Goal: Information Seeking & Learning: Compare options

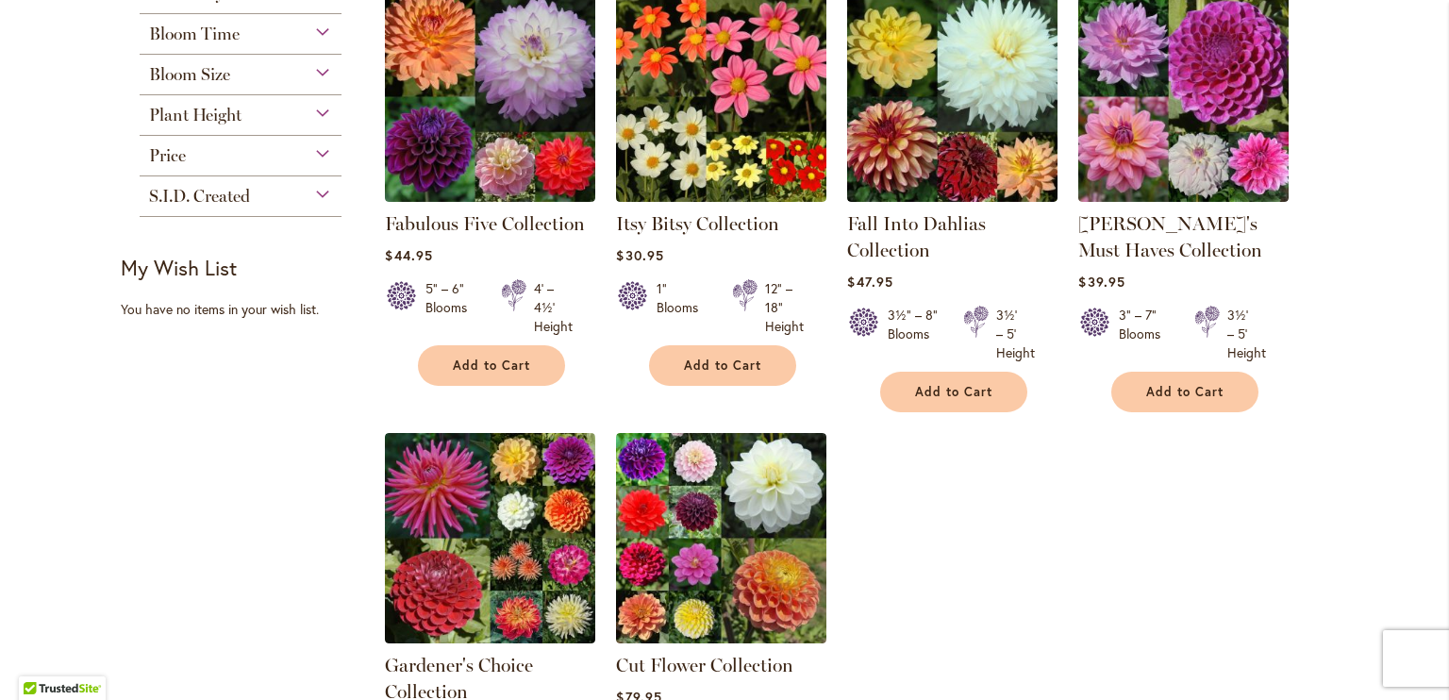
scroll to position [358, 0]
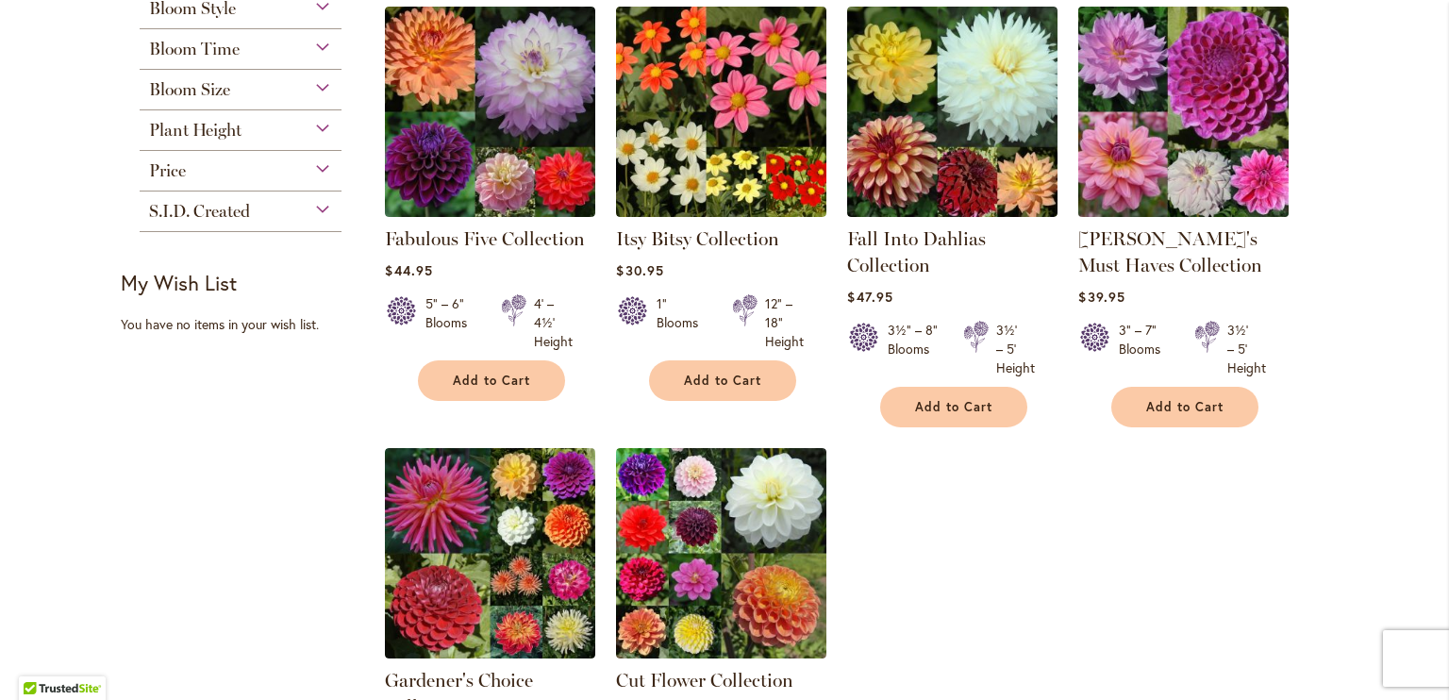
click at [1196, 108] on img at bounding box center [1183, 111] width 221 height 221
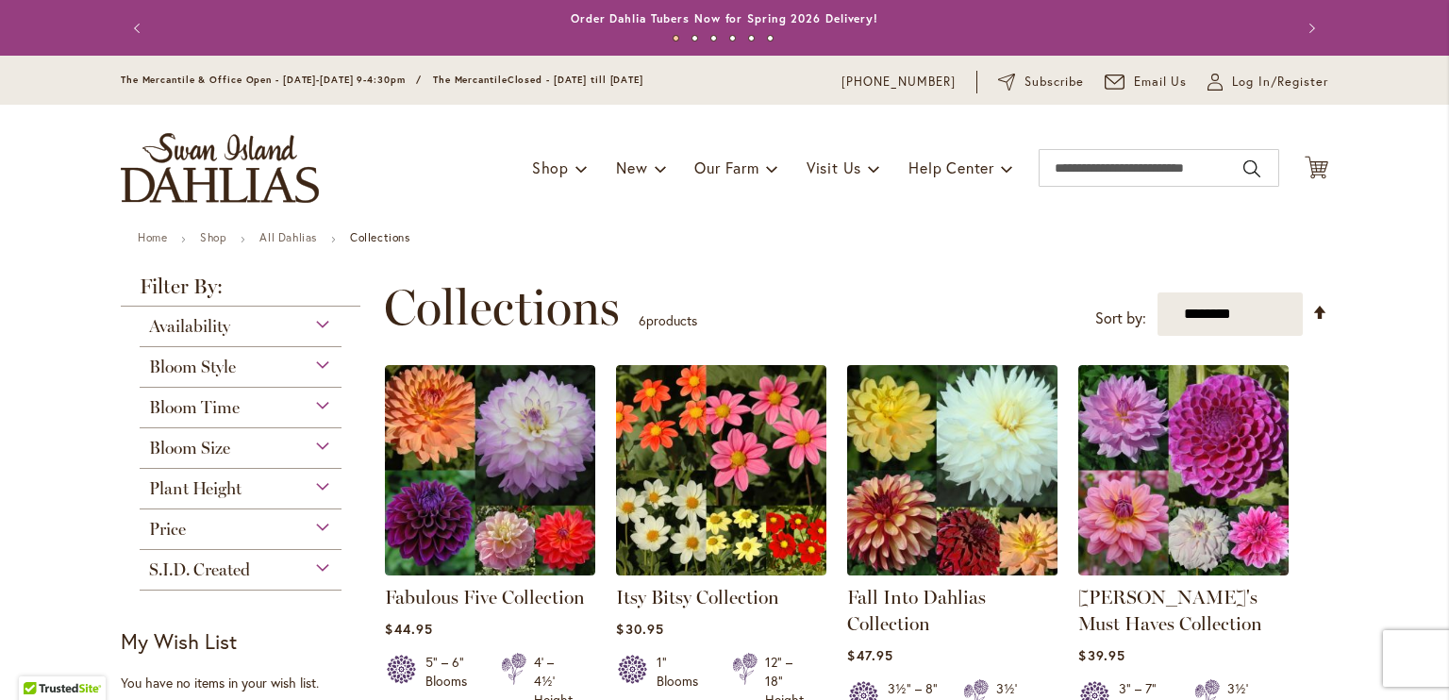
click at [896, 500] on img at bounding box center [952, 469] width 221 height 221
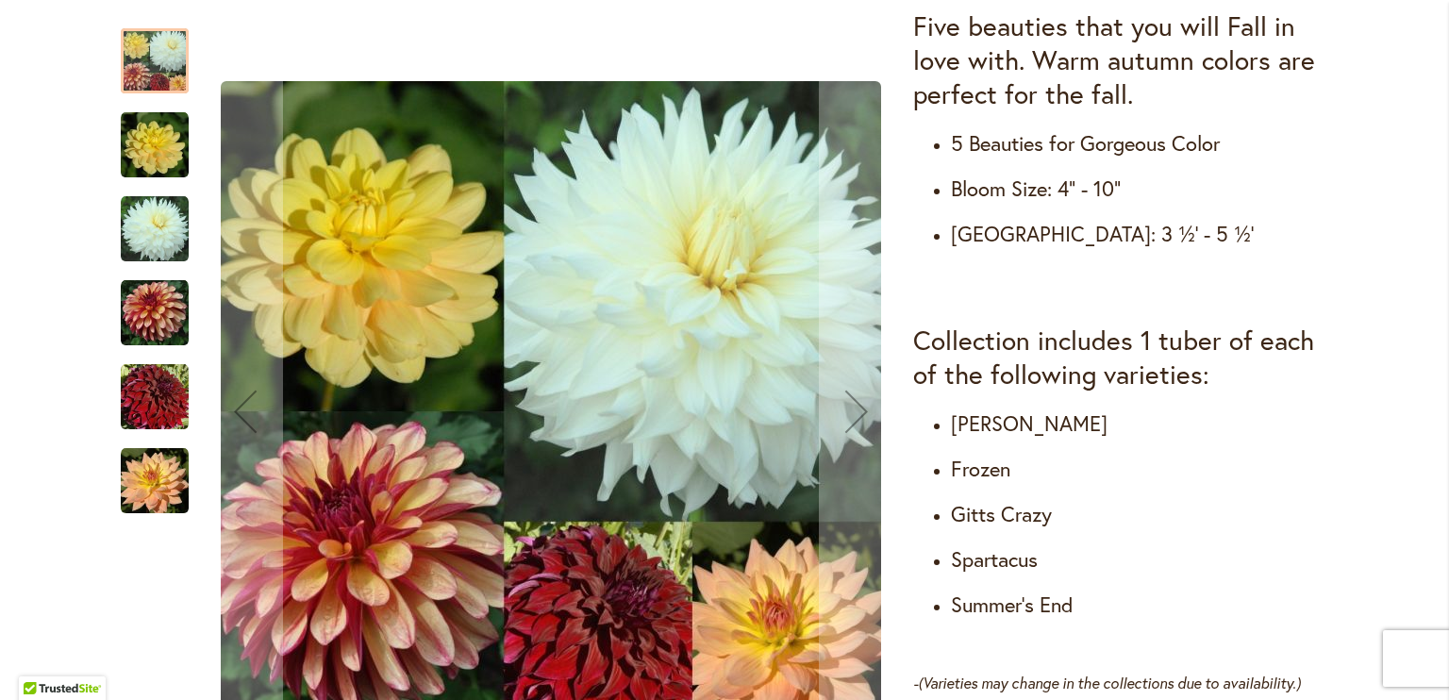
scroll to position [800, 0]
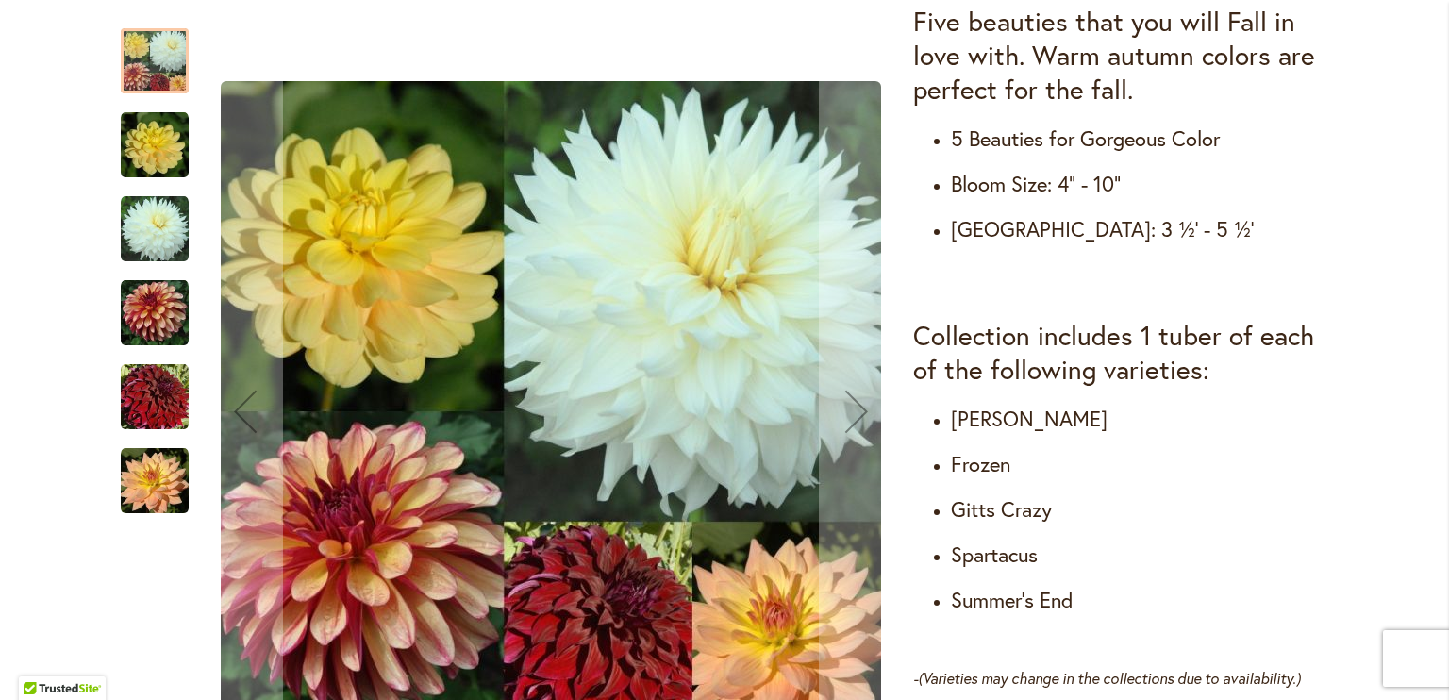
click at [155, 158] on img "Fall Into Dahlias Collection" at bounding box center [155, 145] width 68 height 68
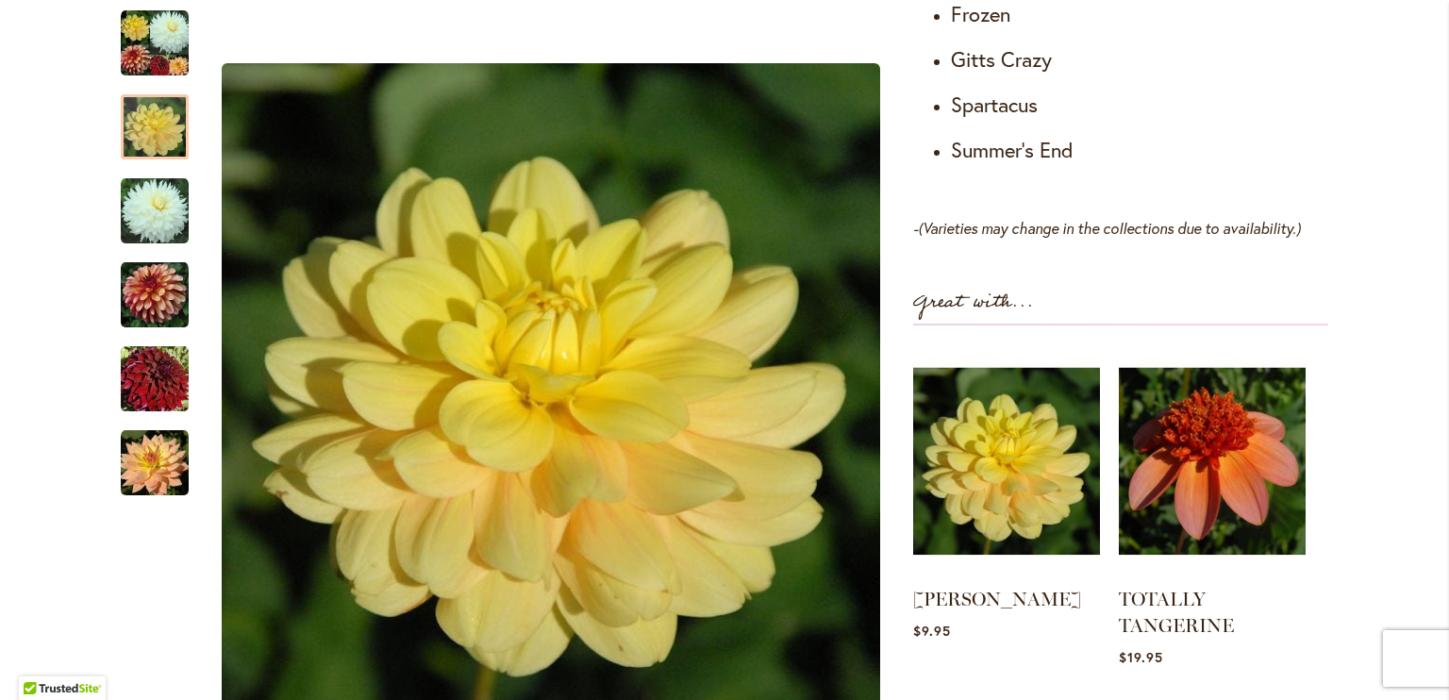
scroll to position [1246, 0]
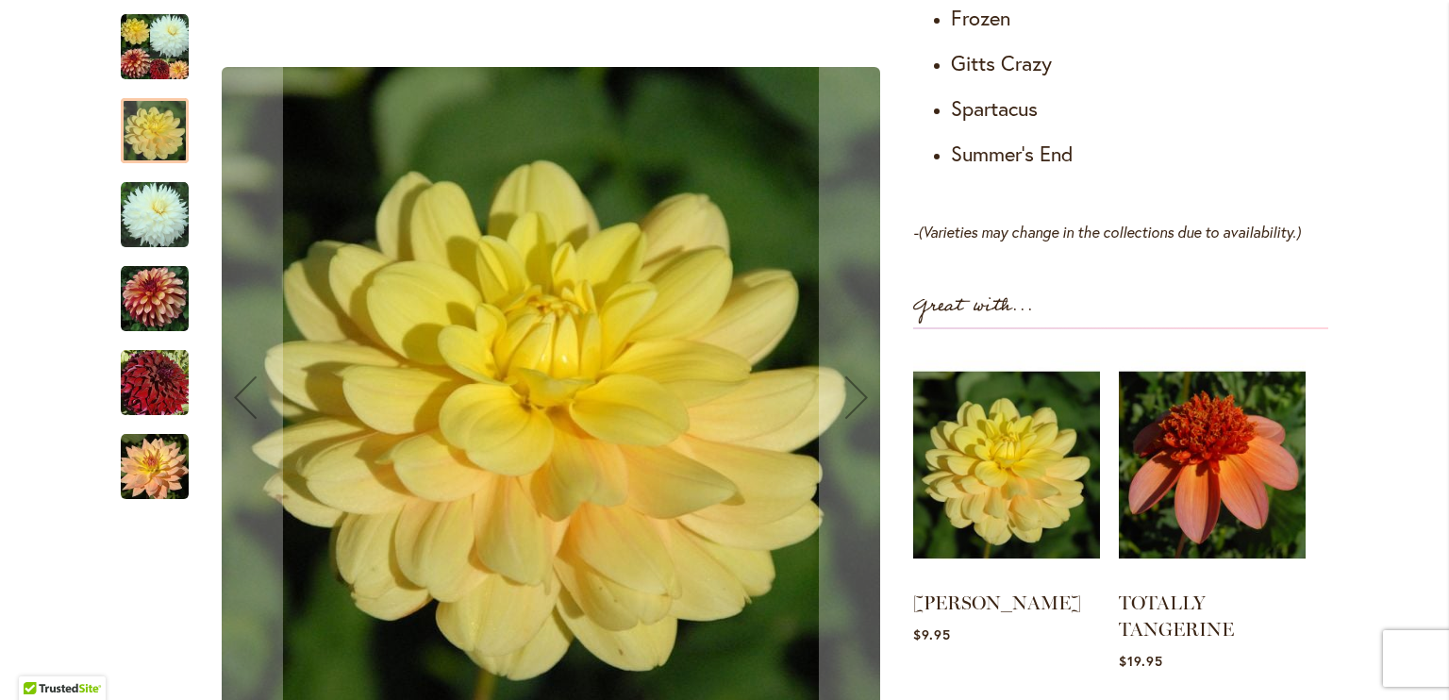
click at [132, 208] on img "Fall Into Dahlias Collection" at bounding box center [155, 215] width 68 height 68
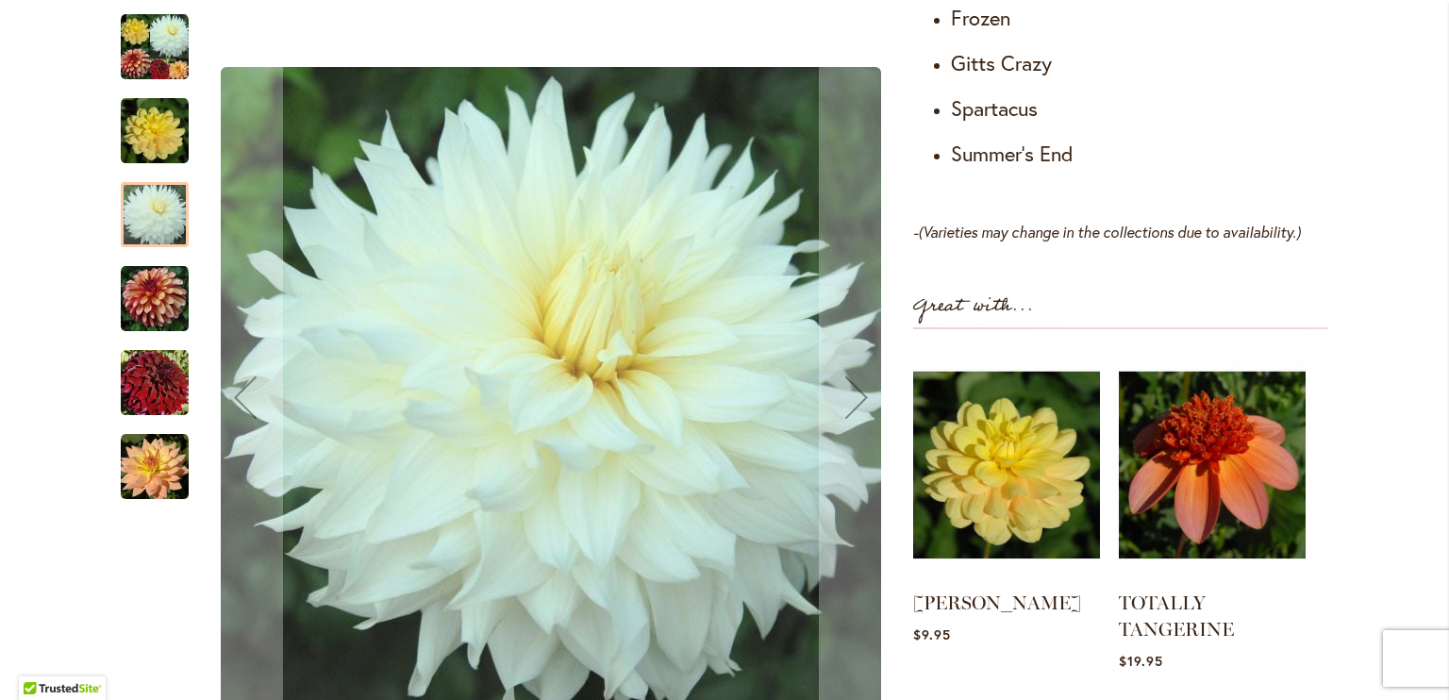
click at [142, 294] on img "Fall Into Dahlias Collection" at bounding box center [155, 299] width 68 height 68
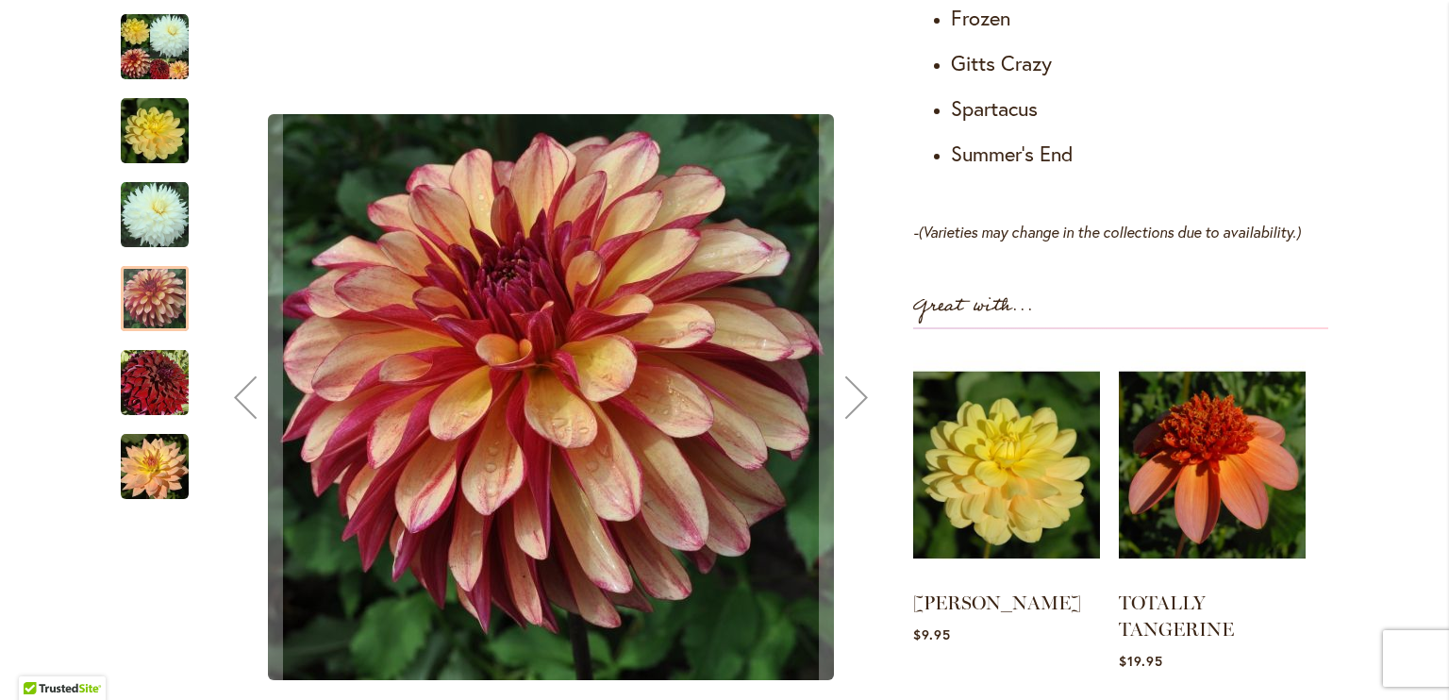
click at [160, 369] on img "Fall Into Dahlias Collection" at bounding box center [155, 383] width 68 height 68
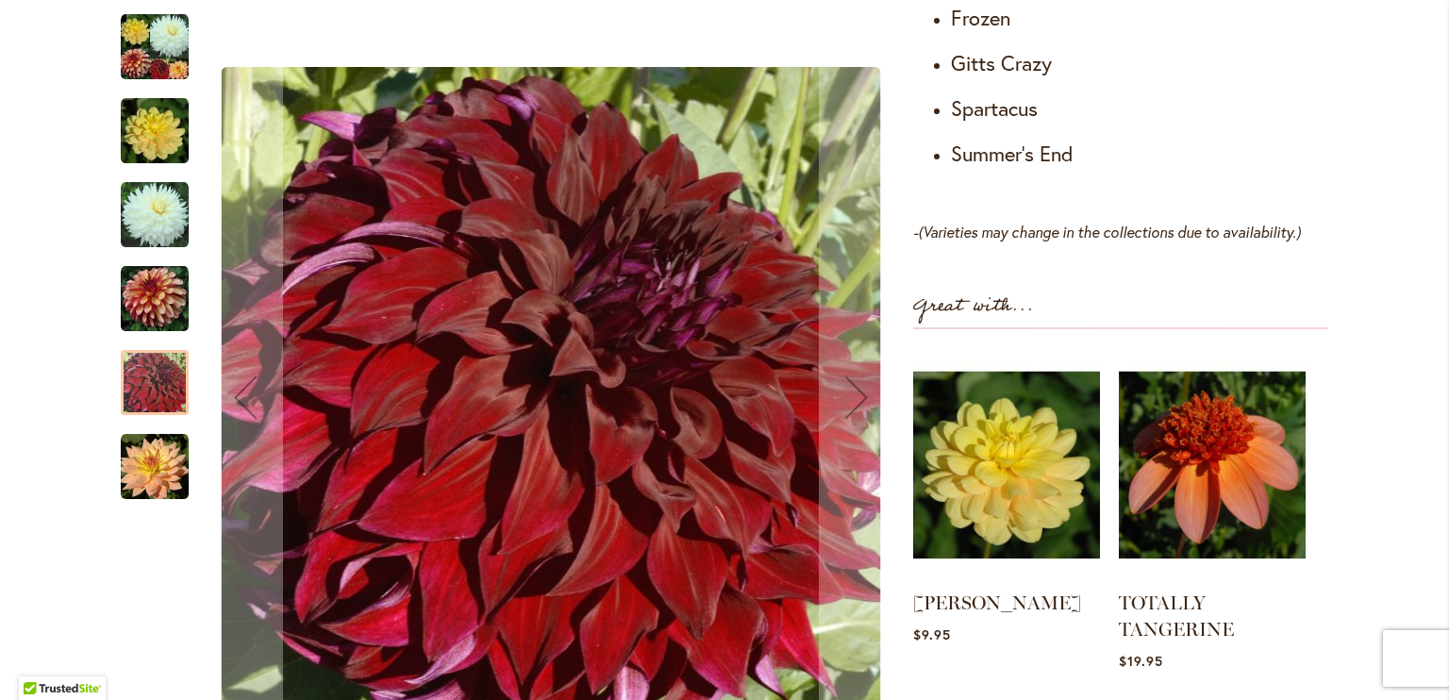
click at [147, 474] on img "Fall Into Dahlias Collection" at bounding box center [155, 467] width 68 height 68
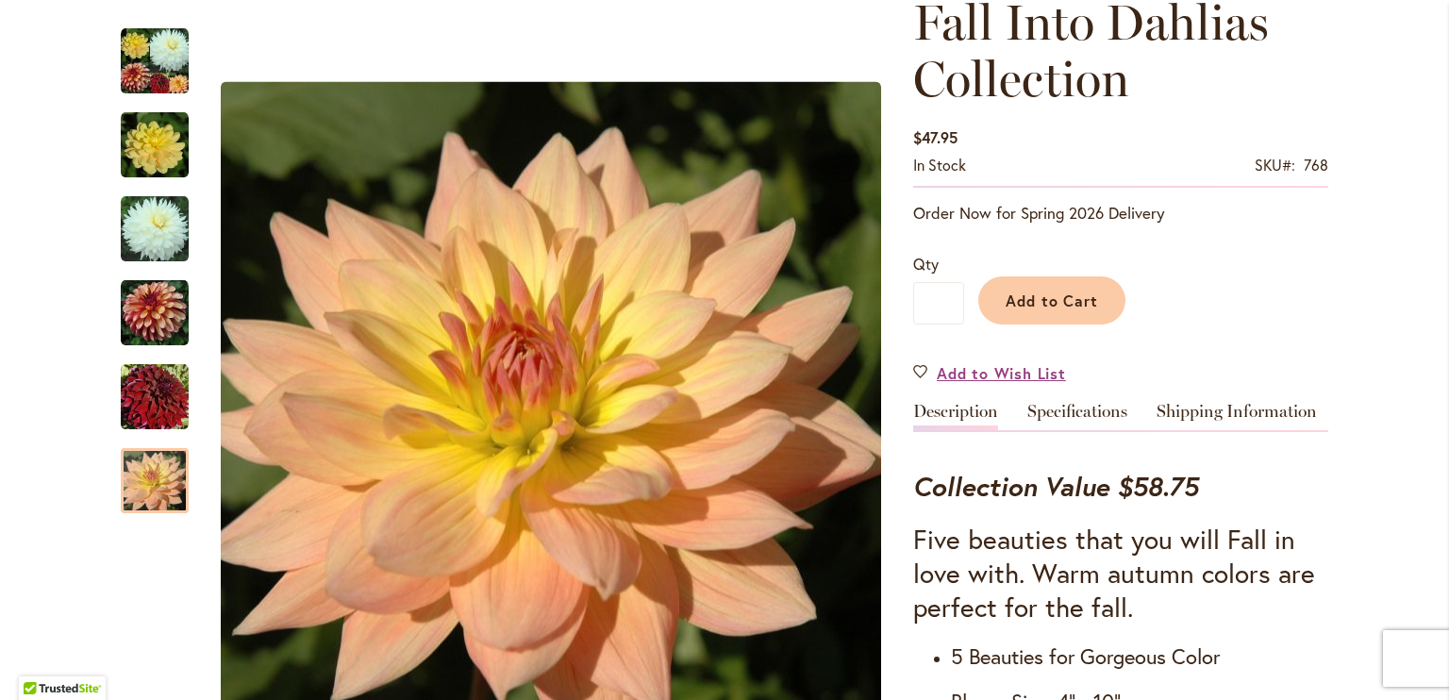
scroll to position [273, 0]
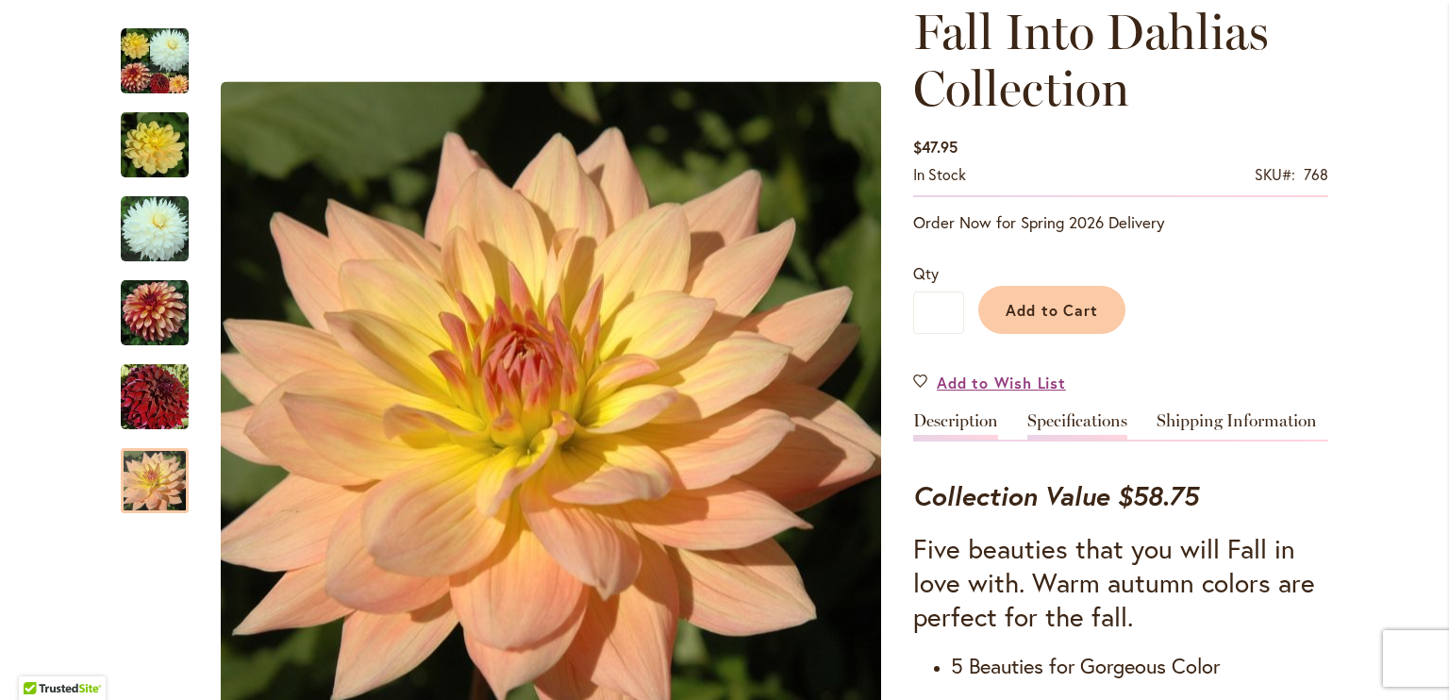
click at [1068, 415] on link "Specifications" at bounding box center [1077, 425] width 100 height 27
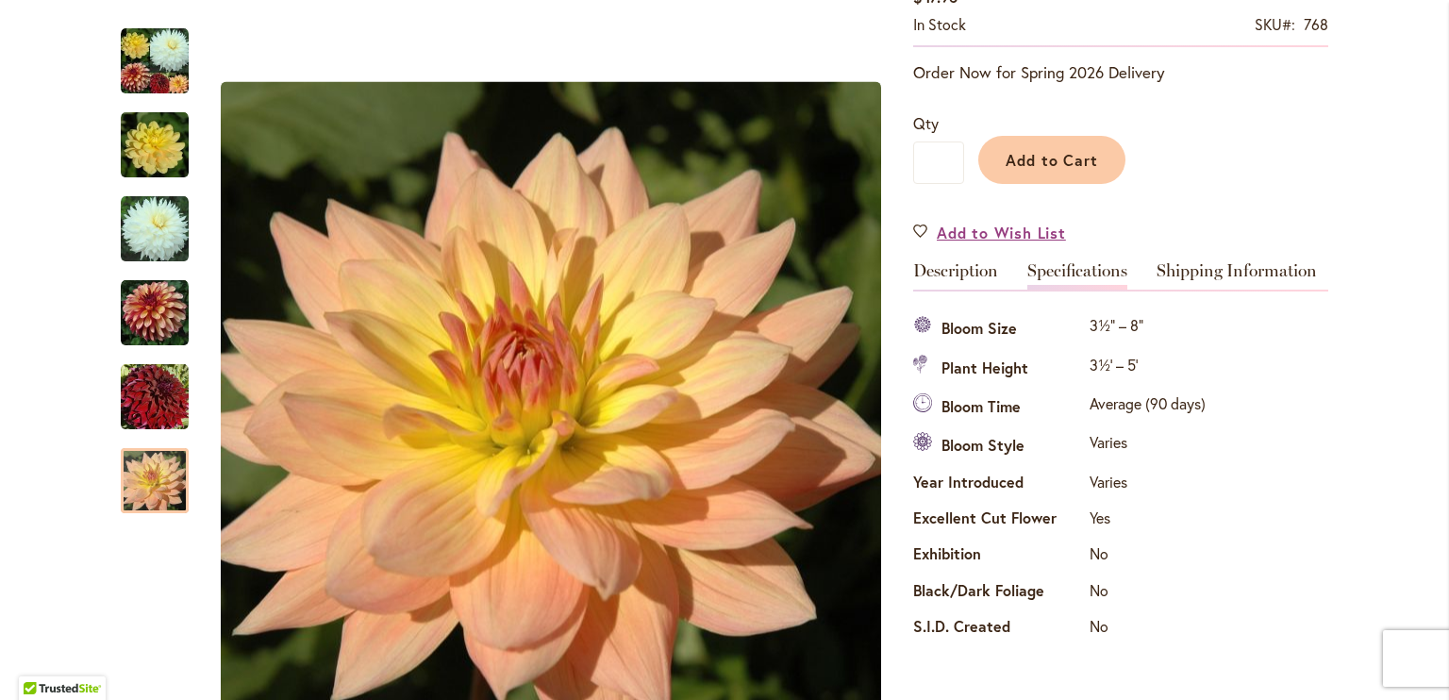
scroll to position [408, 0]
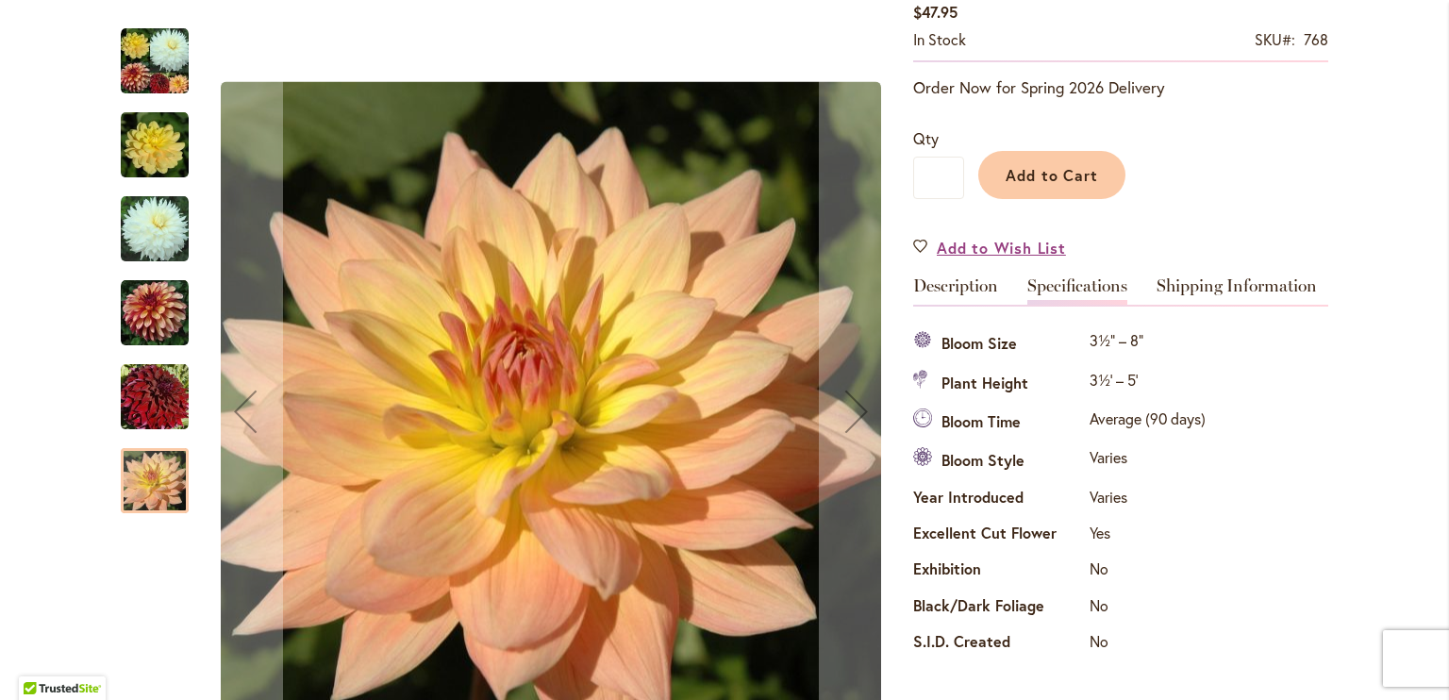
click at [144, 398] on img "Fall Into Dahlias Collection" at bounding box center [155, 397] width 68 height 68
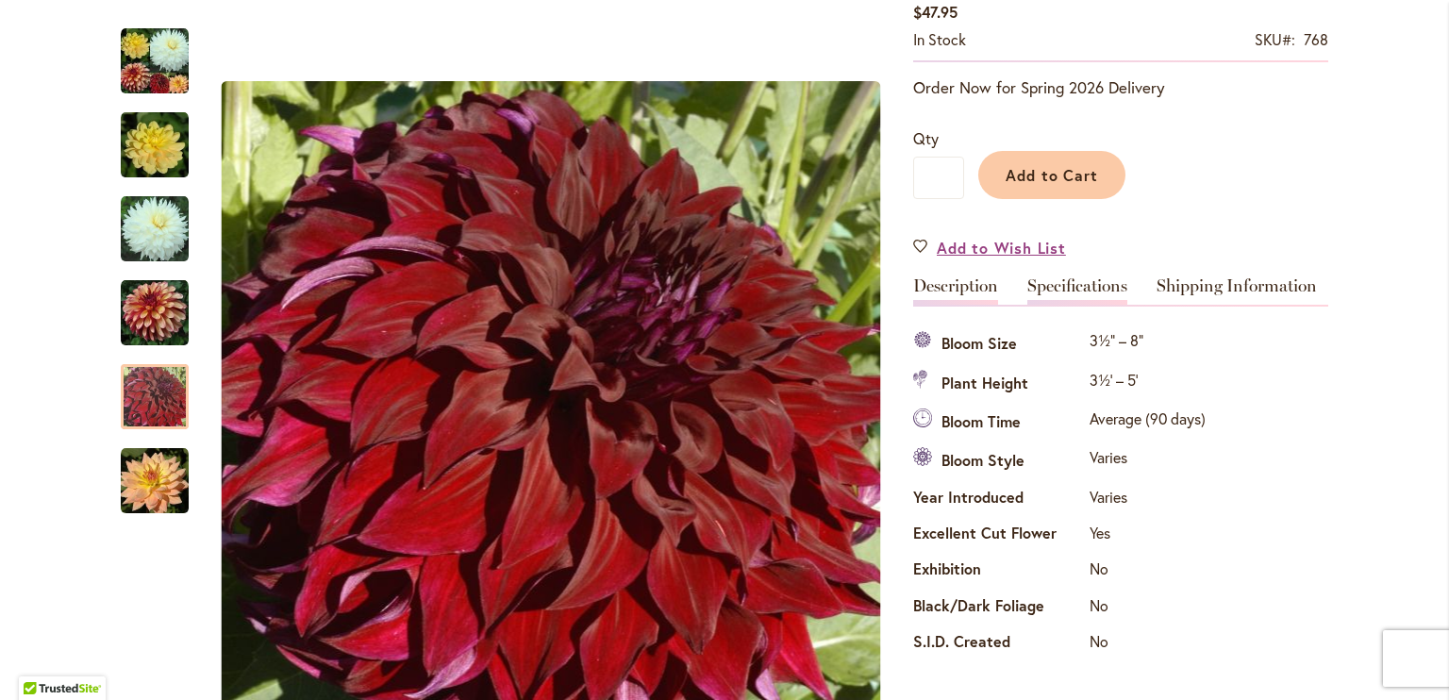
click at [929, 292] on link "Description" at bounding box center [955, 290] width 85 height 27
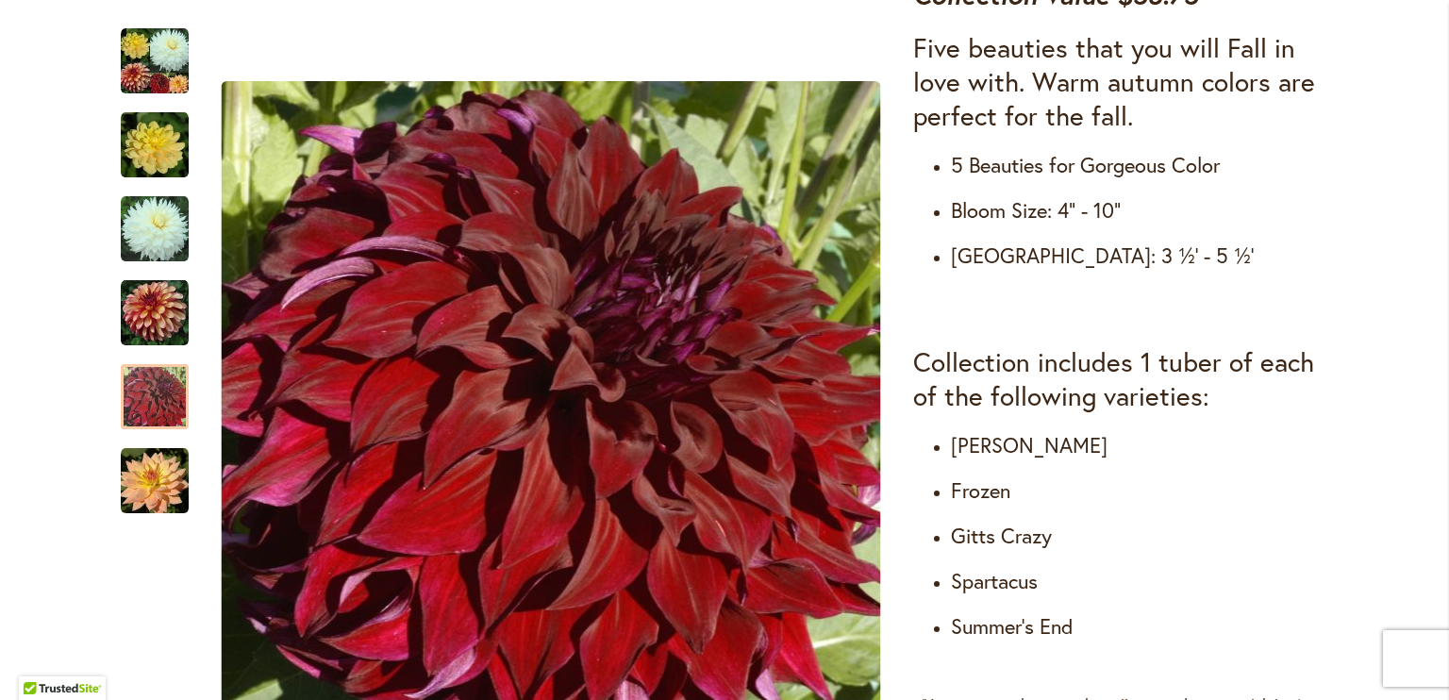
scroll to position [778, 0]
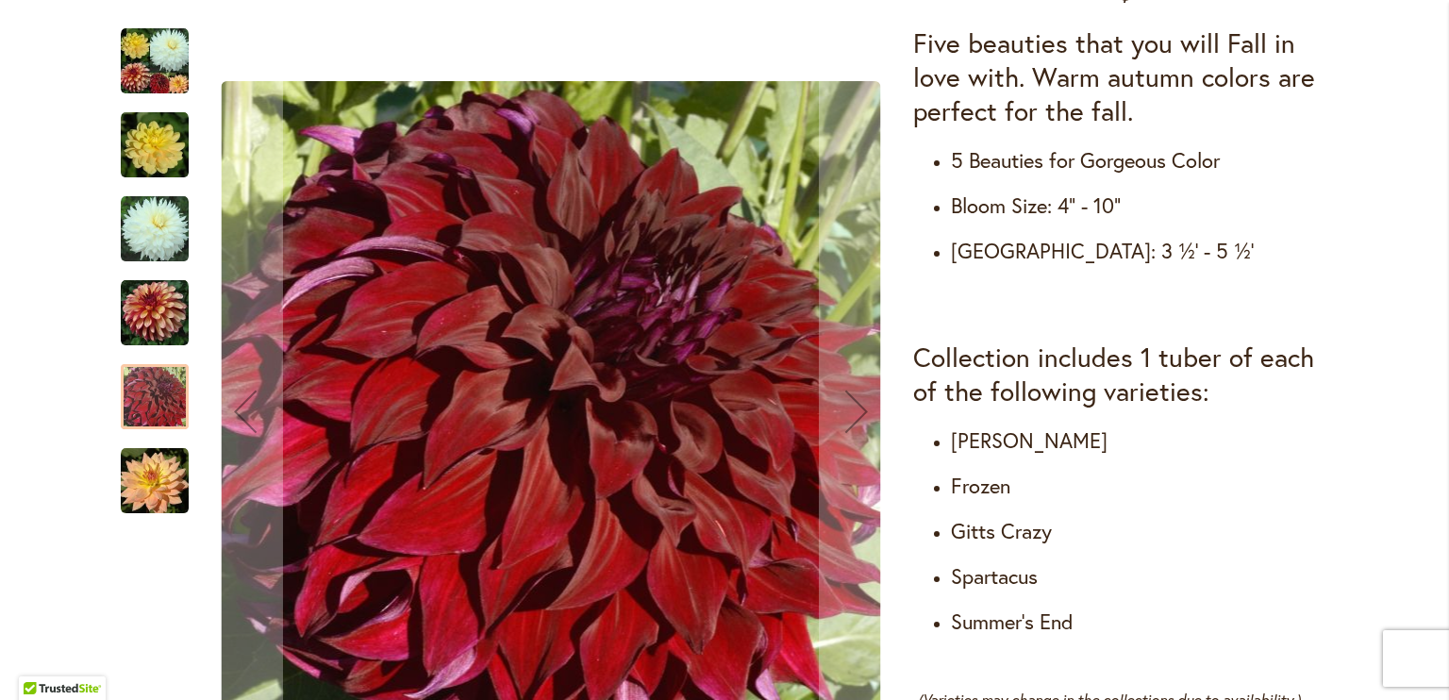
click at [136, 146] on img "Fall Into Dahlias Collection" at bounding box center [155, 145] width 68 height 68
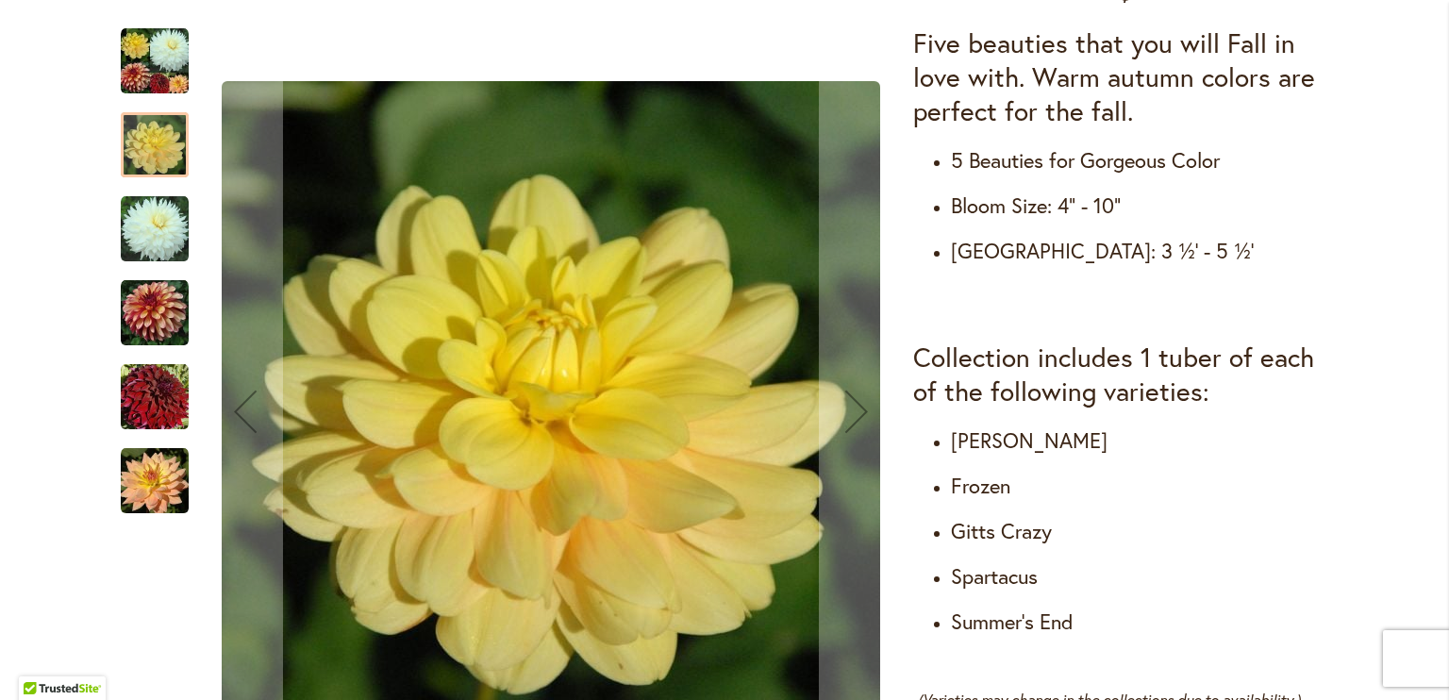
click at [140, 241] on img "Fall Into Dahlias Collection" at bounding box center [155, 229] width 68 height 68
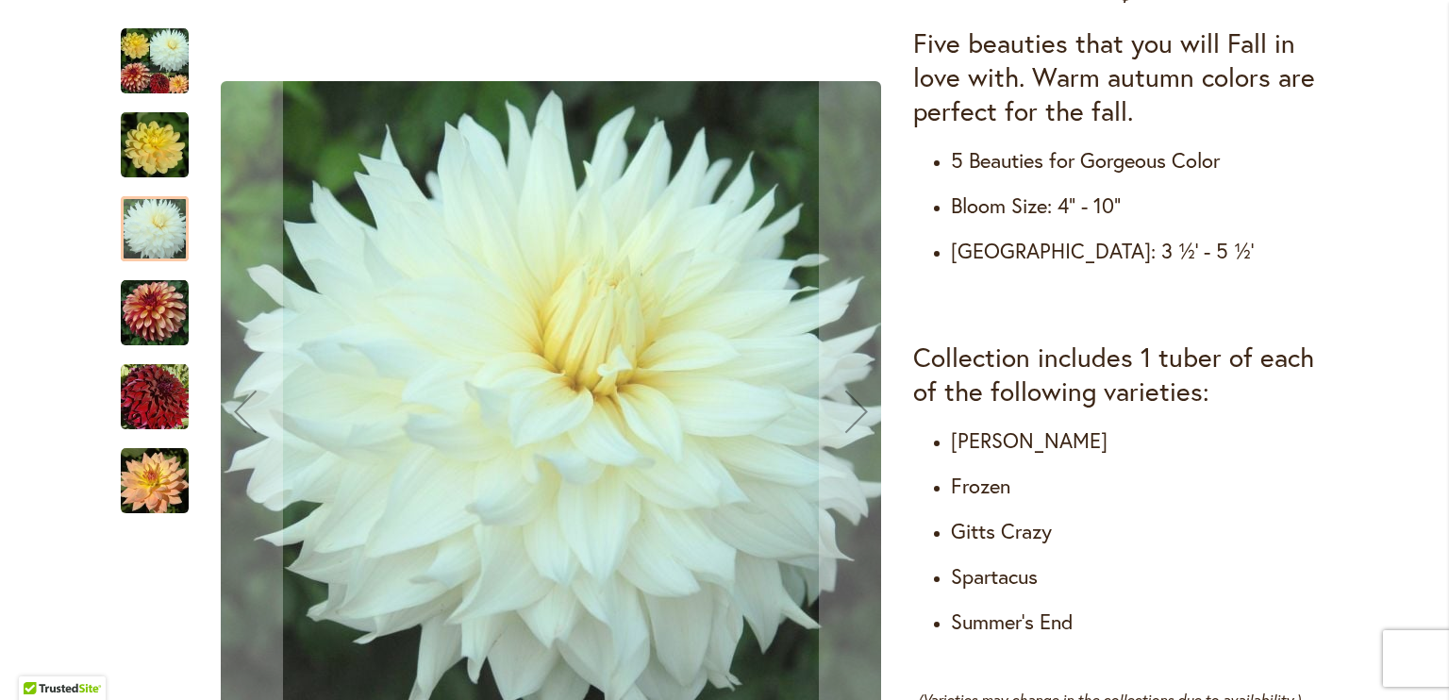
click at [142, 312] on img "Fall Into Dahlias Collection" at bounding box center [155, 313] width 68 height 68
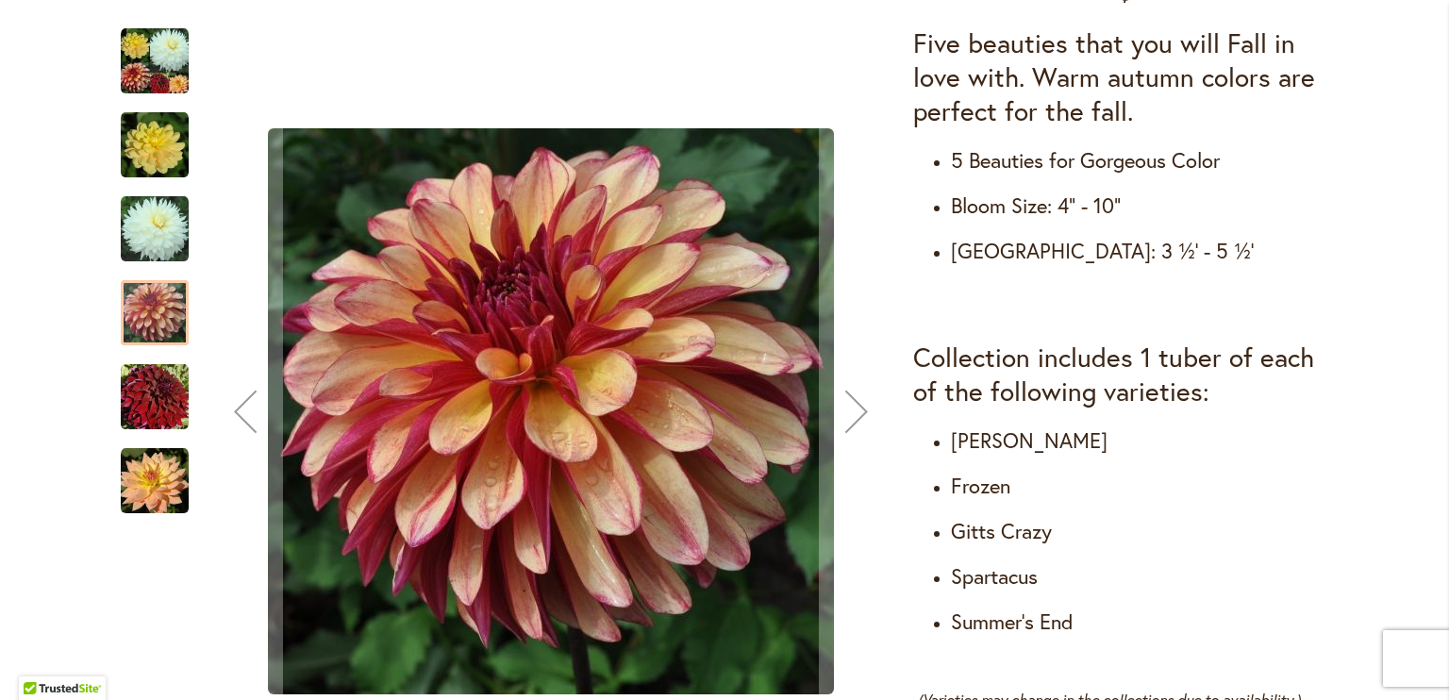
click at [147, 397] on img "Fall Into Dahlias Collection" at bounding box center [155, 397] width 68 height 68
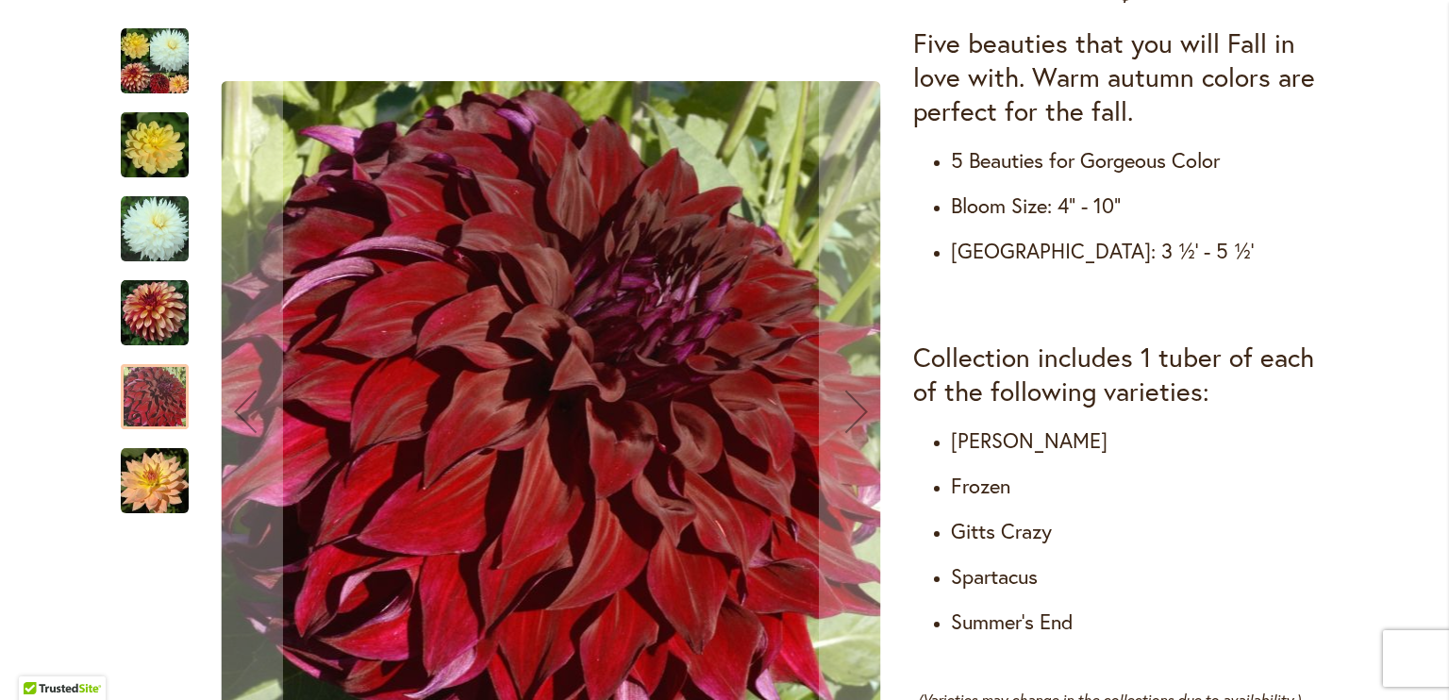
click at [137, 484] on img "Fall Into Dahlias Collection" at bounding box center [155, 481] width 68 height 68
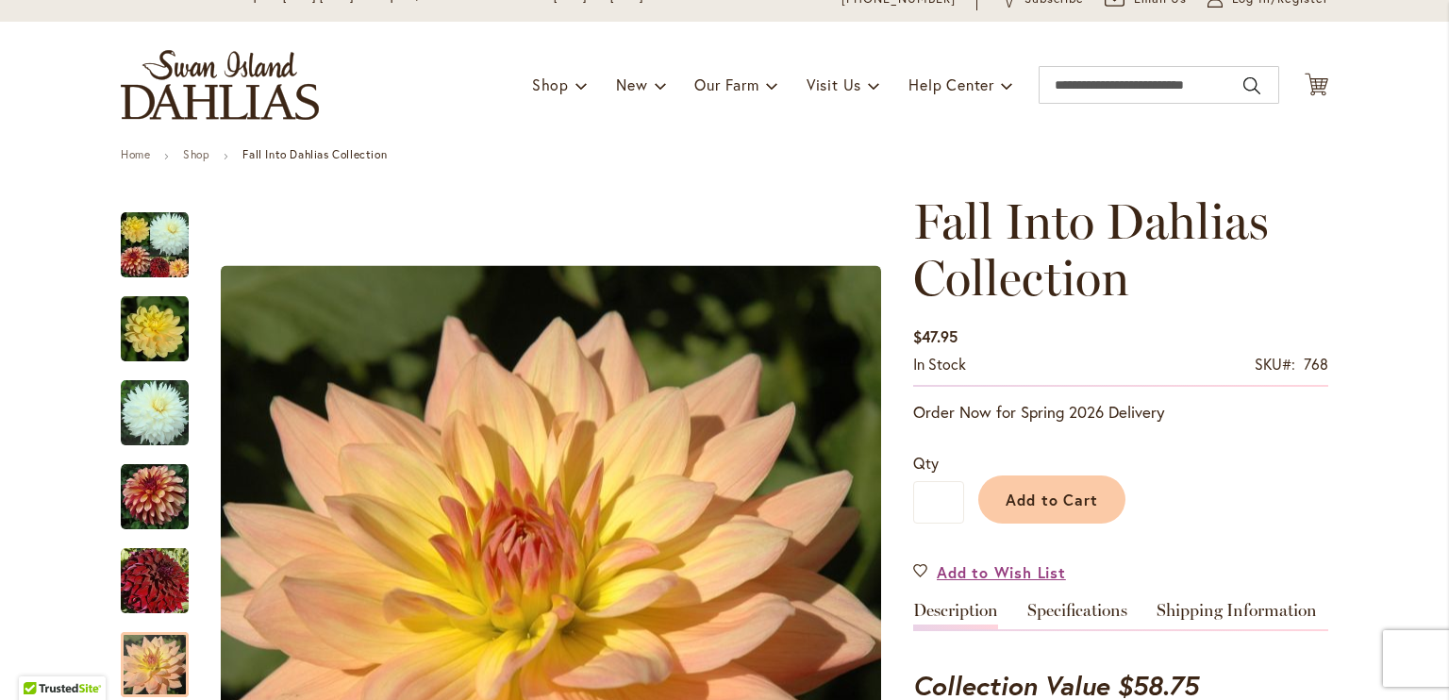
scroll to position [75, 0]
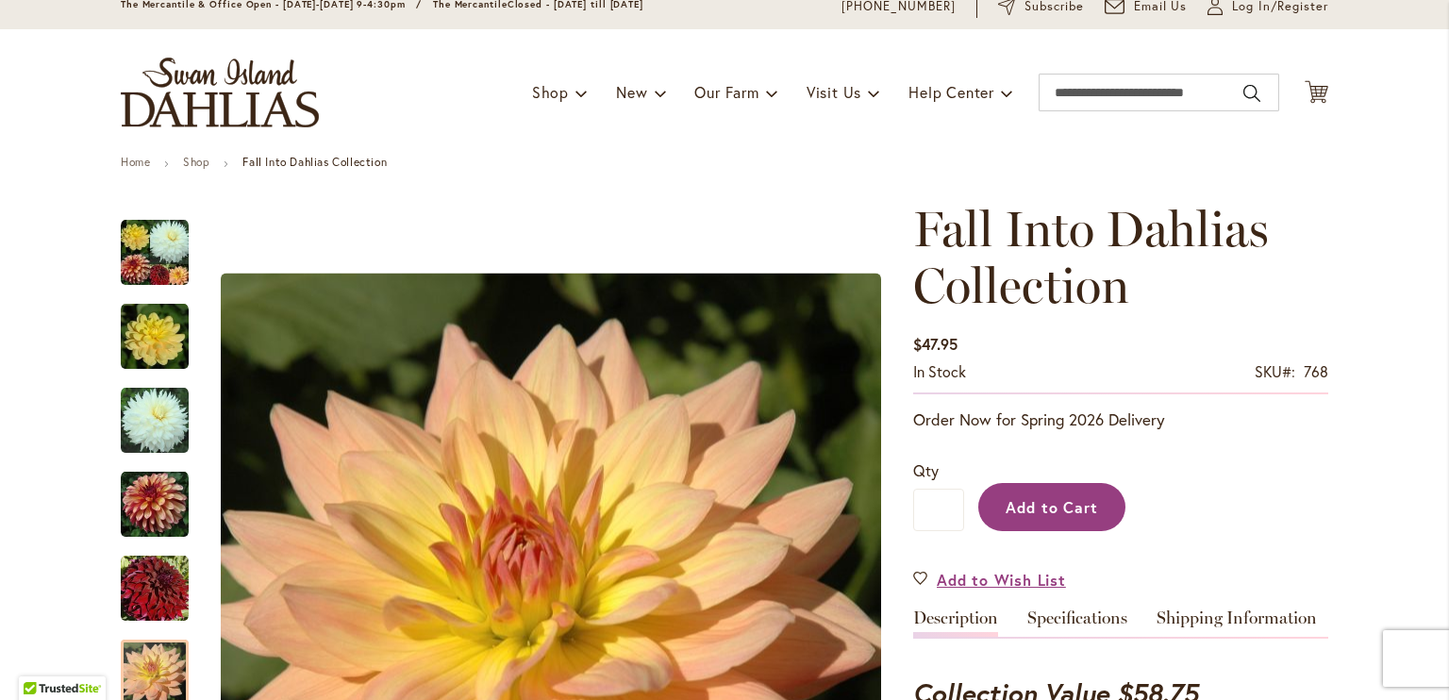
click at [1053, 498] on span "Add to Cart" at bounding box center [1052, 507] width 93 height 20
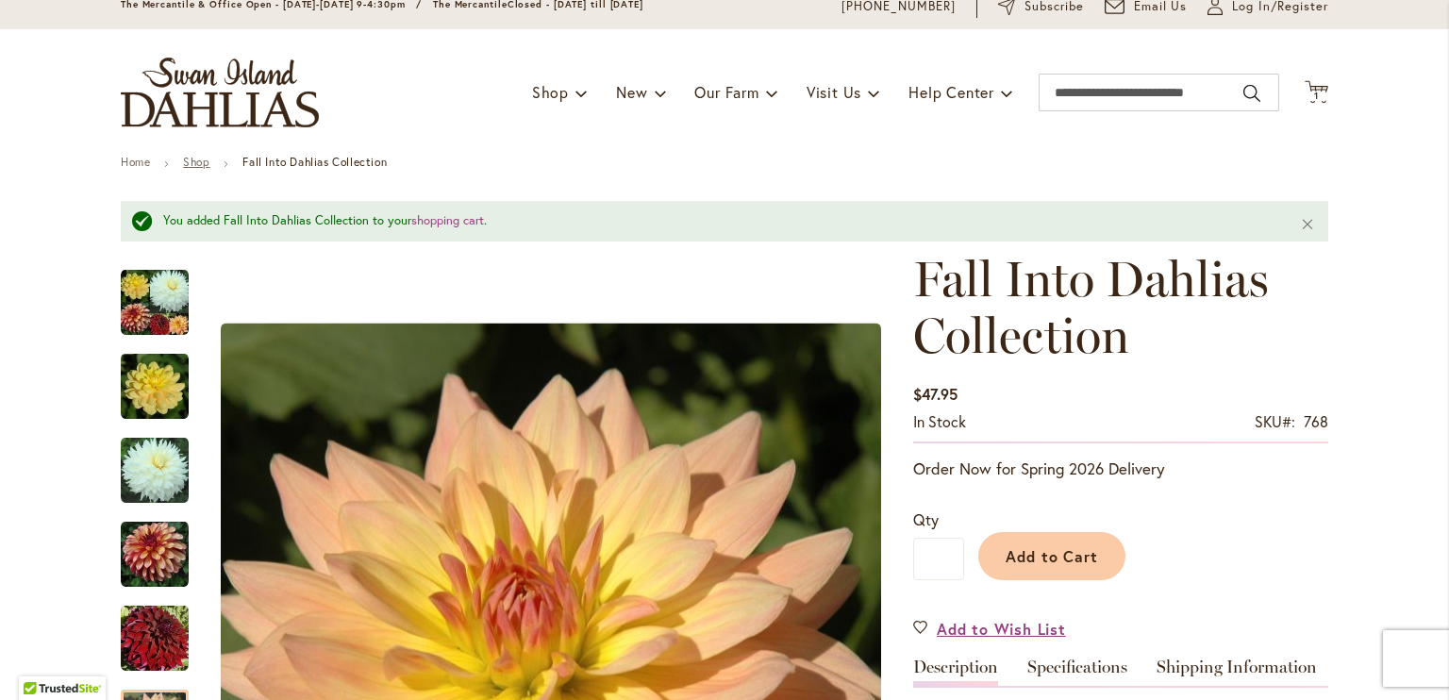
click at [188, 166] on link "Shop" at bounding box center [196, 162] width 26 height 14
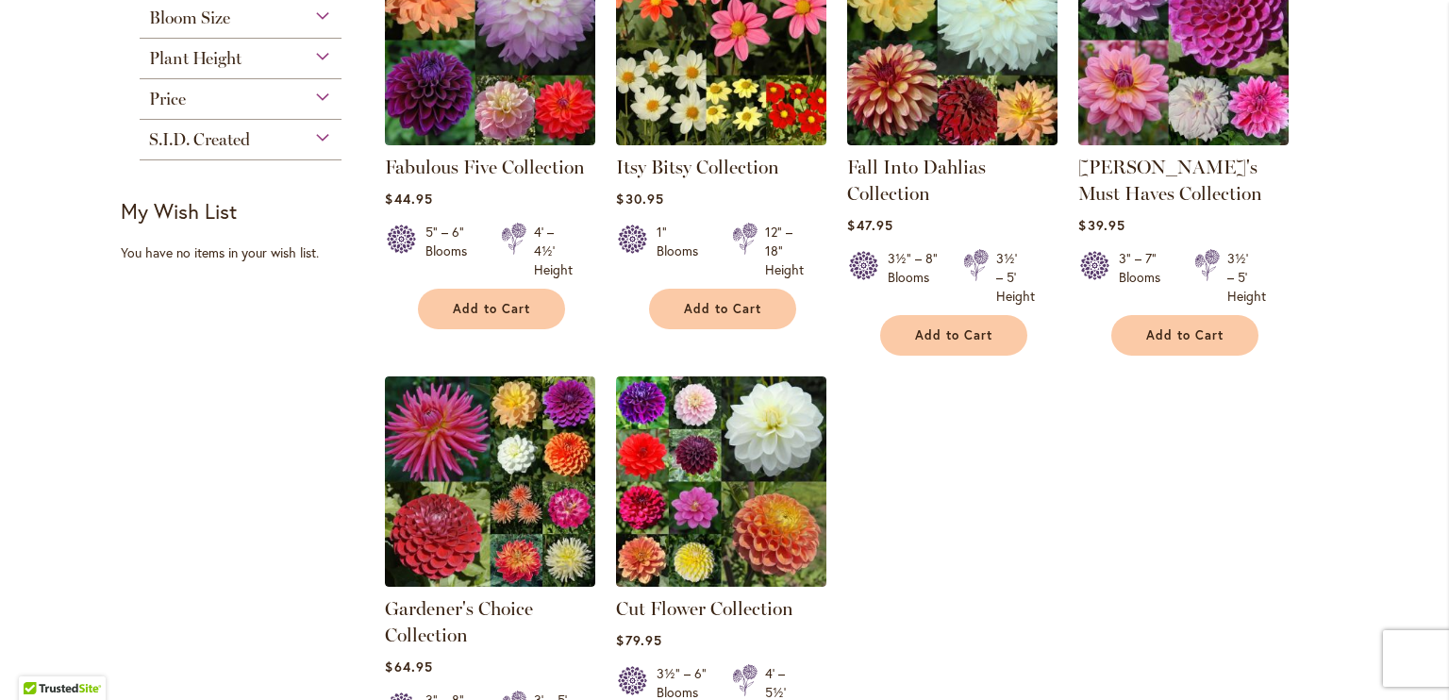
scroll to position [451, 0]
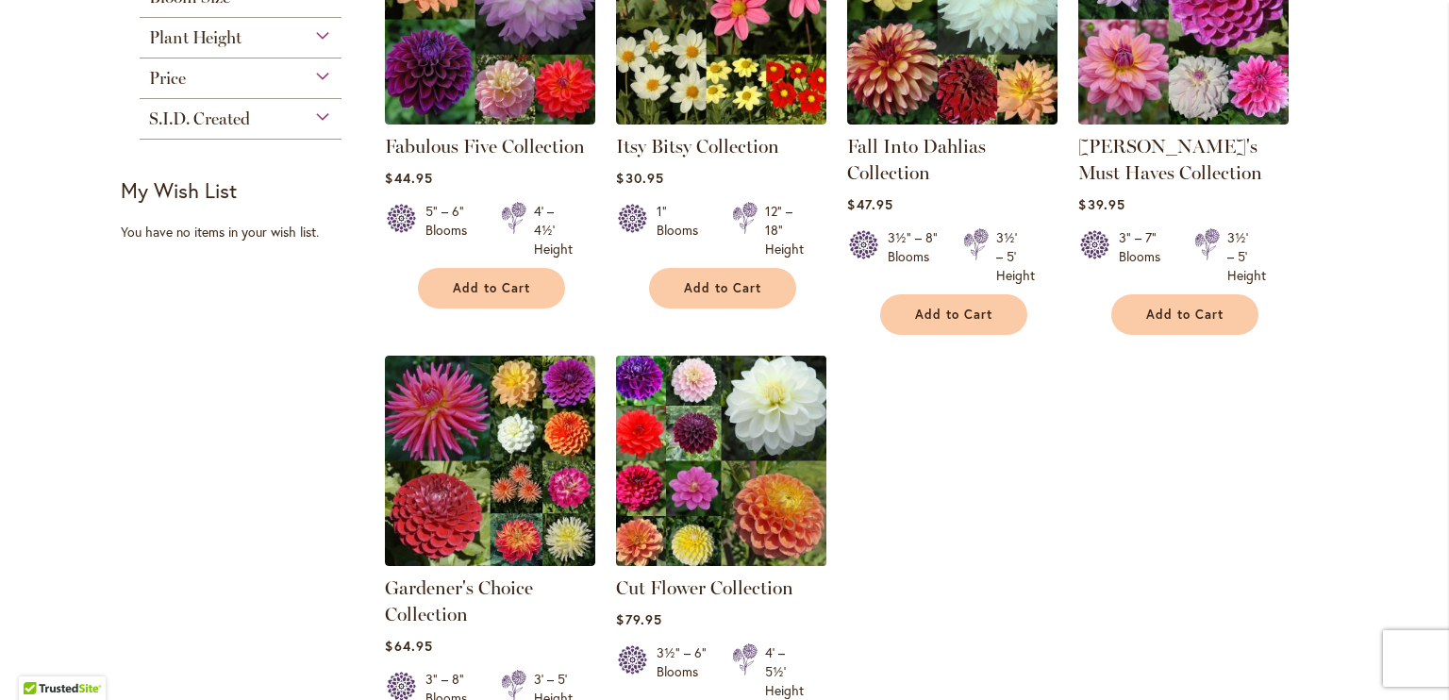
click at [693, 487] on img at bounding box center [721, 460] width 221 height 221
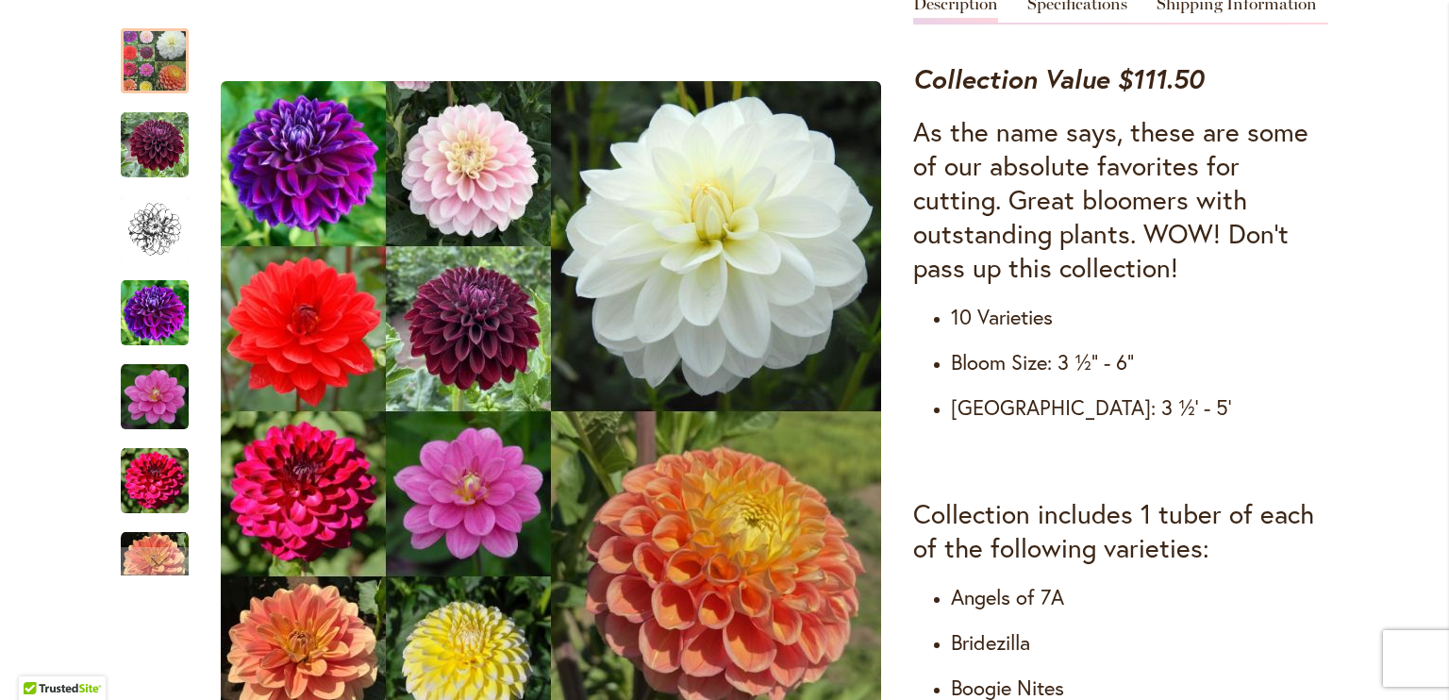
scroll to position [710, 0]
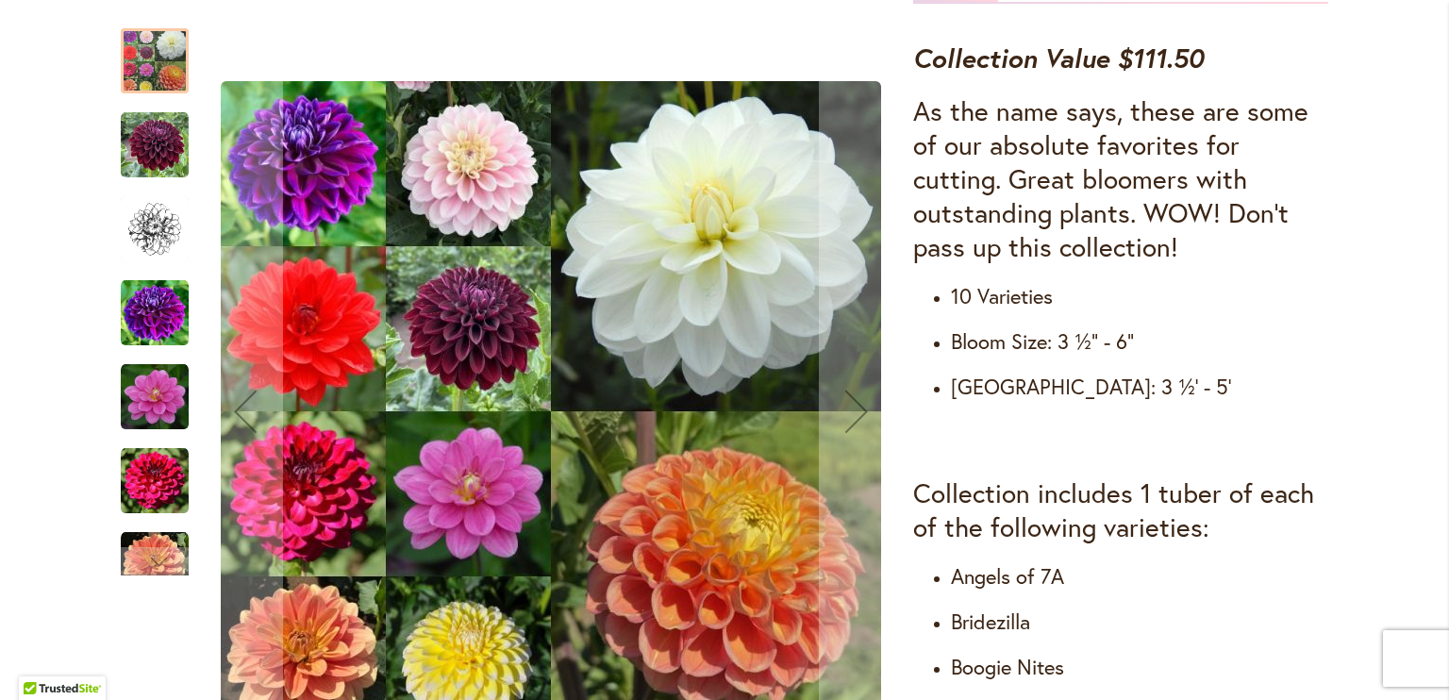
click at [151, 143] on img "Cut Flower Collection" at bounding box center [155, 145] width 68 height 68
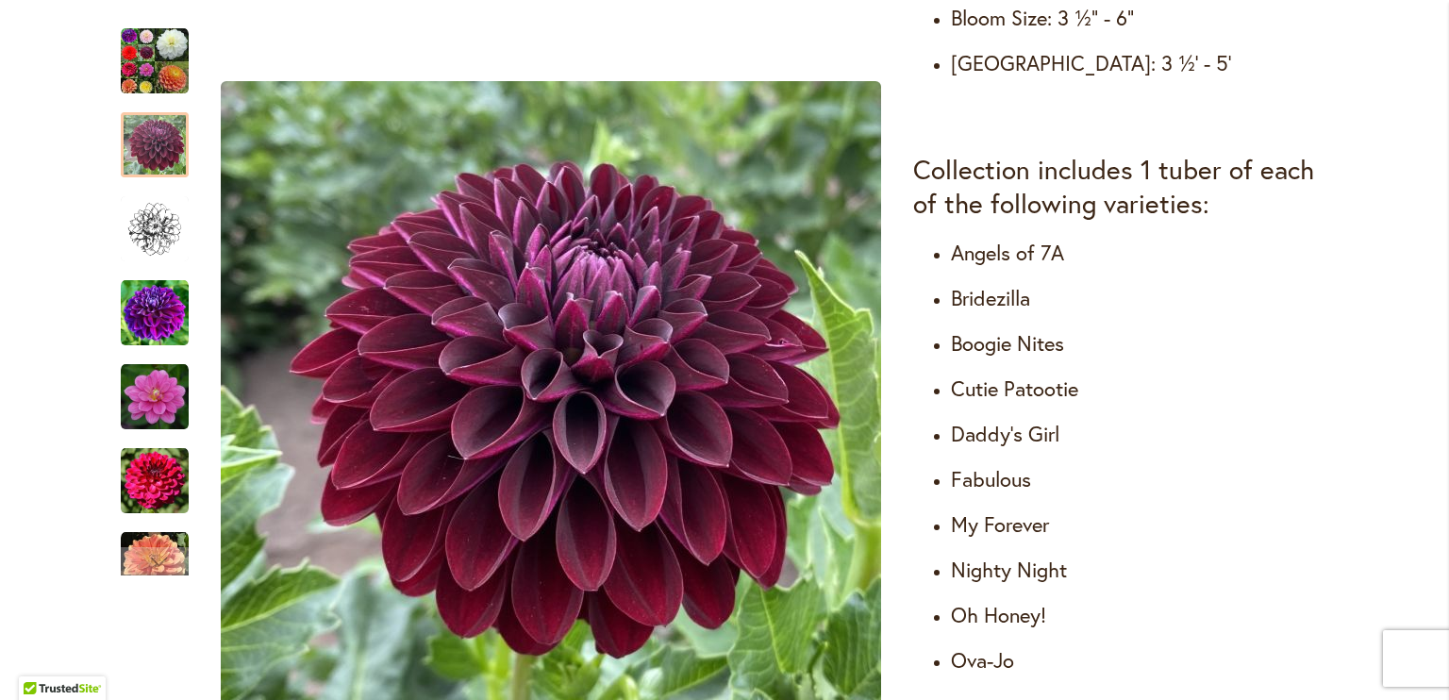
scroll to position [1054, 0]
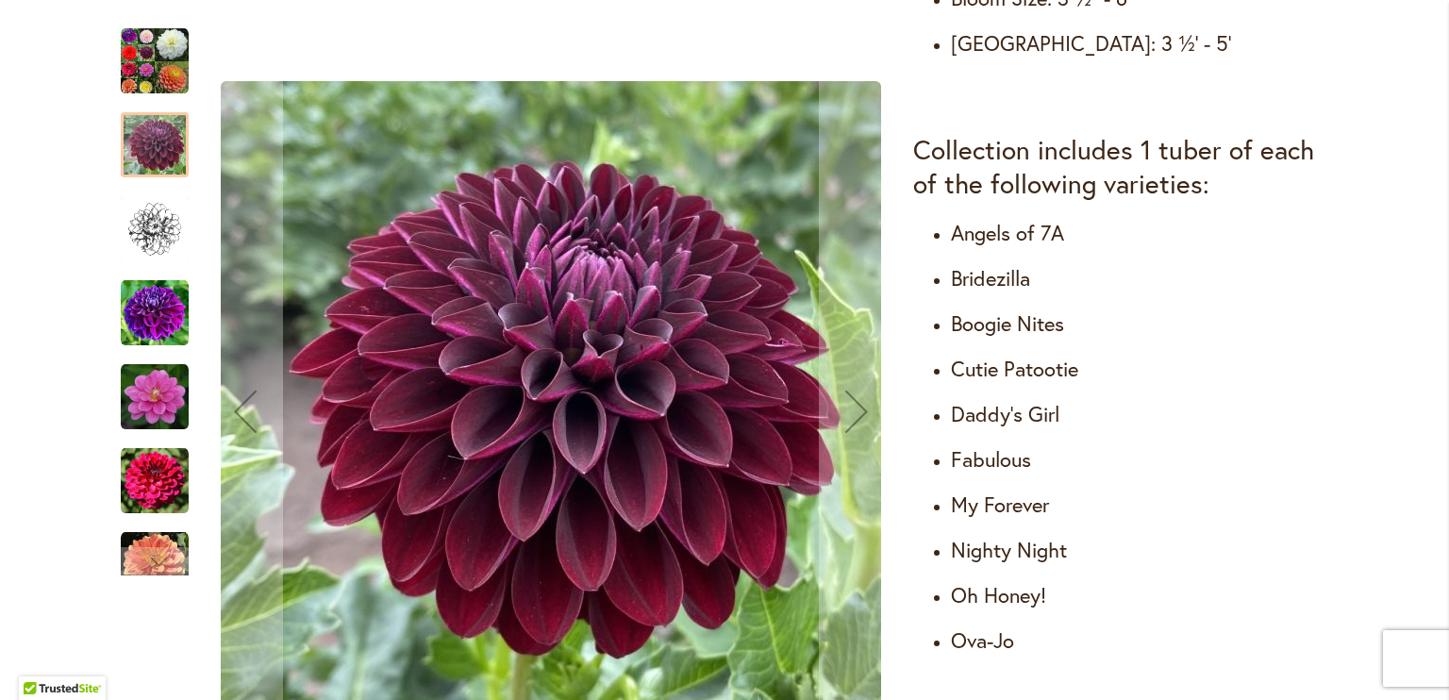
click at [146, 249] on img "Cut Flower Collection" at bounding box center [155, 229] width 68 height 68
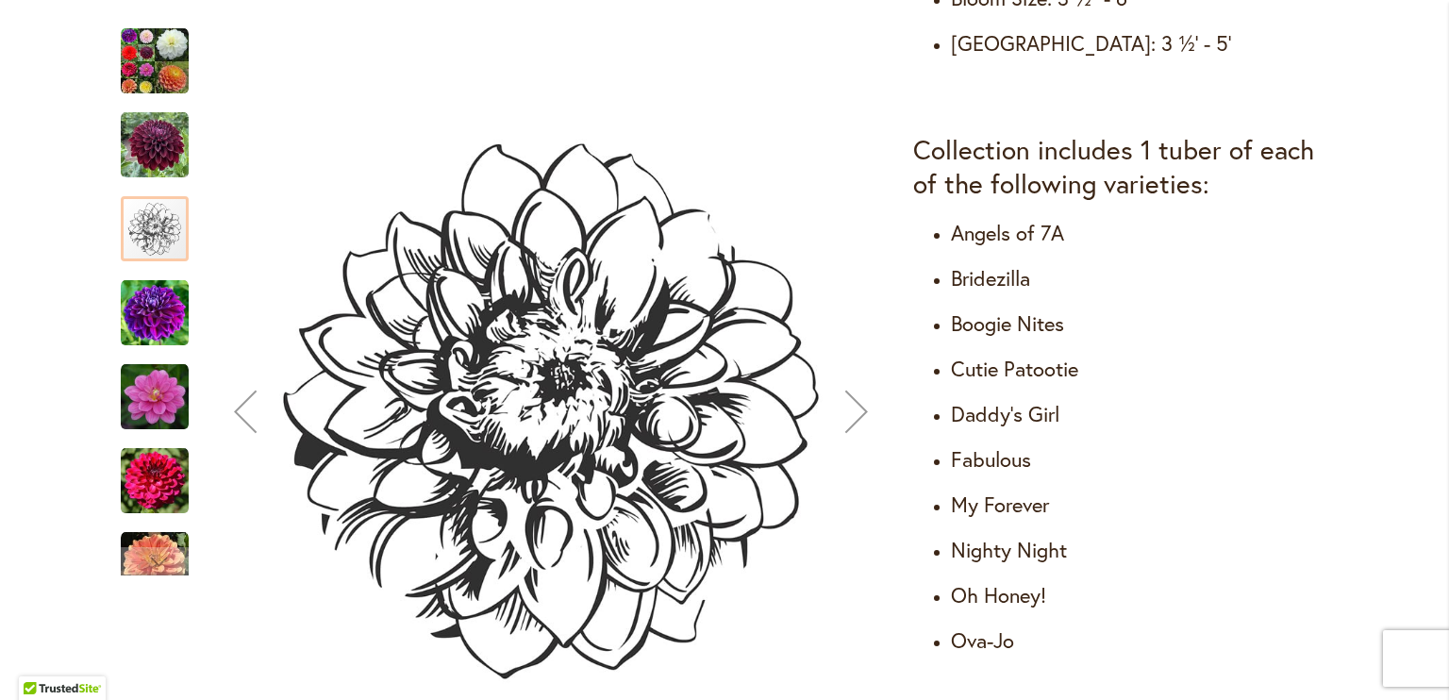
click at [144, 313] on img "Cut Flower Collection" at bounding box center [155, 313] width 68 height 68
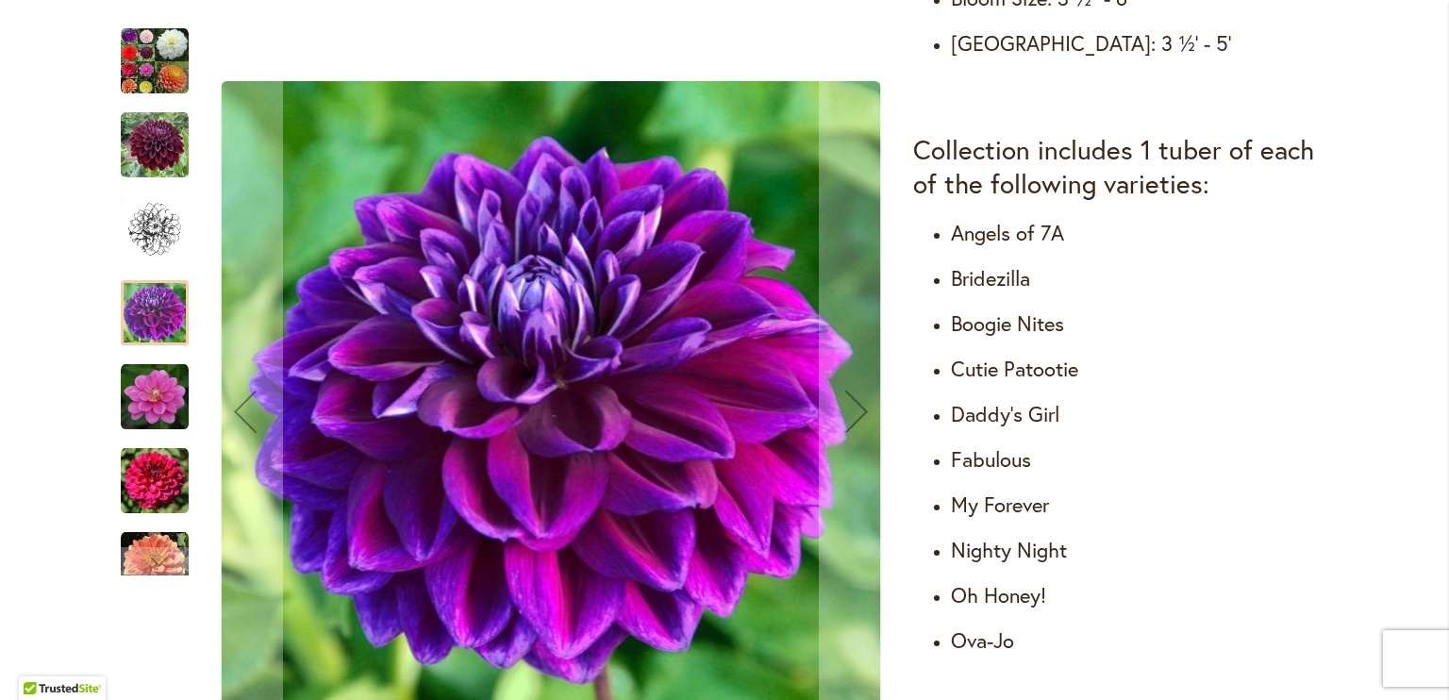
click at [151, 406] on img "Cut Flower Collection" at bounding box center [155, 397] width 68 height 68
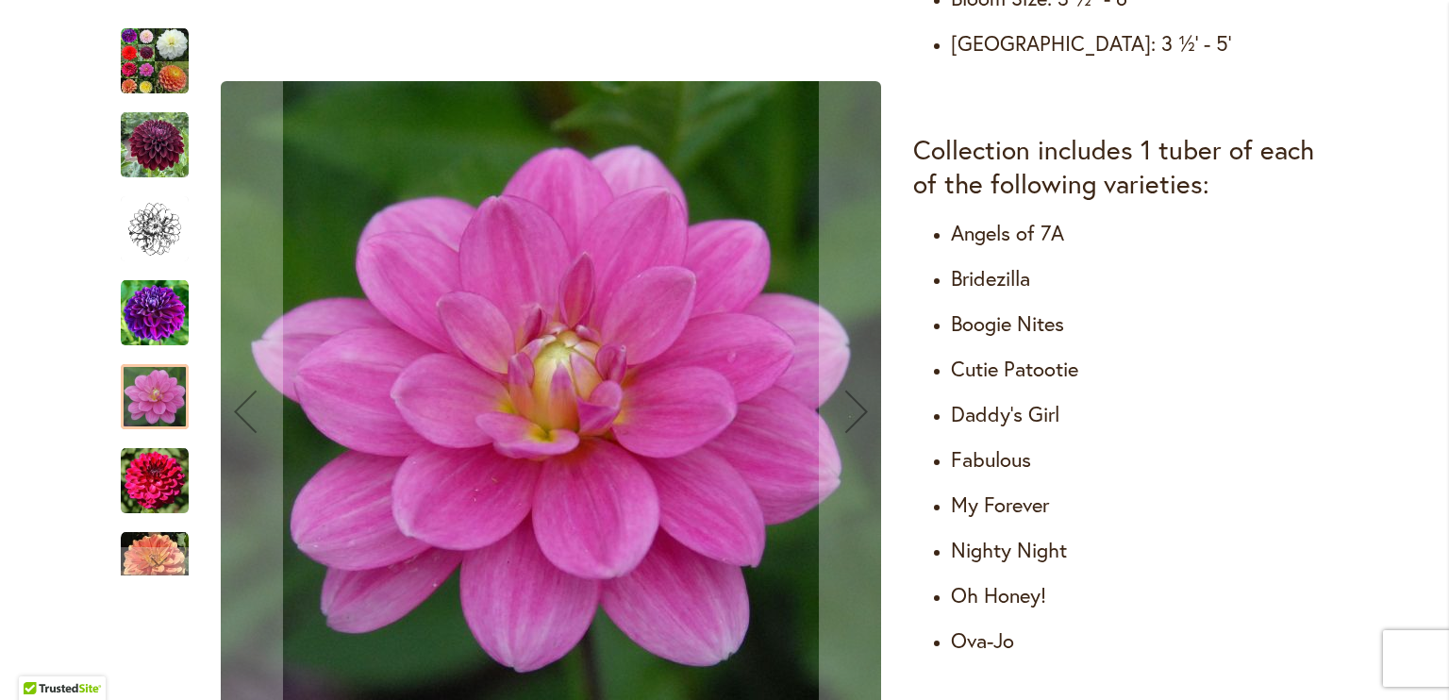
click at [155, 483] on img "Cut Flower Collection" at bounding box center [155, 481] width 68 height 68
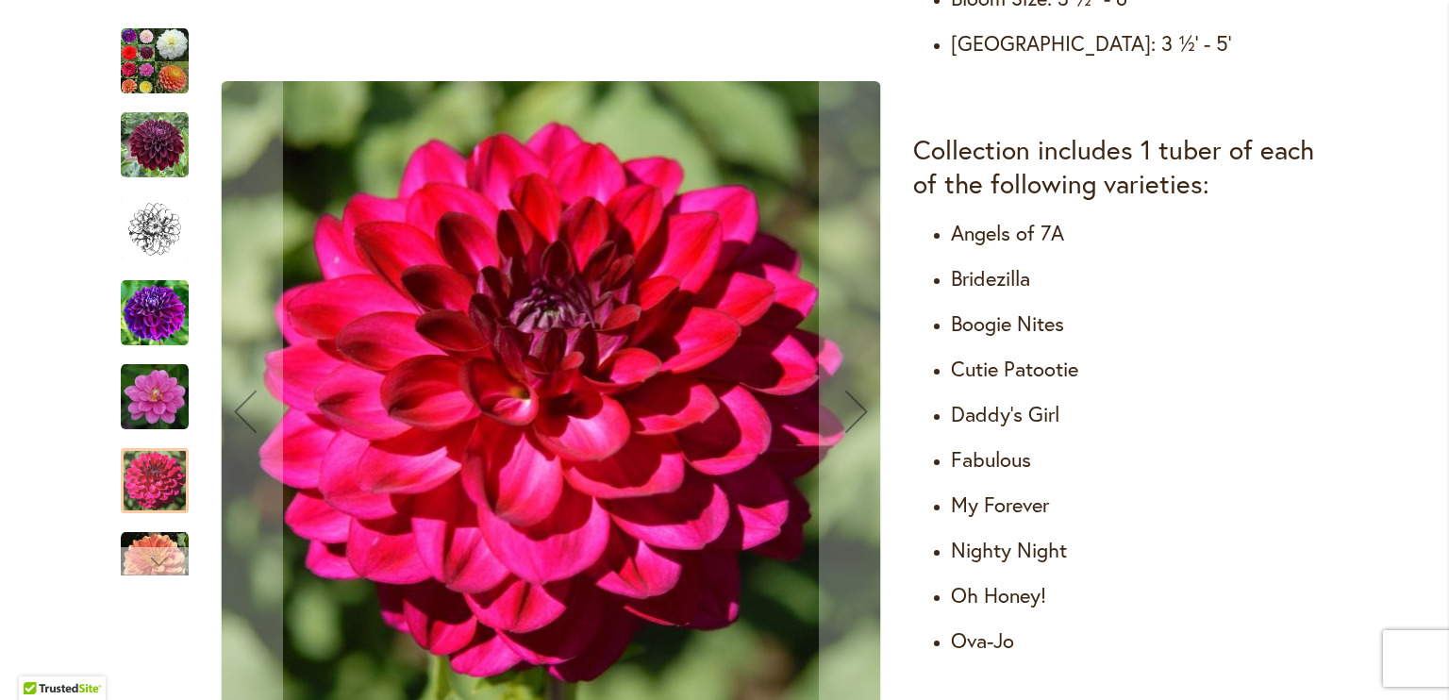
click at [145, 558] on div "Next" at bounding box center [155, 561] width 28 height 28
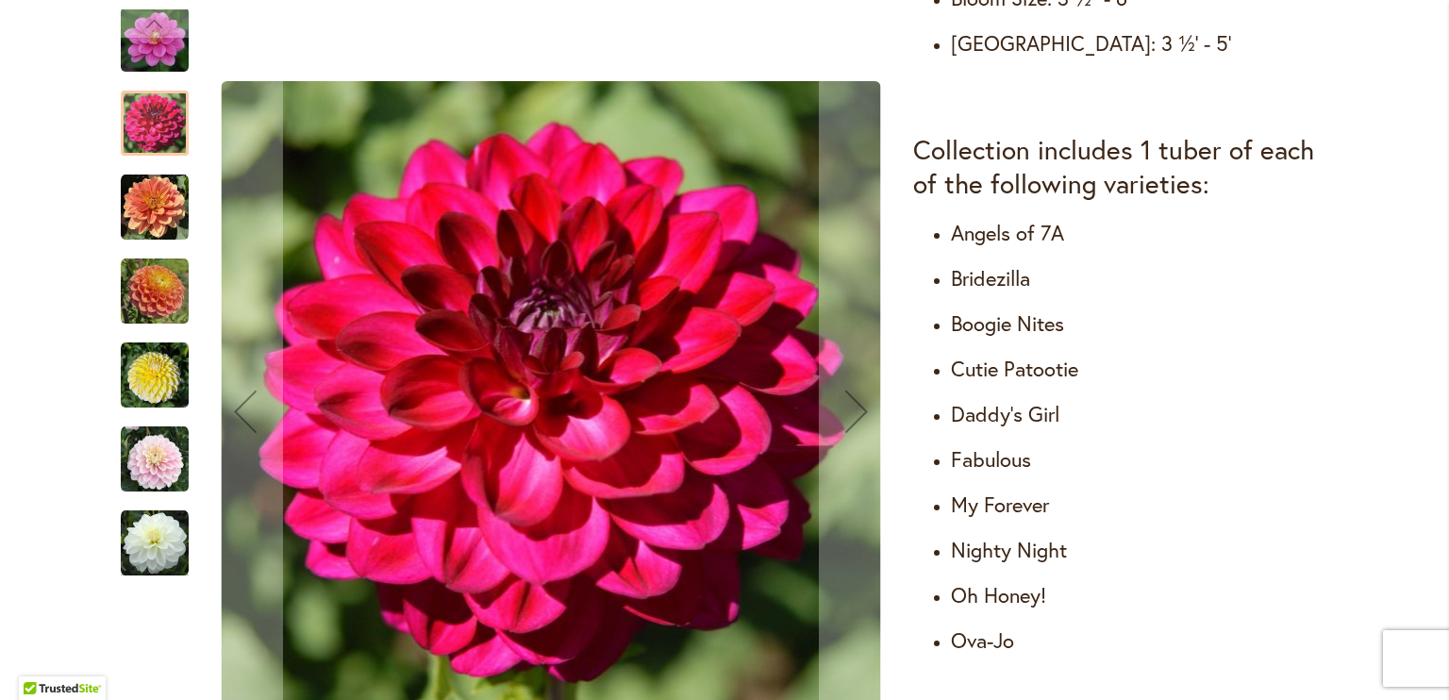
click at [147, 229] on img "Cut Flower Collection" at bounding box center [155, 208] width 68 height 68
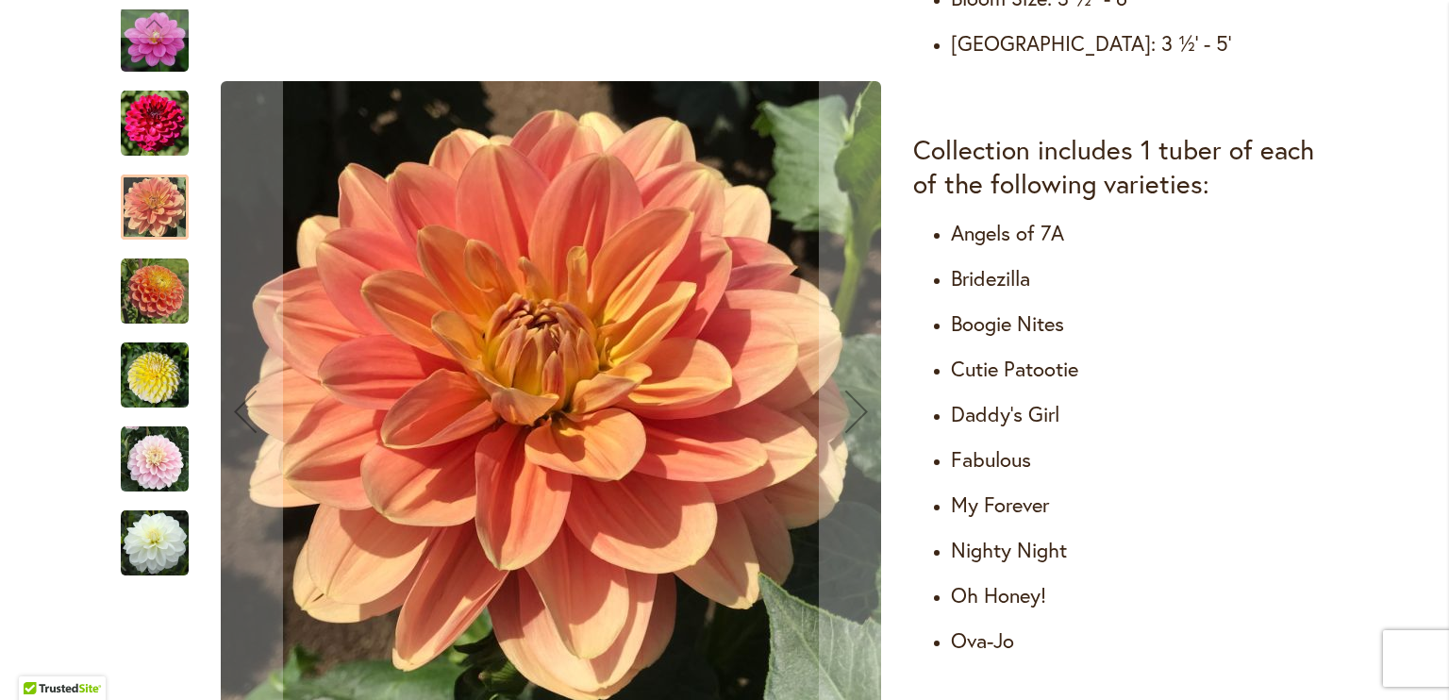
click at [154, 314] on img "Cut Flower Collection" at bounding box center [155, 292] width 68 height 68
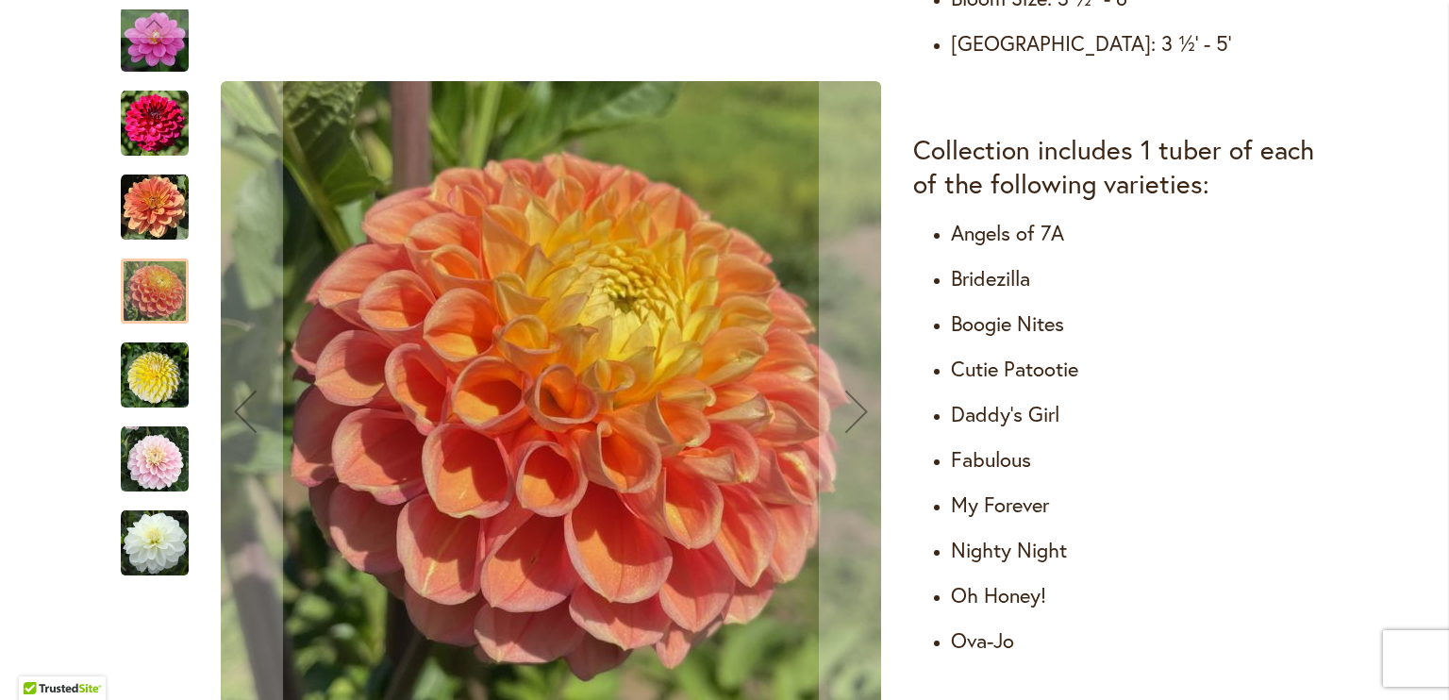
click at [147, 384] on img "Cut Flower Collection" at bounding box center [155, 375] width 68 height 68
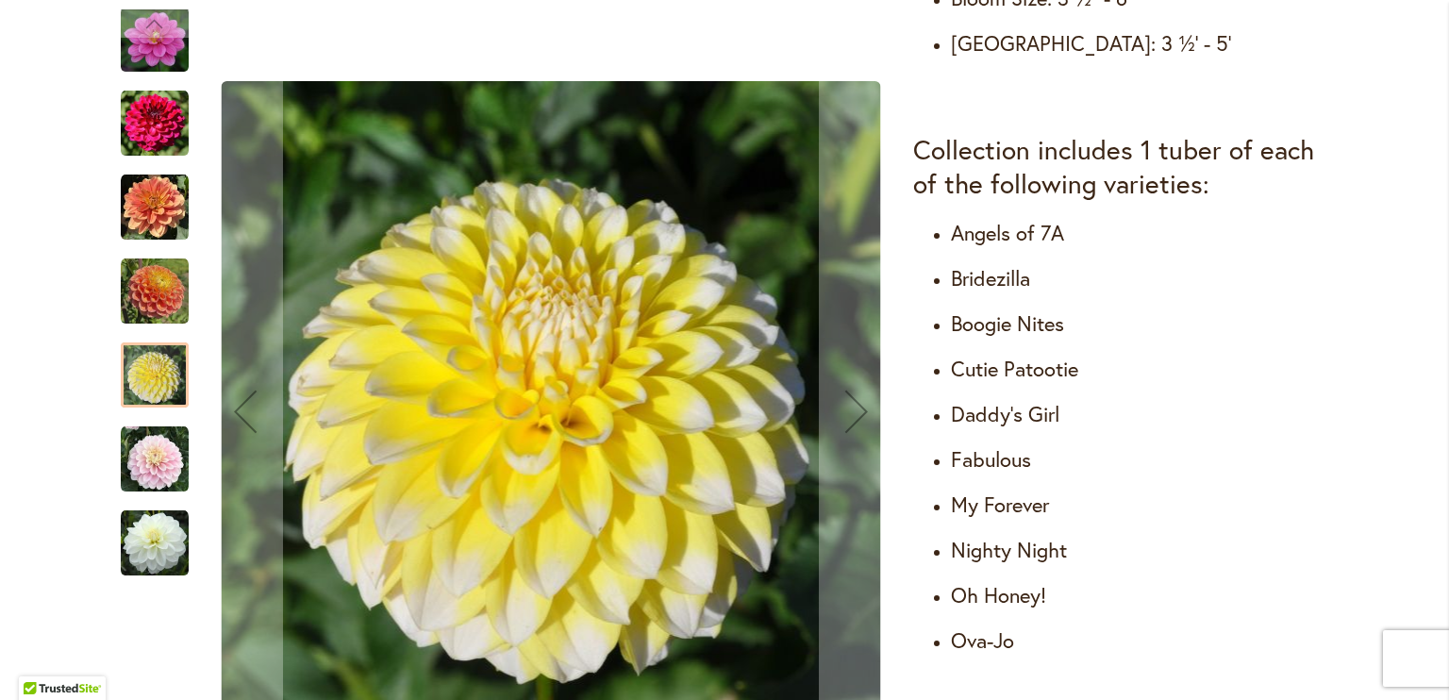
click at [142, 471] on img "Cut Flower Collection" at bounding box center [155, 459] width 68 height 68
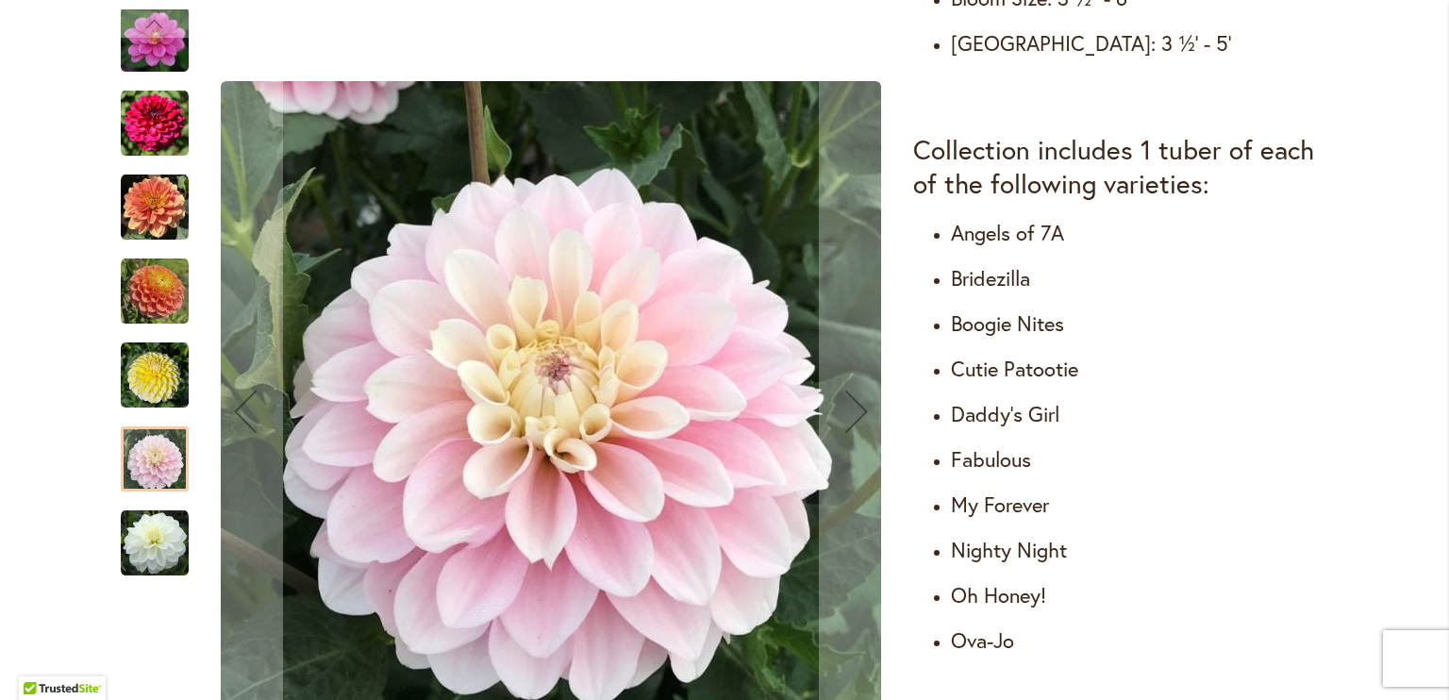
click at [144, 560] on img "Cut Flower Collection" at bounding box center [155, 543] width 68 height 68
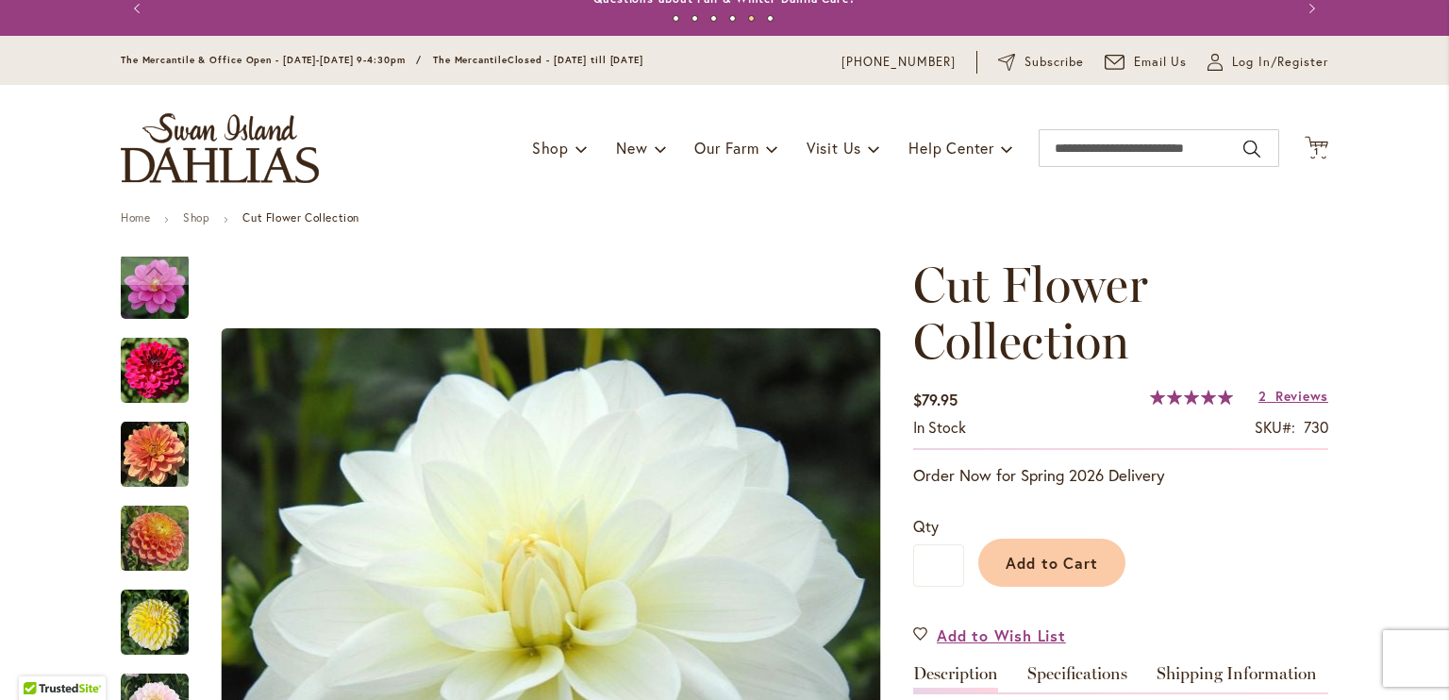
scroll to position [0, 0]
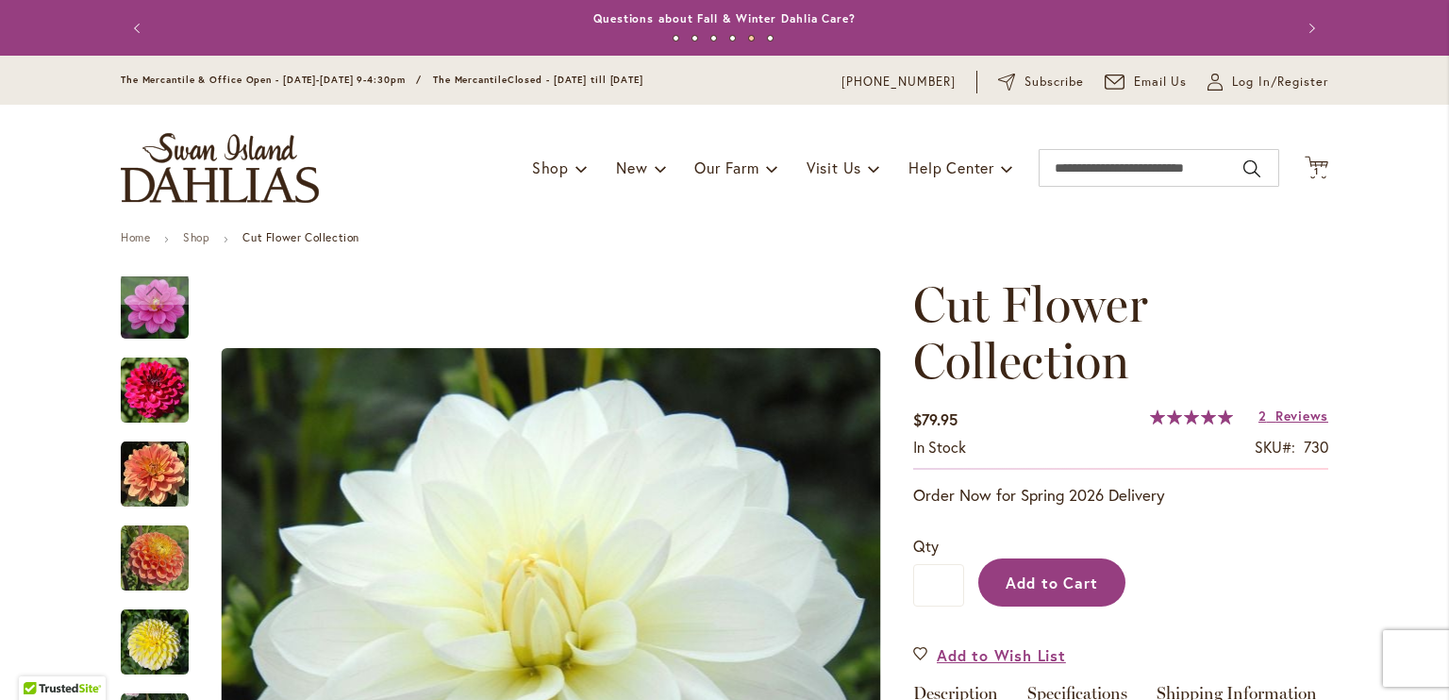
click at [1041, 591] on button "Add to Cart" at bounding box center [1051, 582] width 147 height 48
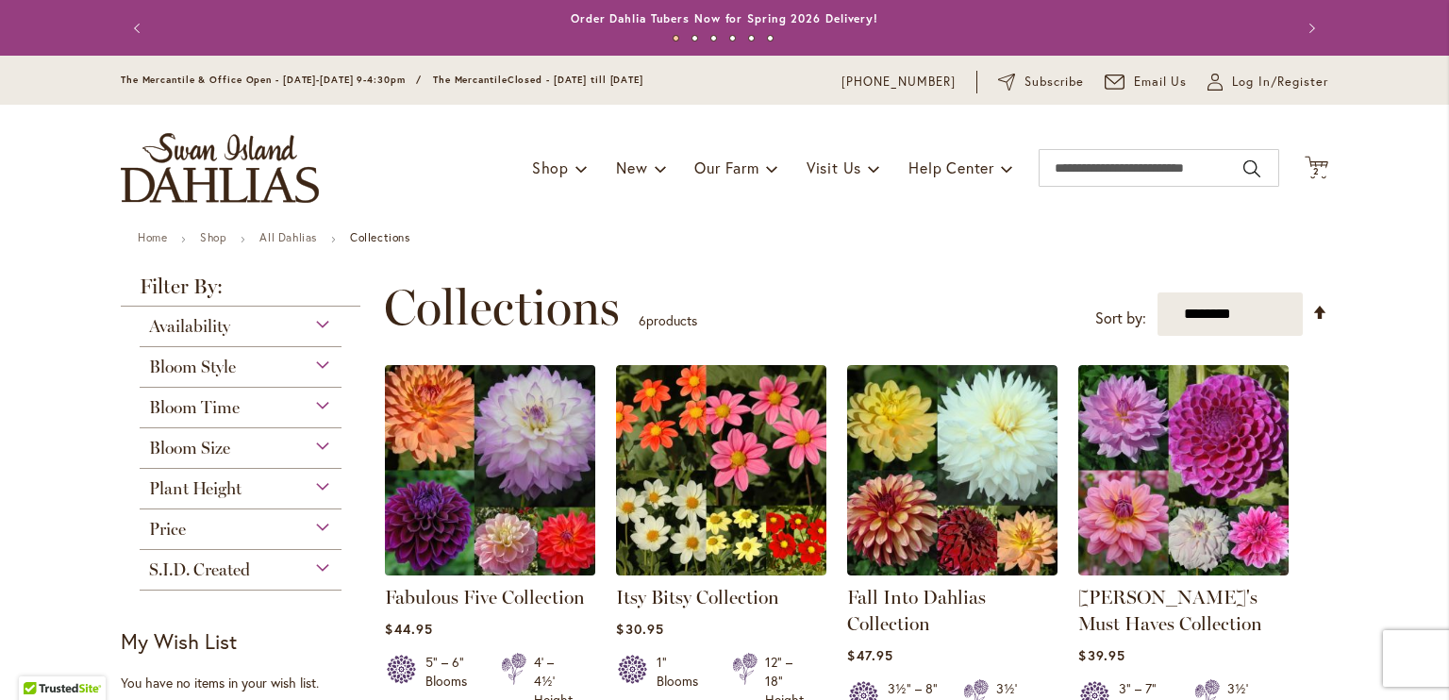
click at [483, 439] on img at bounding box center [490, 469] width 221 height 221
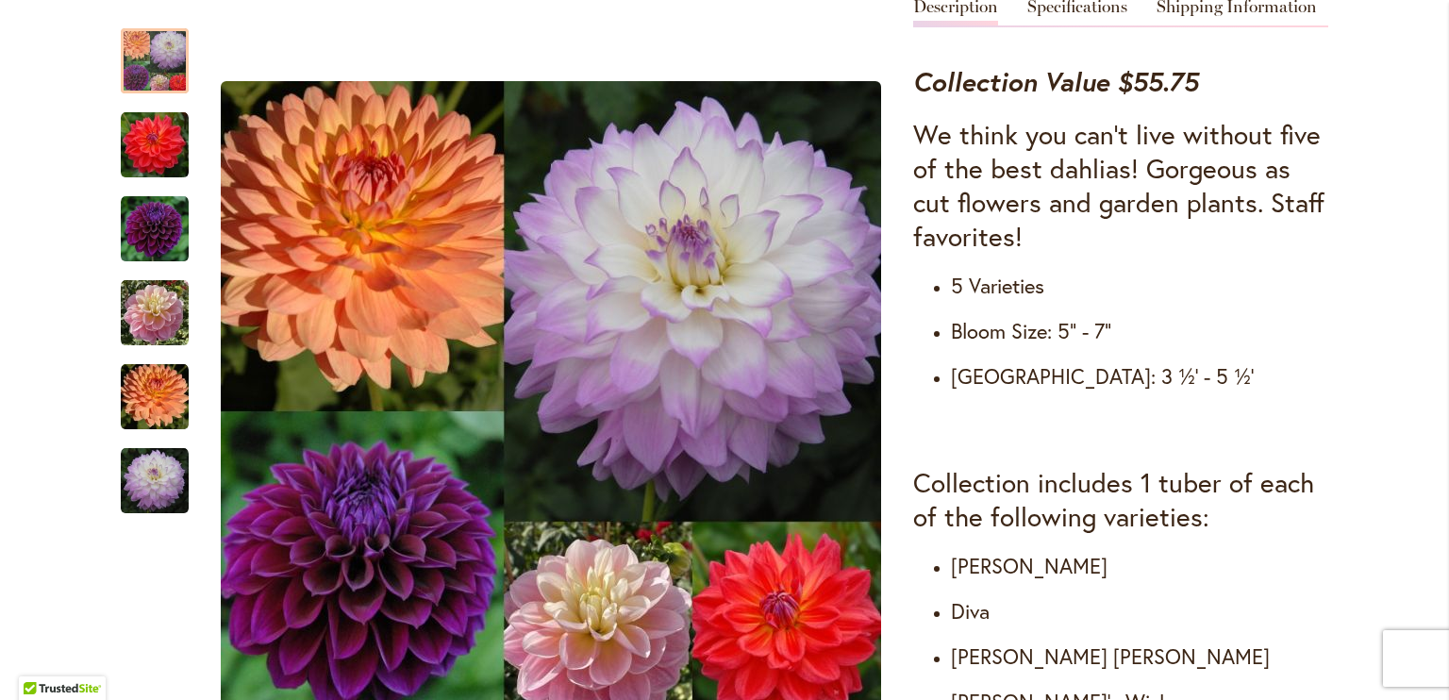
scroll to position [823, 0]
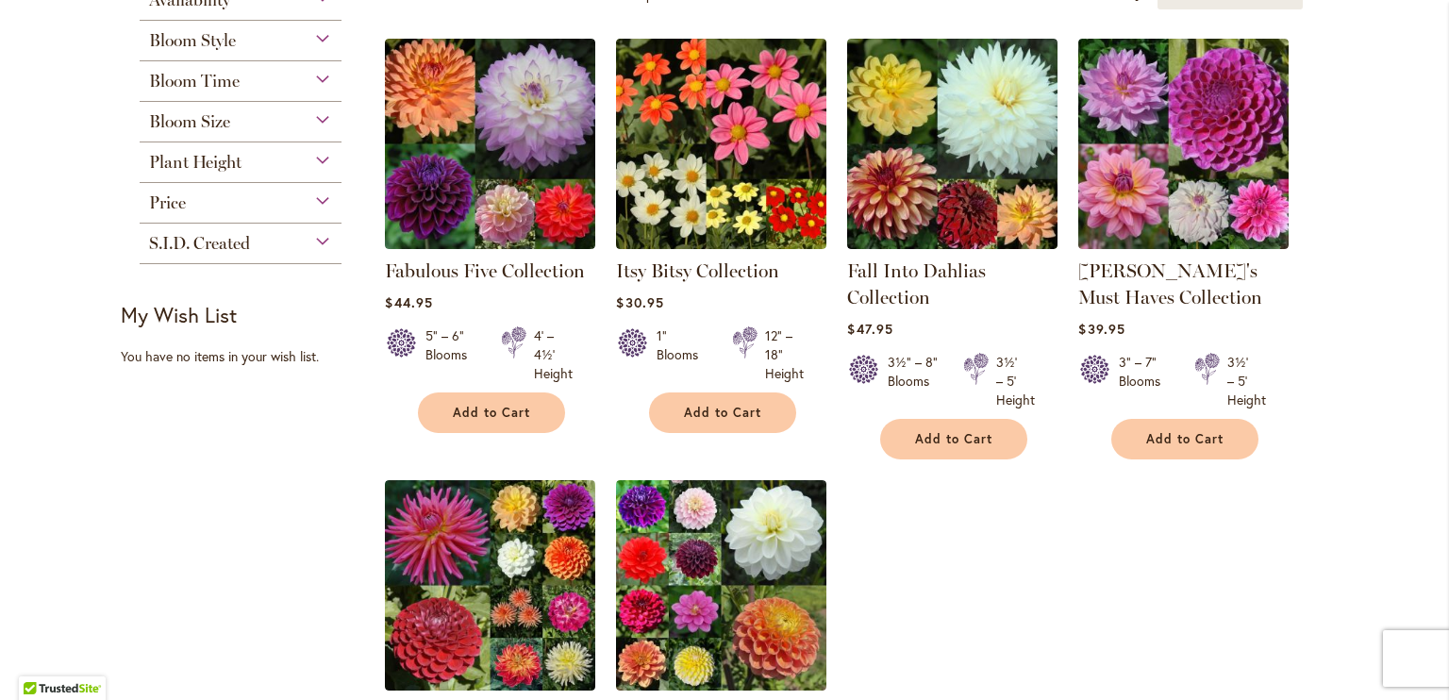
scroll to position [414, 0]
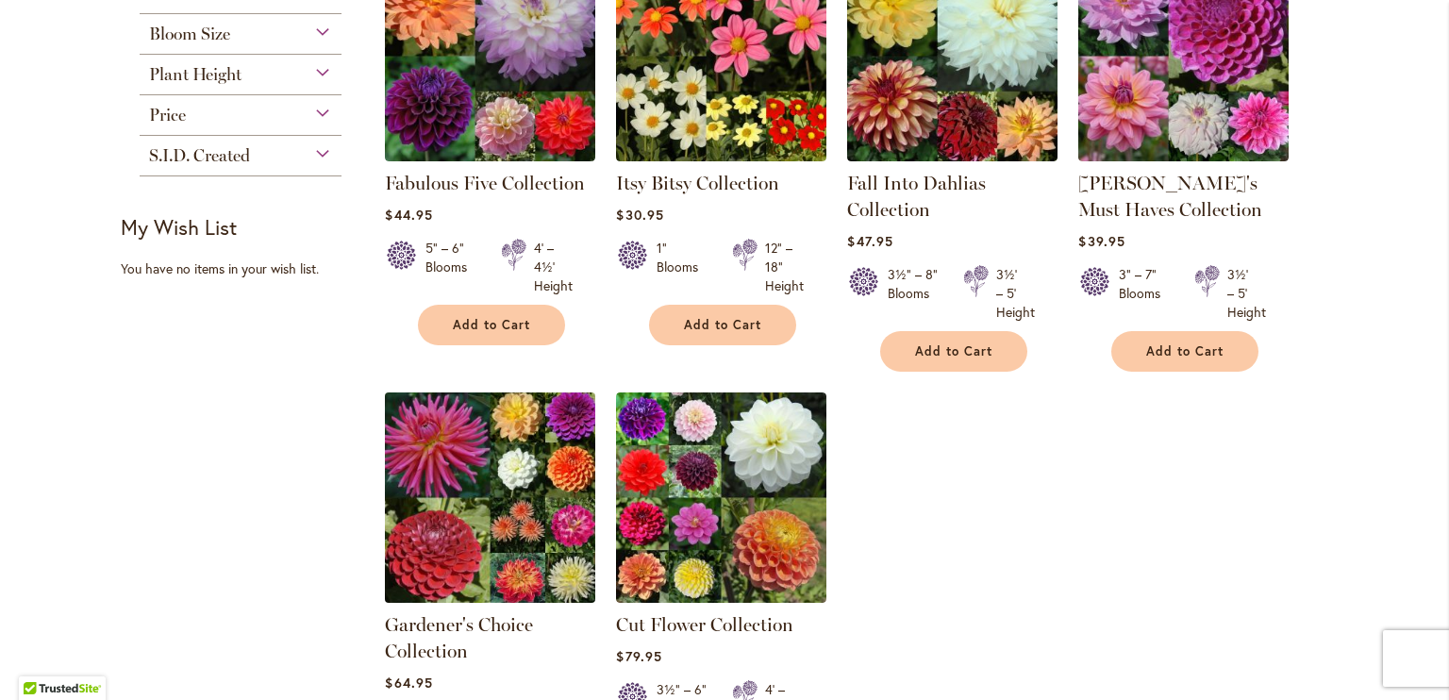
click at [474, 480] on img at bounding box center [490, 497] width 221 height 221
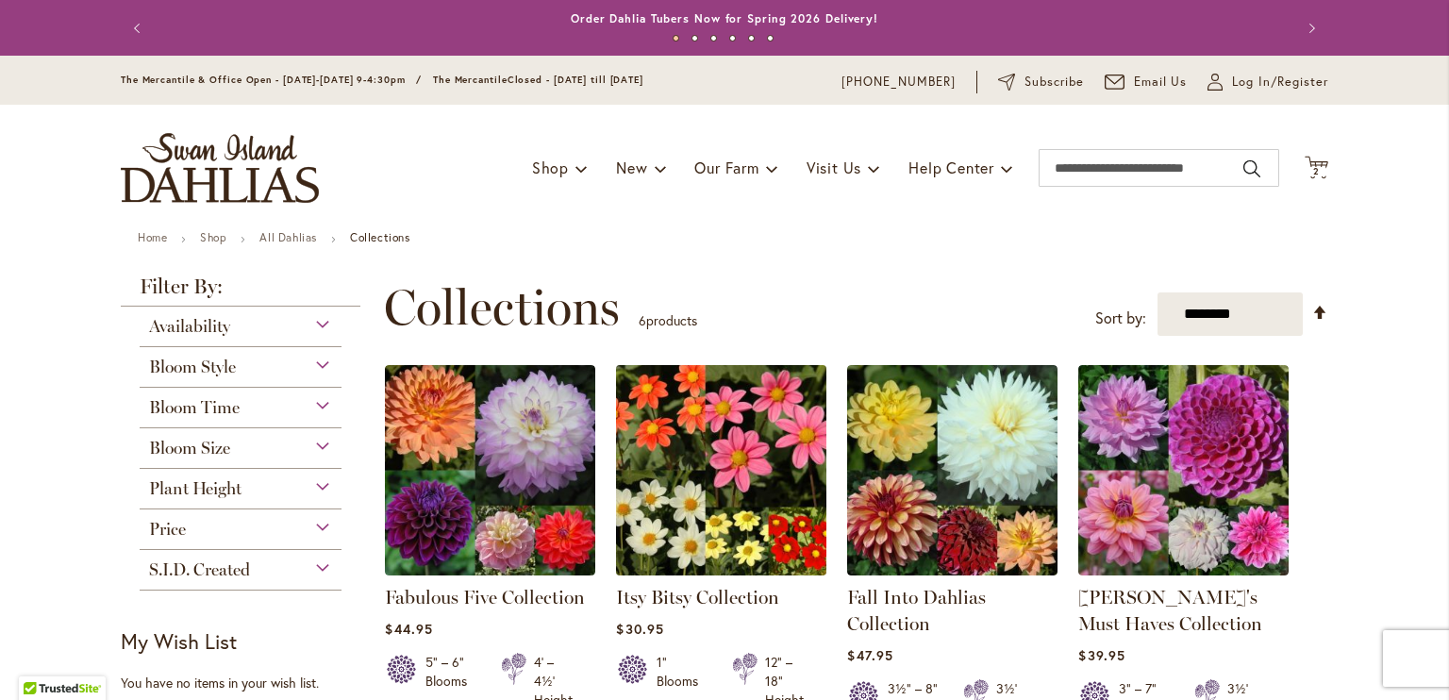
click at [737, 425] on img at bounding box center [721, 469] width 221 height 221
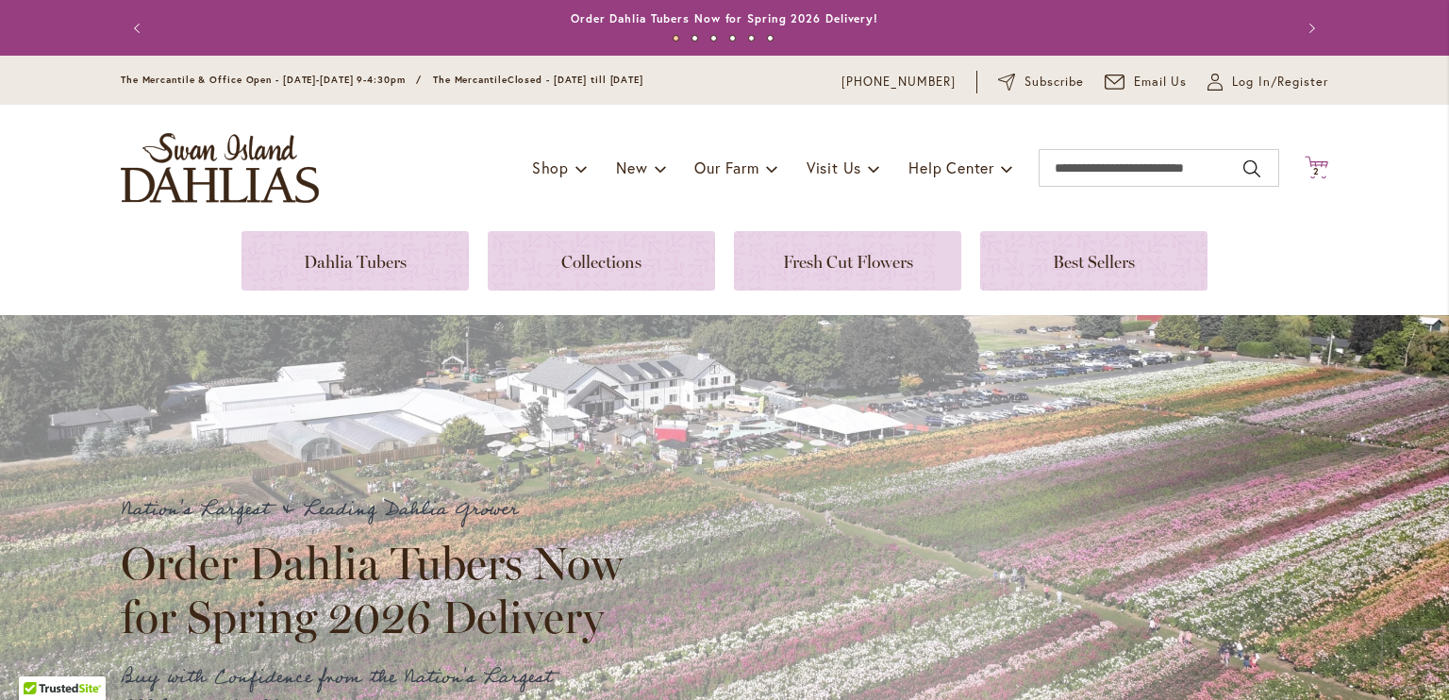
click at [1312, 168] on span "2 2 items" at bounding box center [1316, 171] width 19 height 9
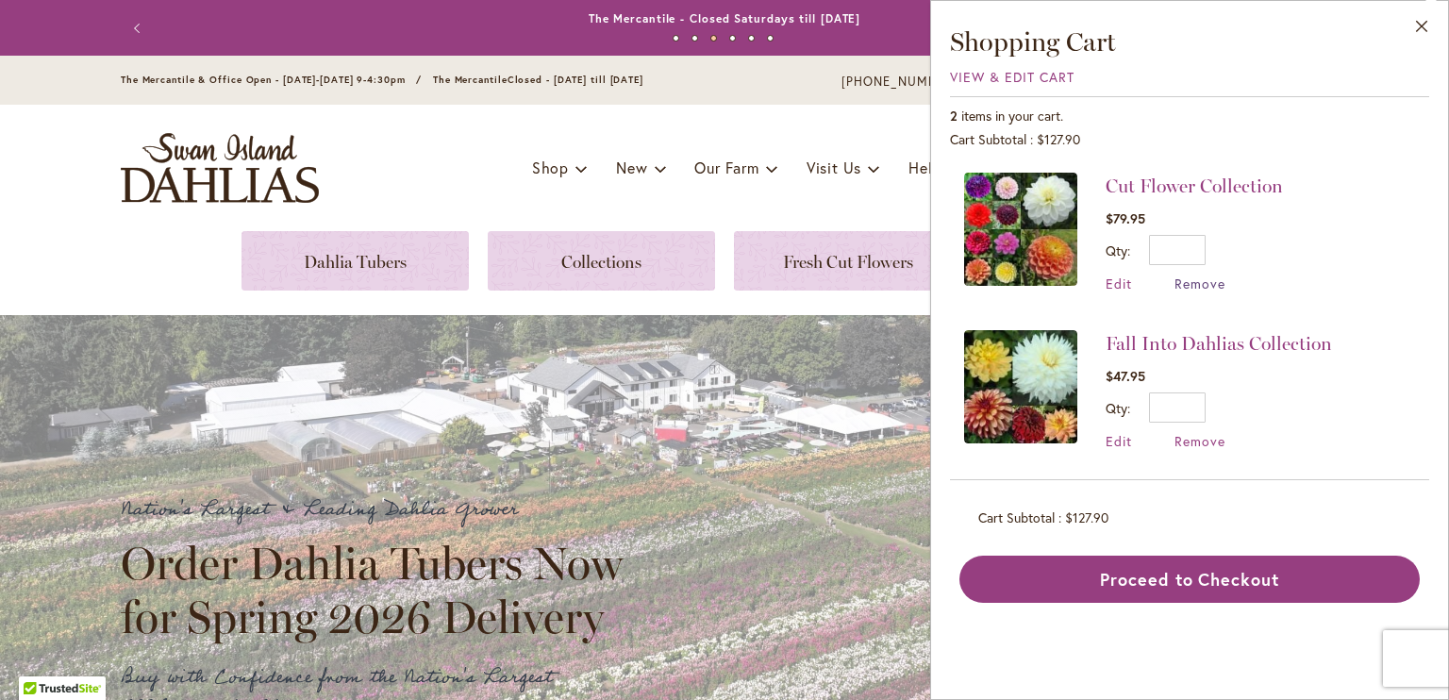
click at [1215, 283] on span "Remove" at bounding box center [1199, 283] width 51 height 18
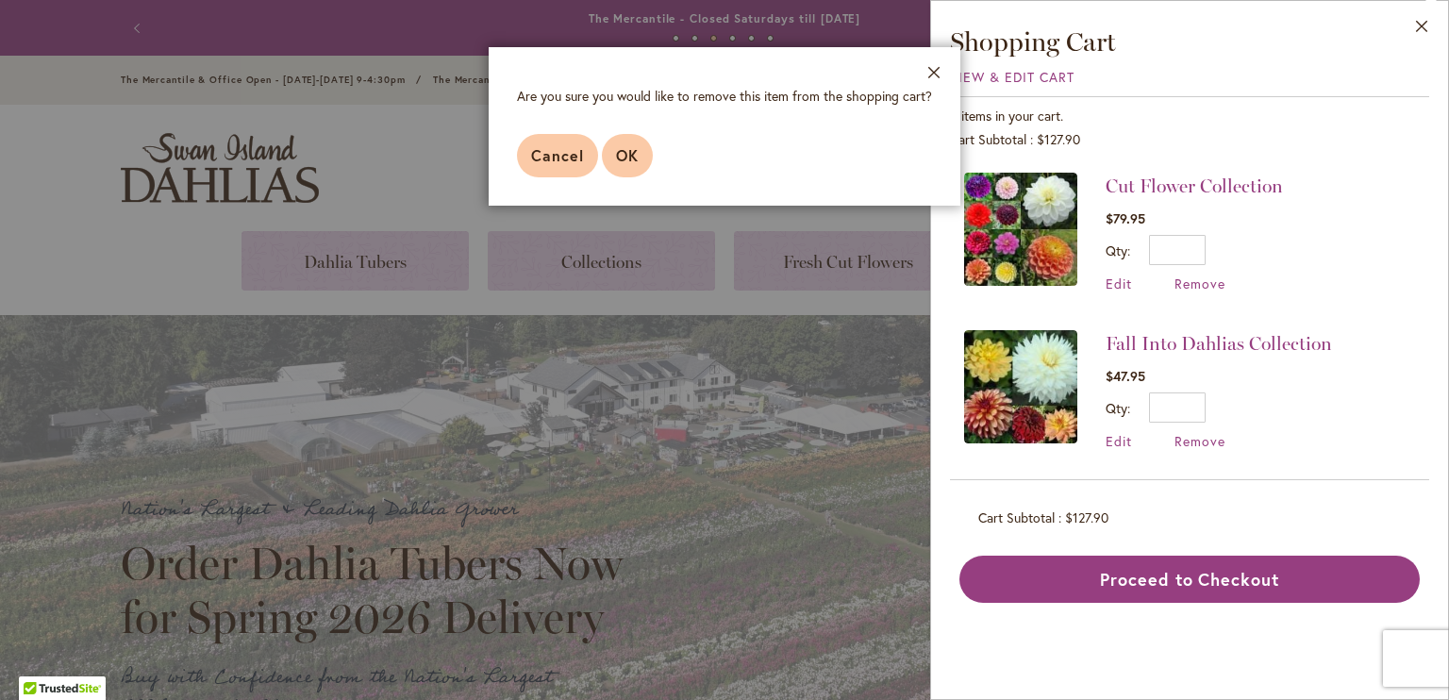
click at [630, 154] on span "OK" at bounding box center [627, 155] width 23 height 20
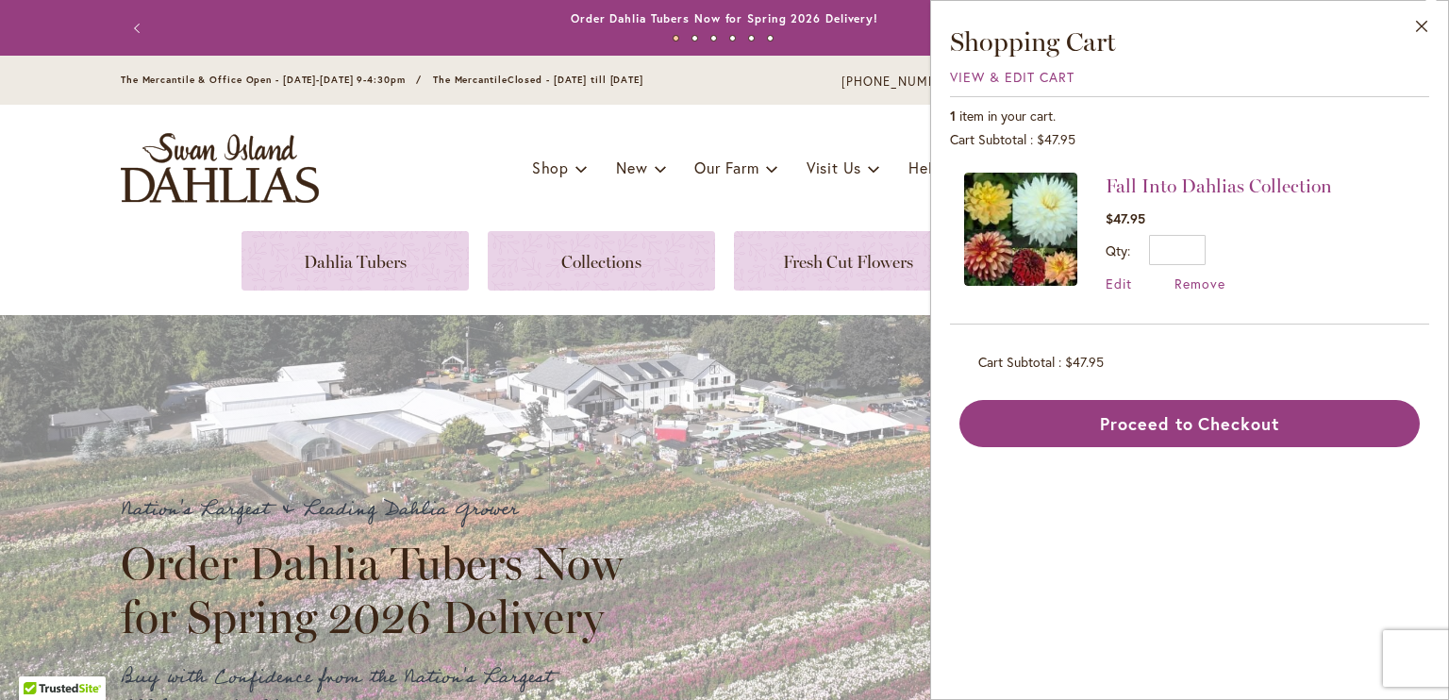
click at [1001, 243] on img at bounding box center [1020, 229] width 113 height 113
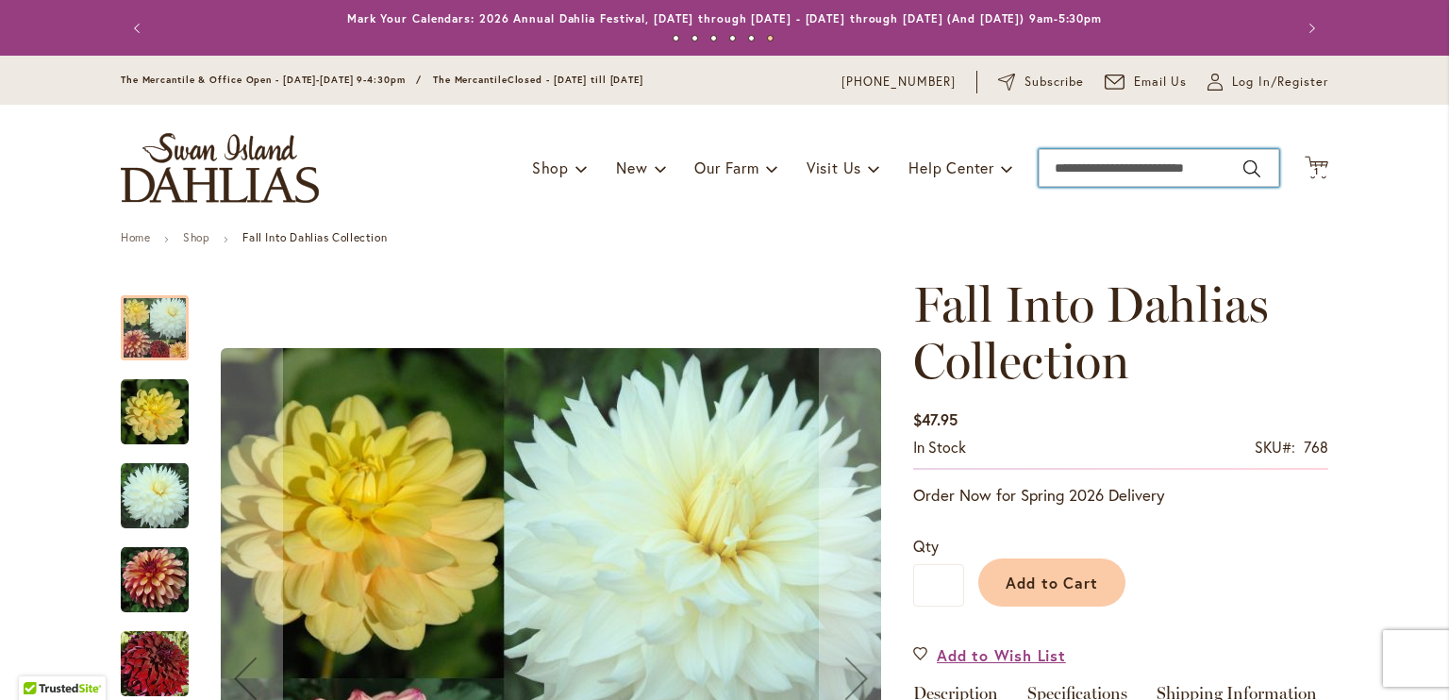
click at [1156, 161] on input "Search" at bounding box center [1159, 168] width 241 height 38
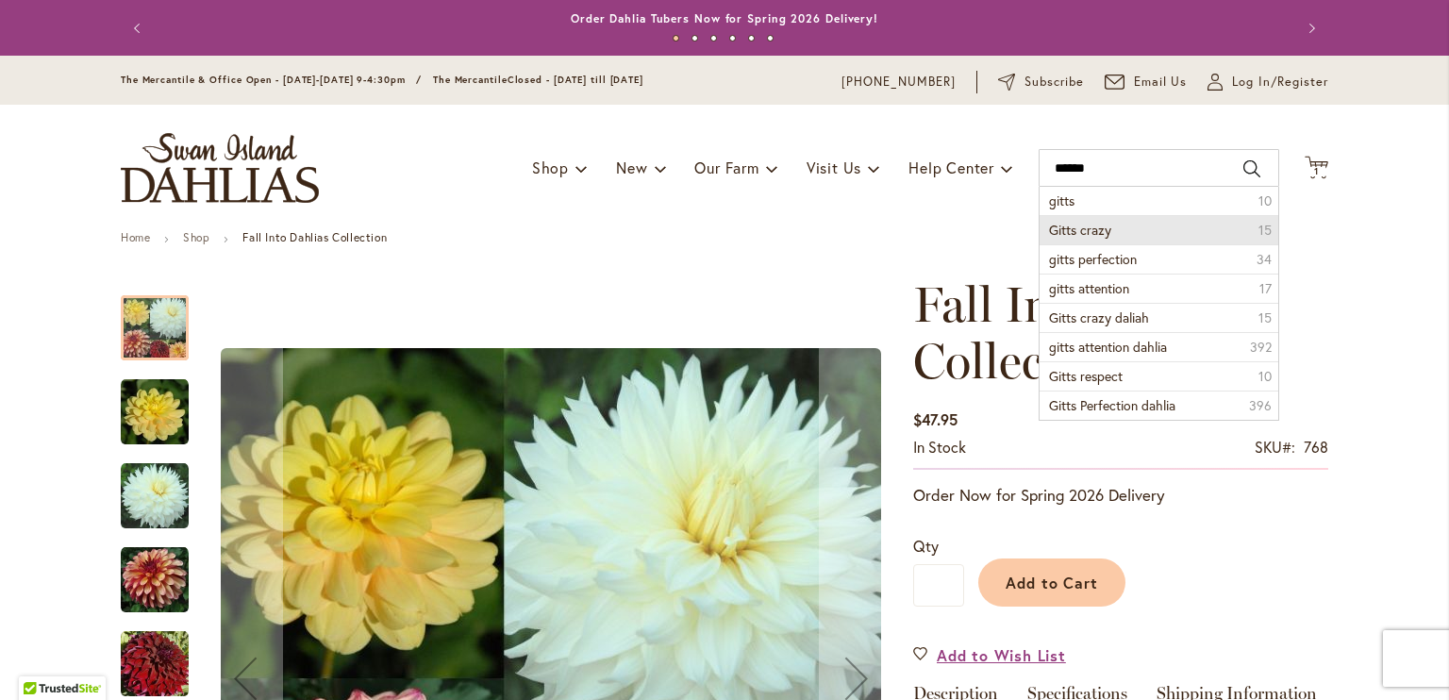
click at [1091, 228] on span "Gitts crazy" at bounding box center [1080, 230] width 62 height 18
type input "**********"
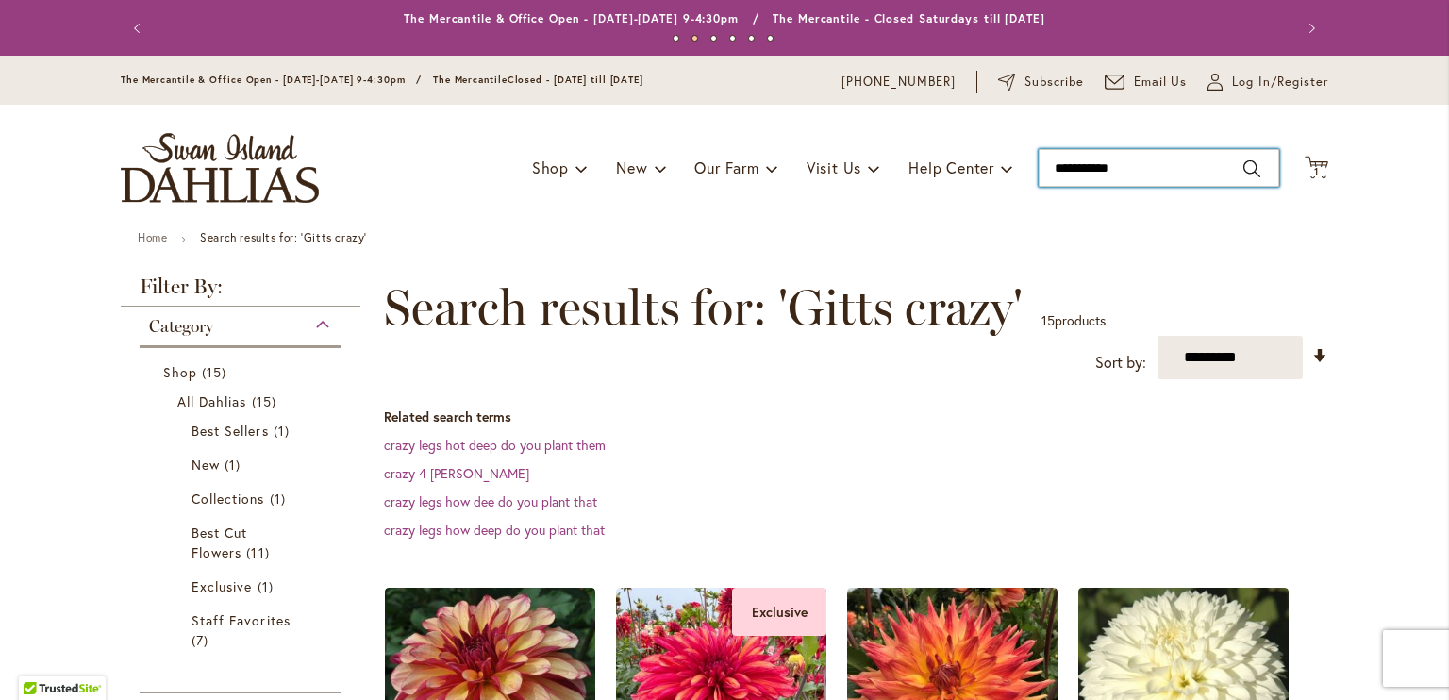
type input "**********"
click at [1161, 173] on input "**********" at bounding box center [1159, 168] width 241 height 38
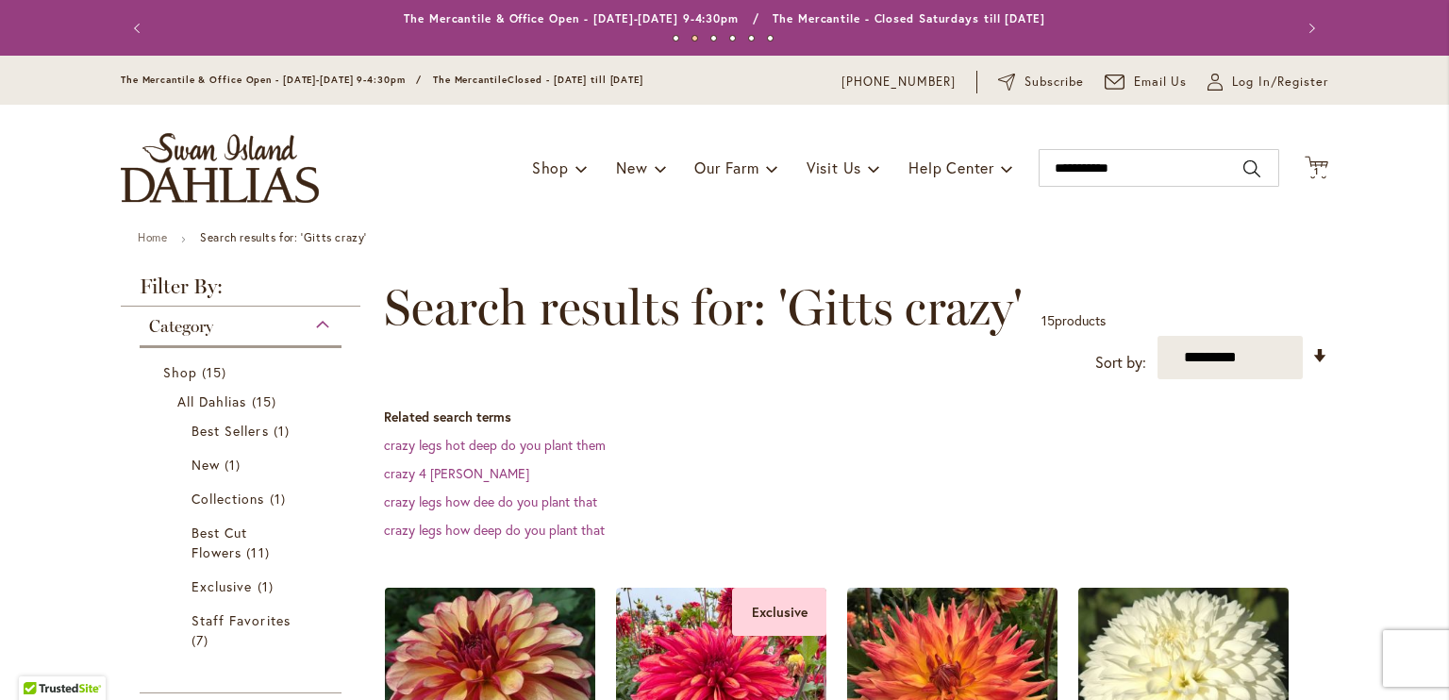
click at [491, 629] on img at bounding box center [490, 693] width 221 height 221
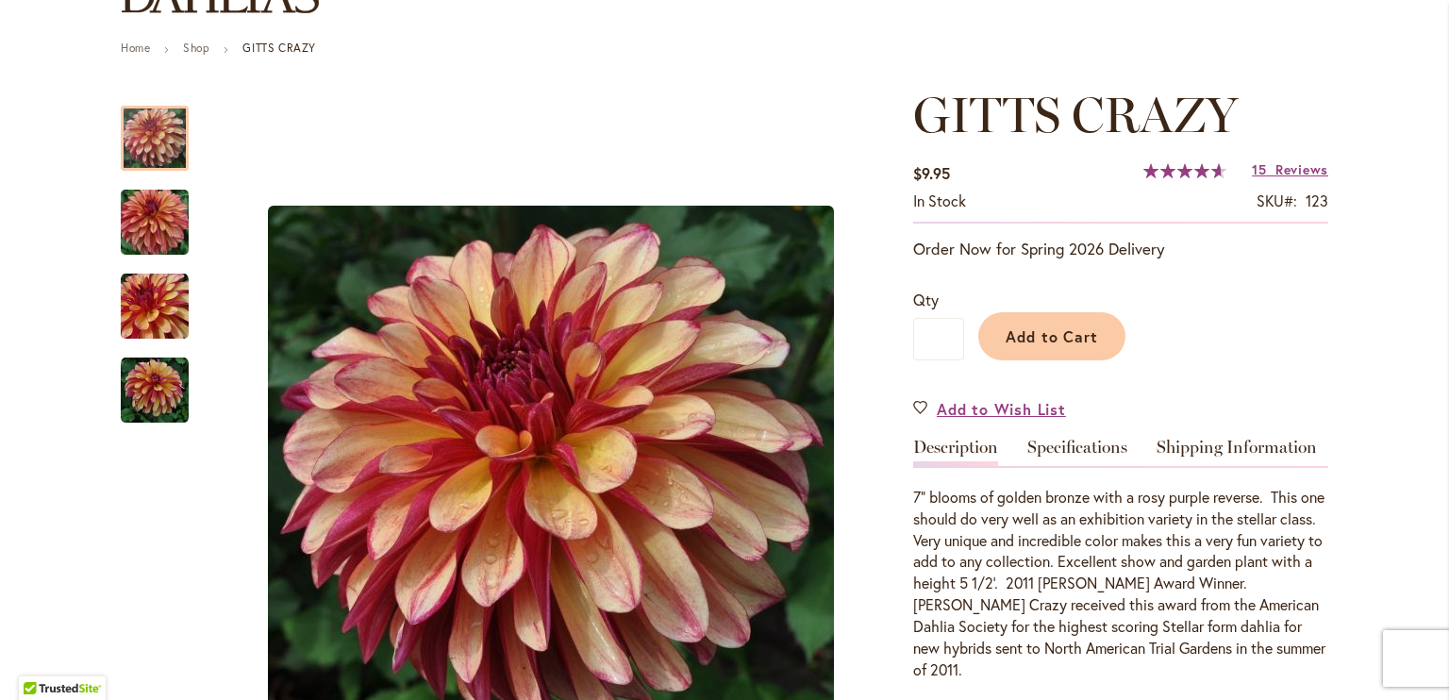
scroll to position [204, 0]
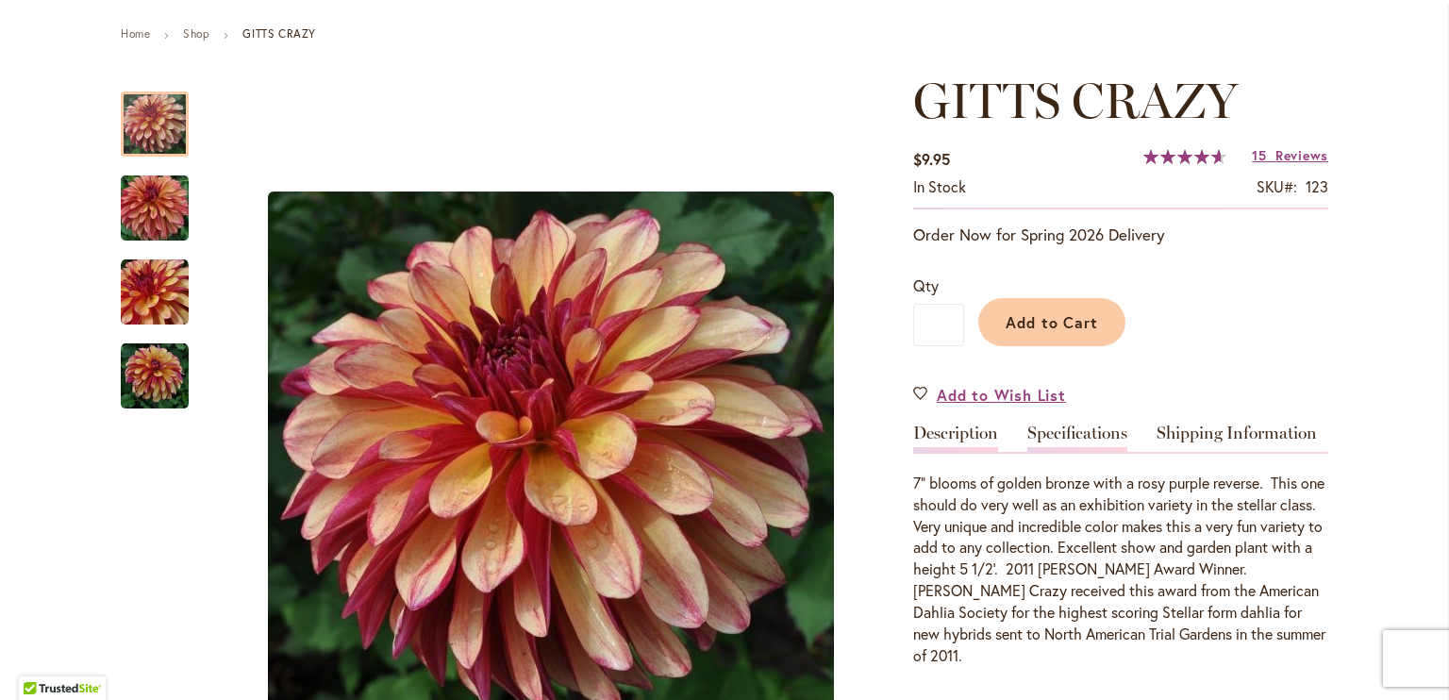
click at [1087, 428] on link "Specifications" at bounding box center [1077, 437] width 100 height 27
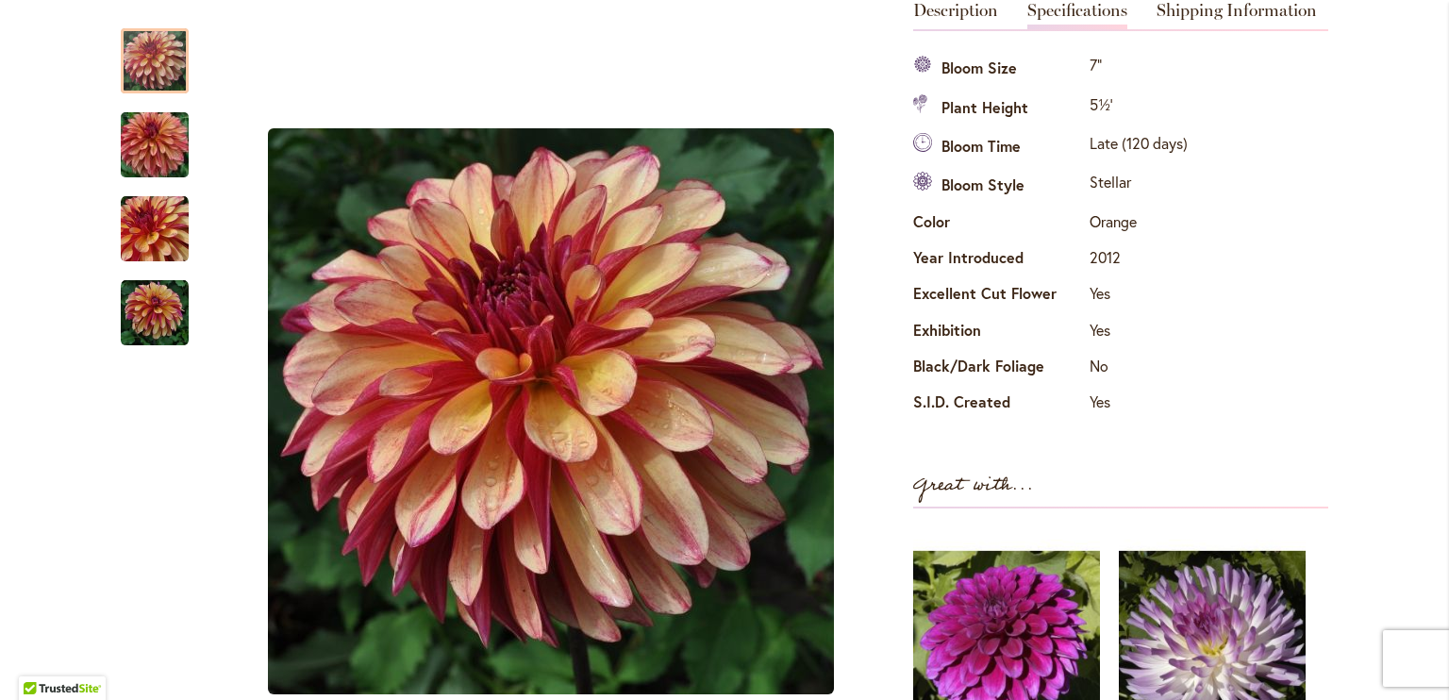
scroll to position [0, 0]
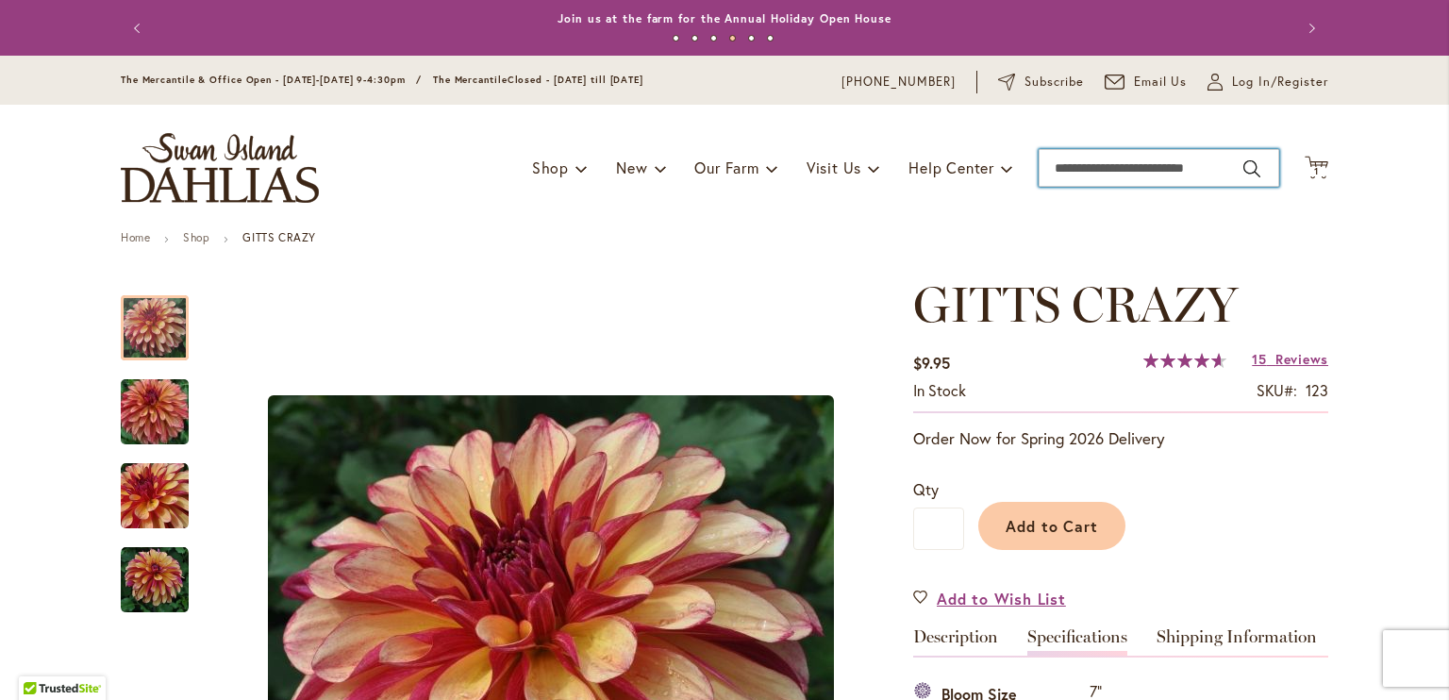
click at [1100, 163] on input "Search" at bounding box center [1159, 168] width 241 height 38
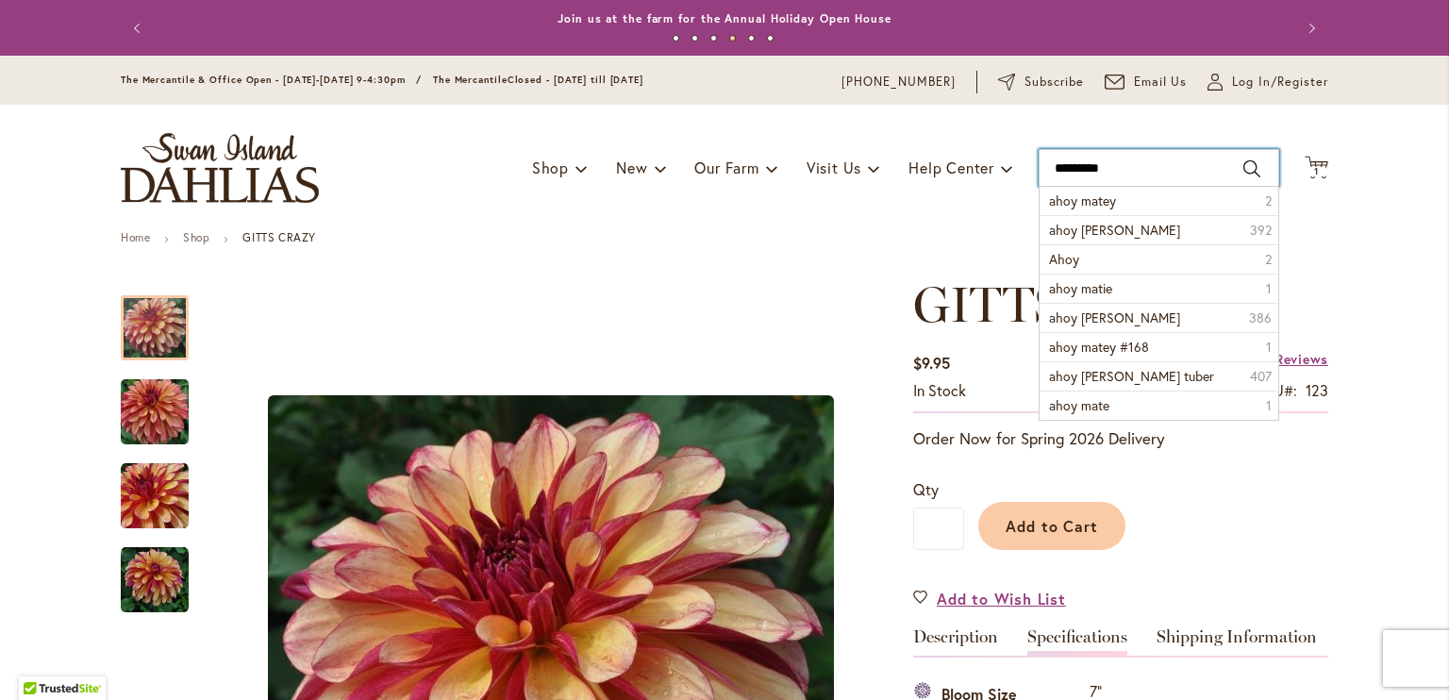
type input "**********"
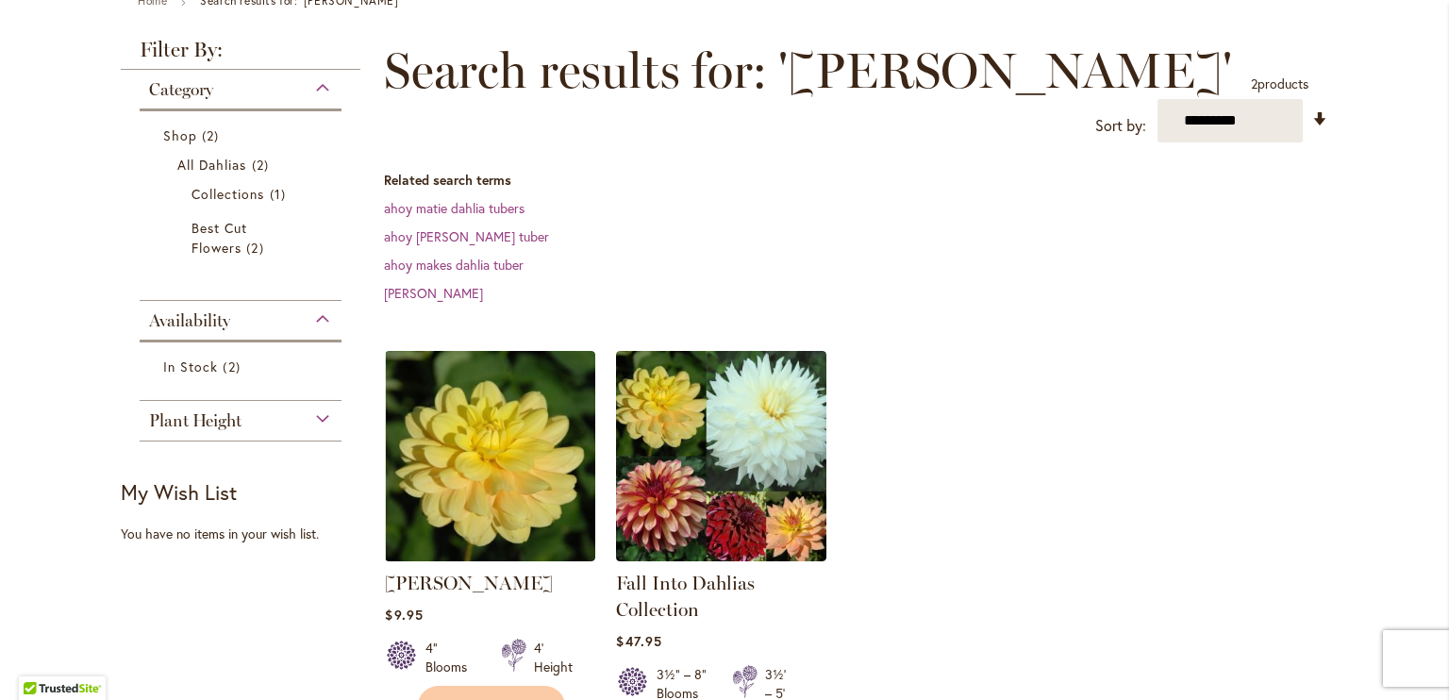
scroll to position [242, 0]
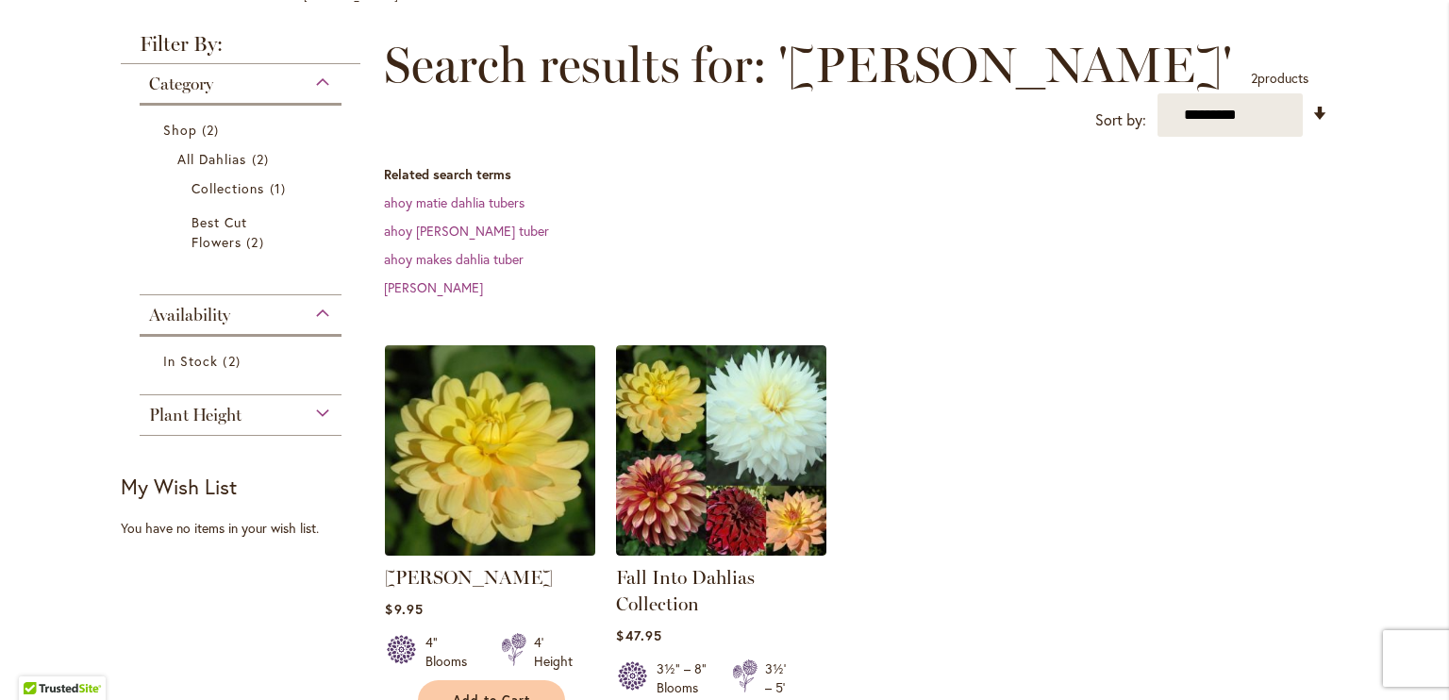
click at [456, 481] on img at bounding box center [490, 451] width 221 height 221
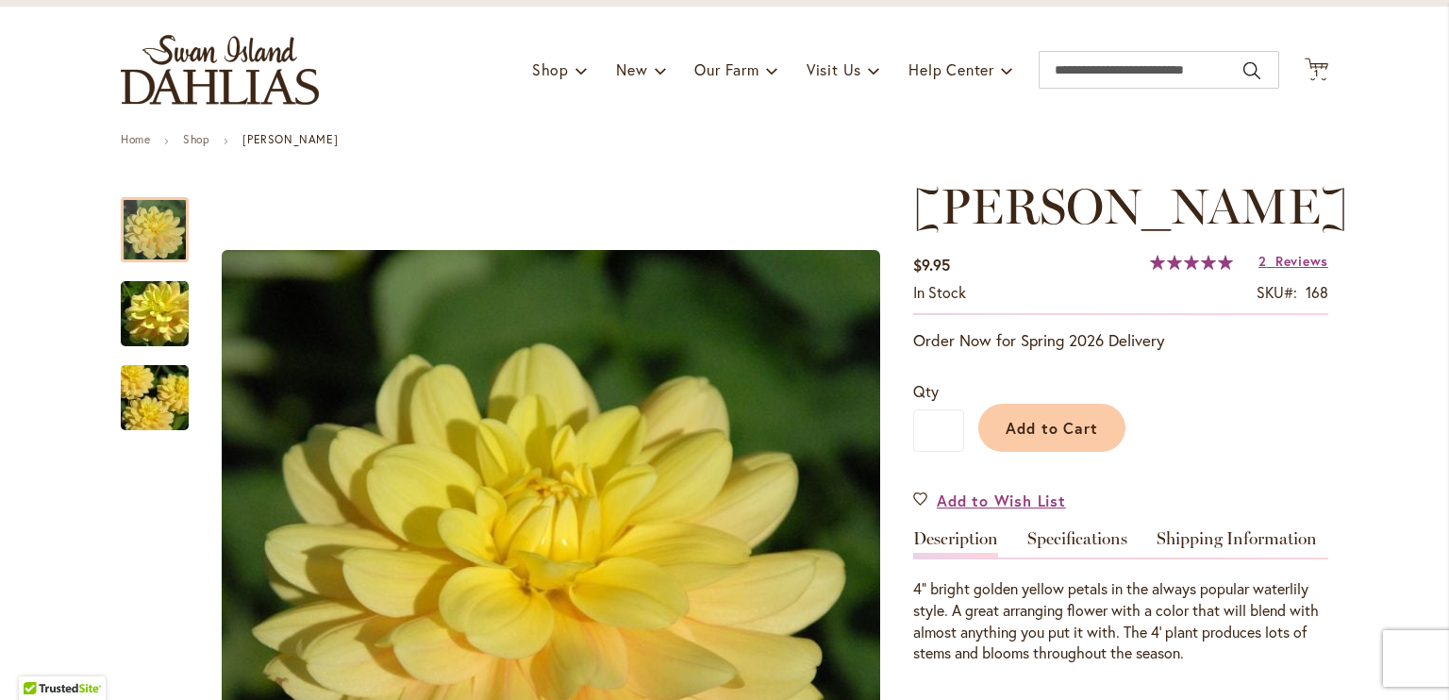
scroll to position [102, 0]
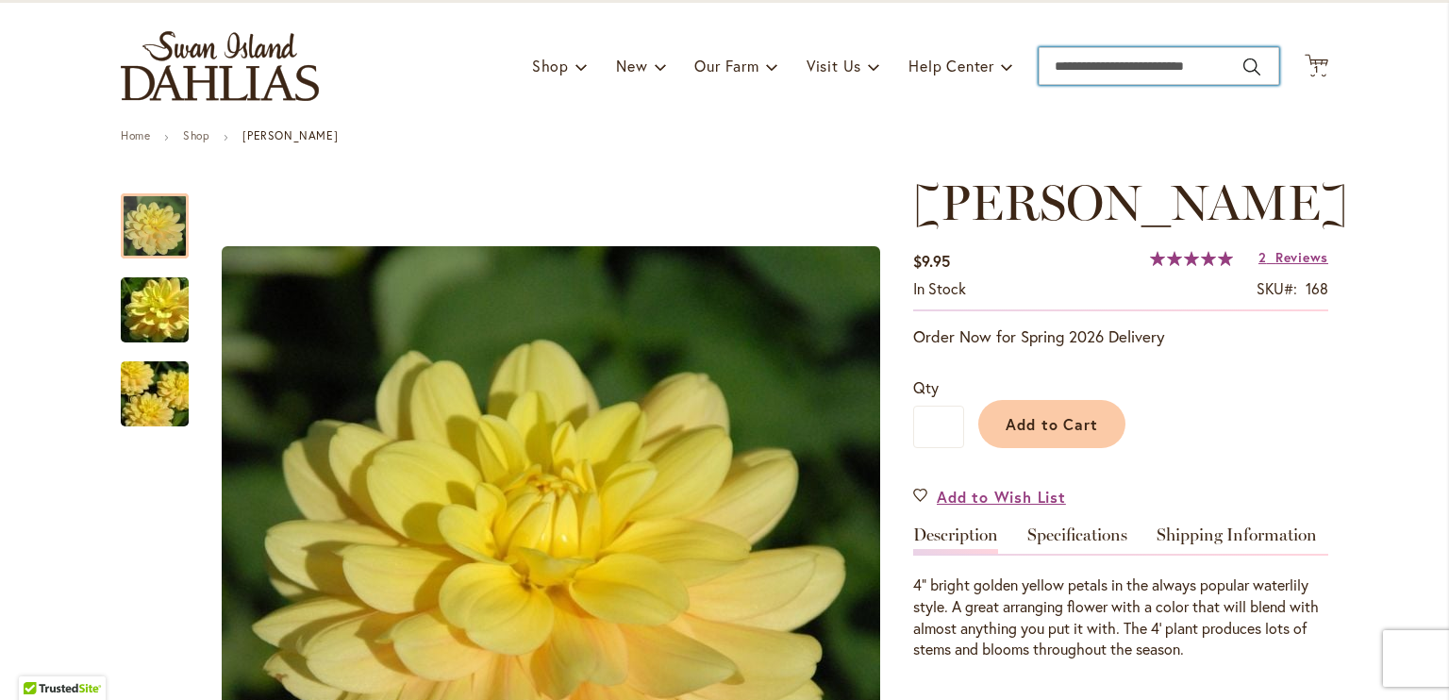
click at [1173, 68] on input "Search" at bounding box center [1159, 66] width 241 height 38
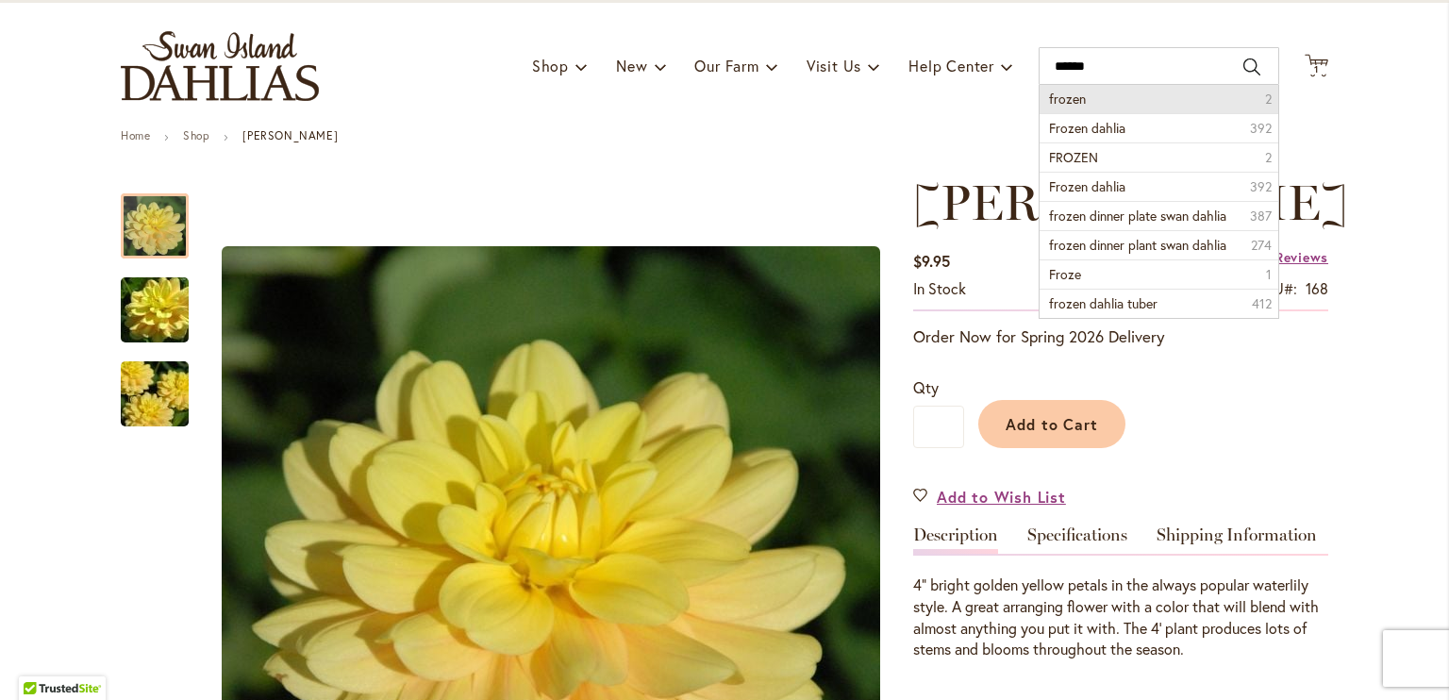
click at [1106, 105] on li "frozen 2" at bounding box center [1159, 99] width 239 height 28
type input "******"
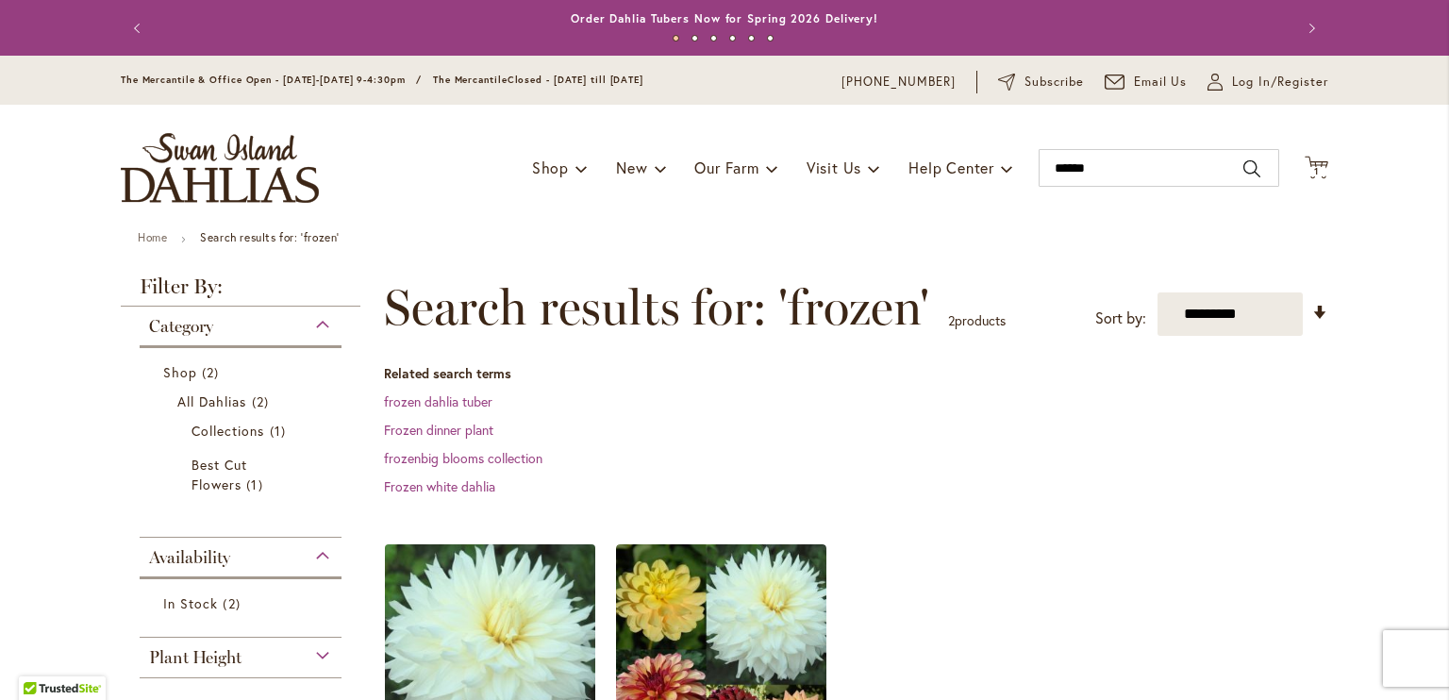
click at [505, 604] on img at bounding box center [490, 649] width 221 height 221
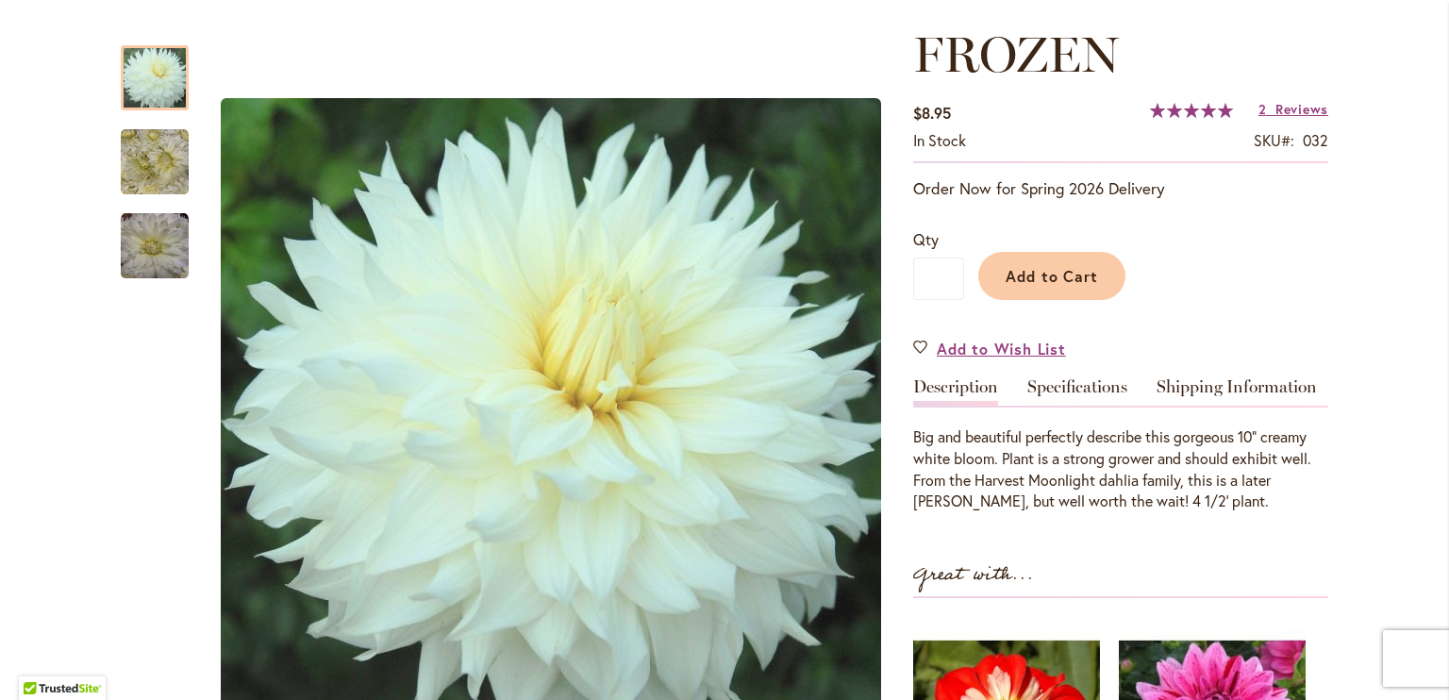
scroll to position [230, 0]
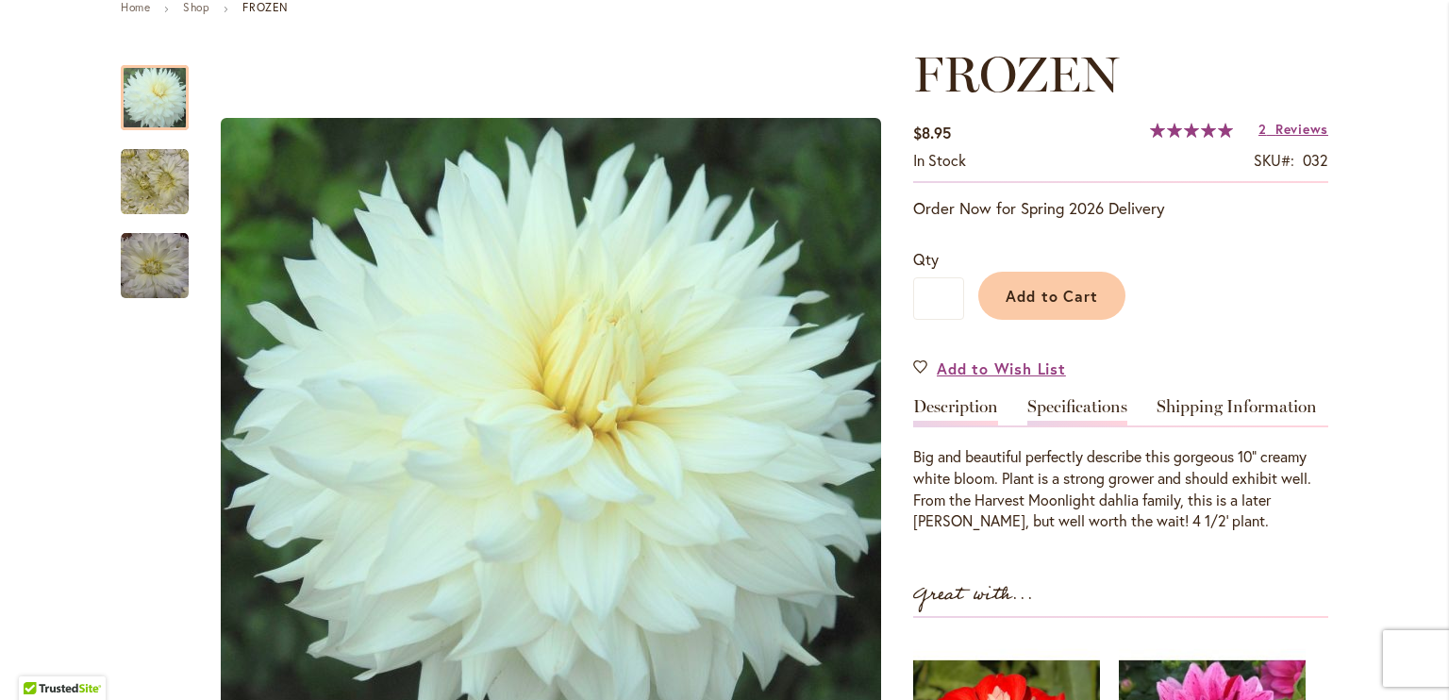
click at [1102, 400] on link "Specifications" at bounding box center [1077, 411] width 100 height 27
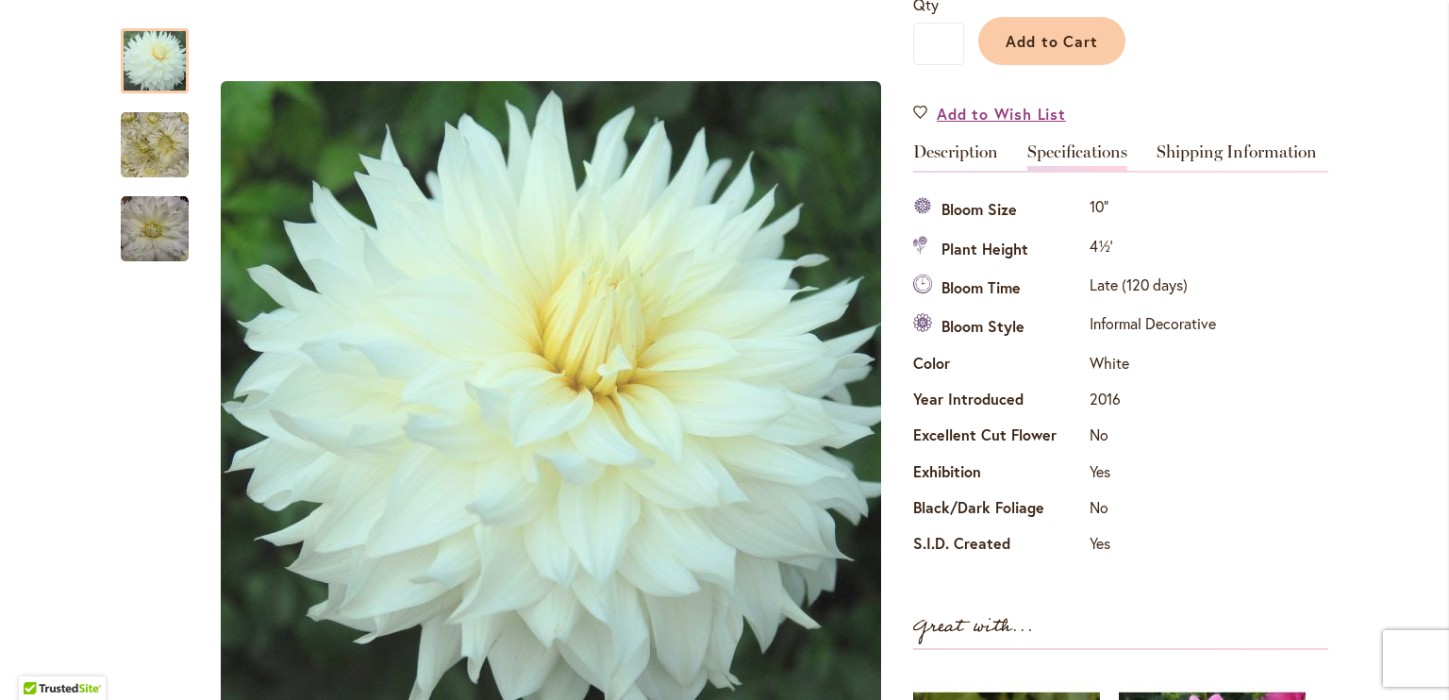
scroll to position [445, 0]
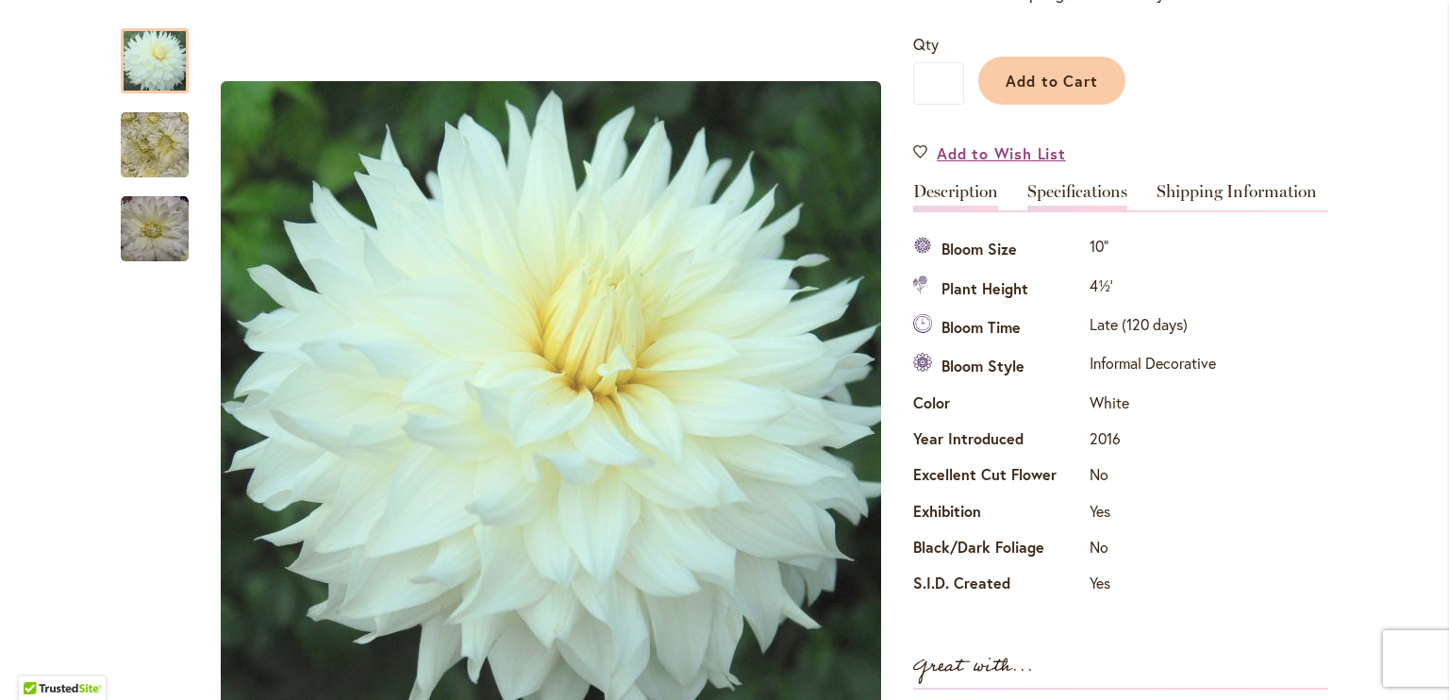
click at [956, 188] on link "Description" at bounding box center [955, 196] width 85 height 27
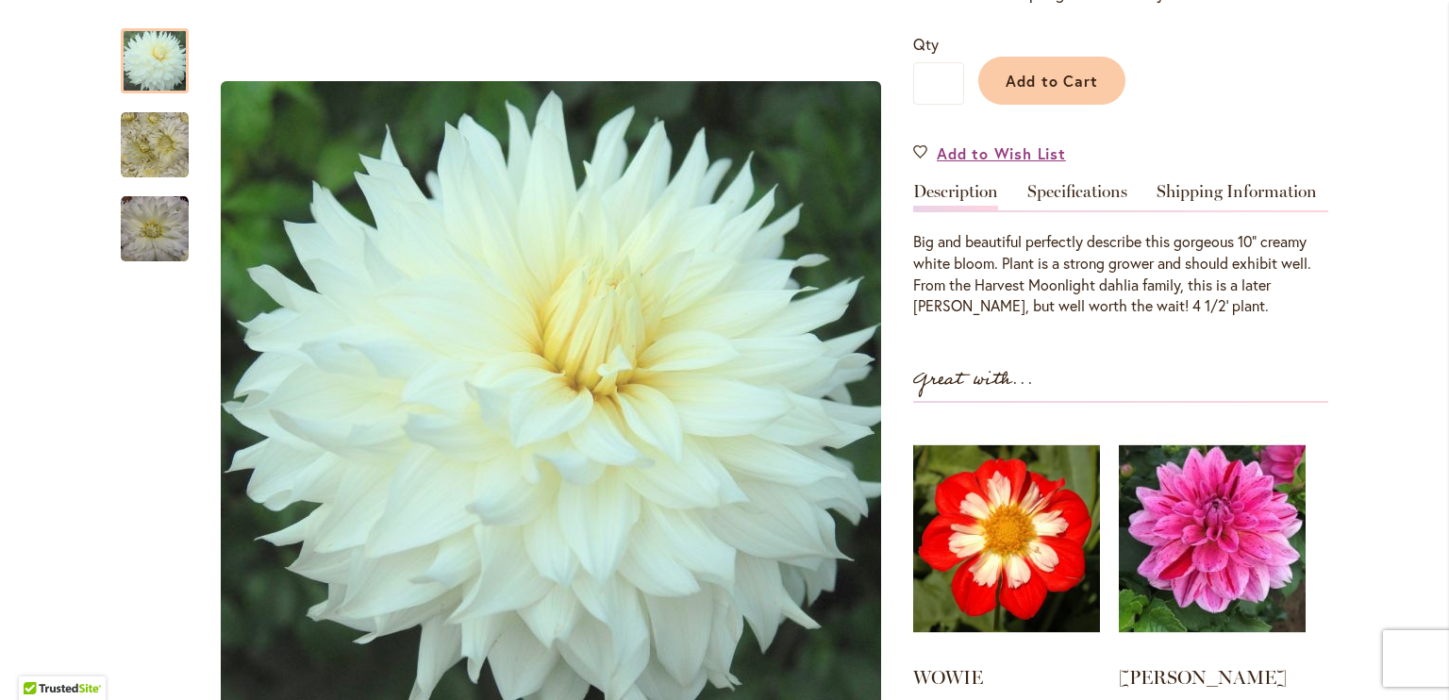
scroll to position [0, 0]
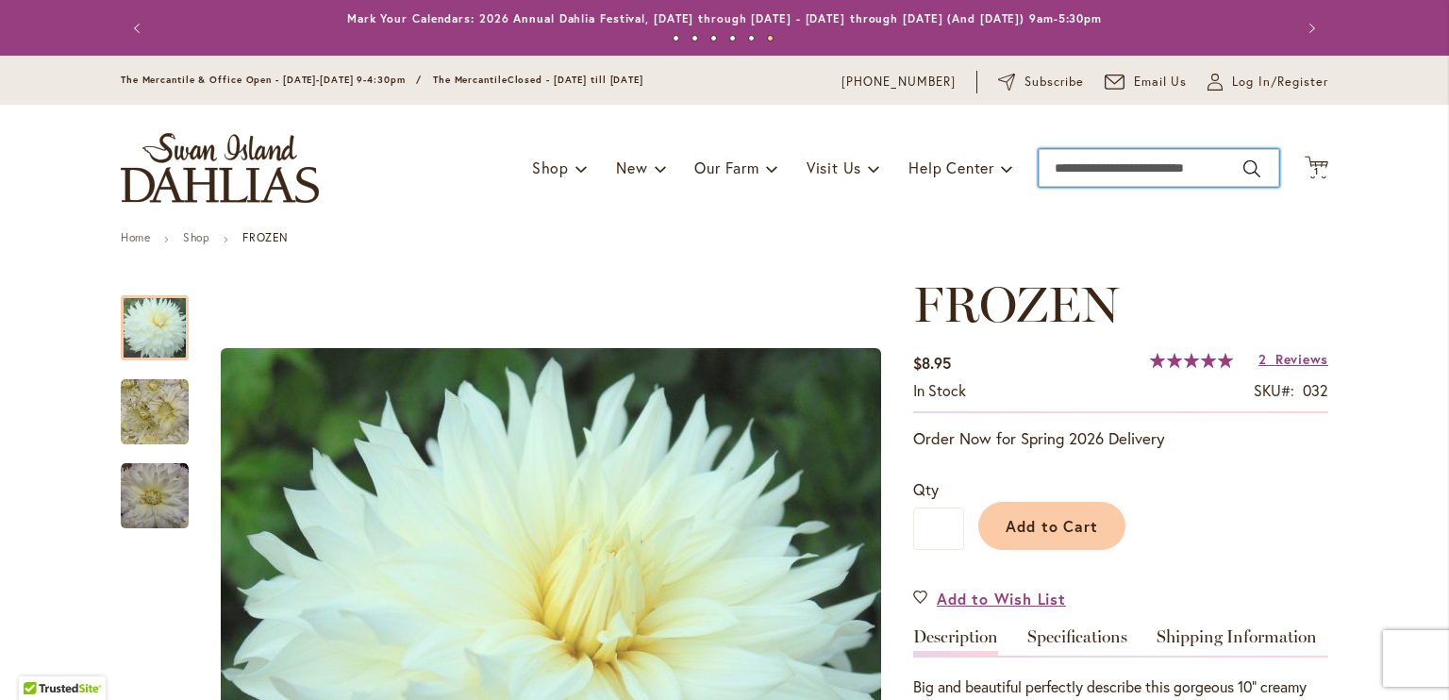
click at [1143, 164] on input "Search" at bounding box center [1159, 168] width 241 height 38
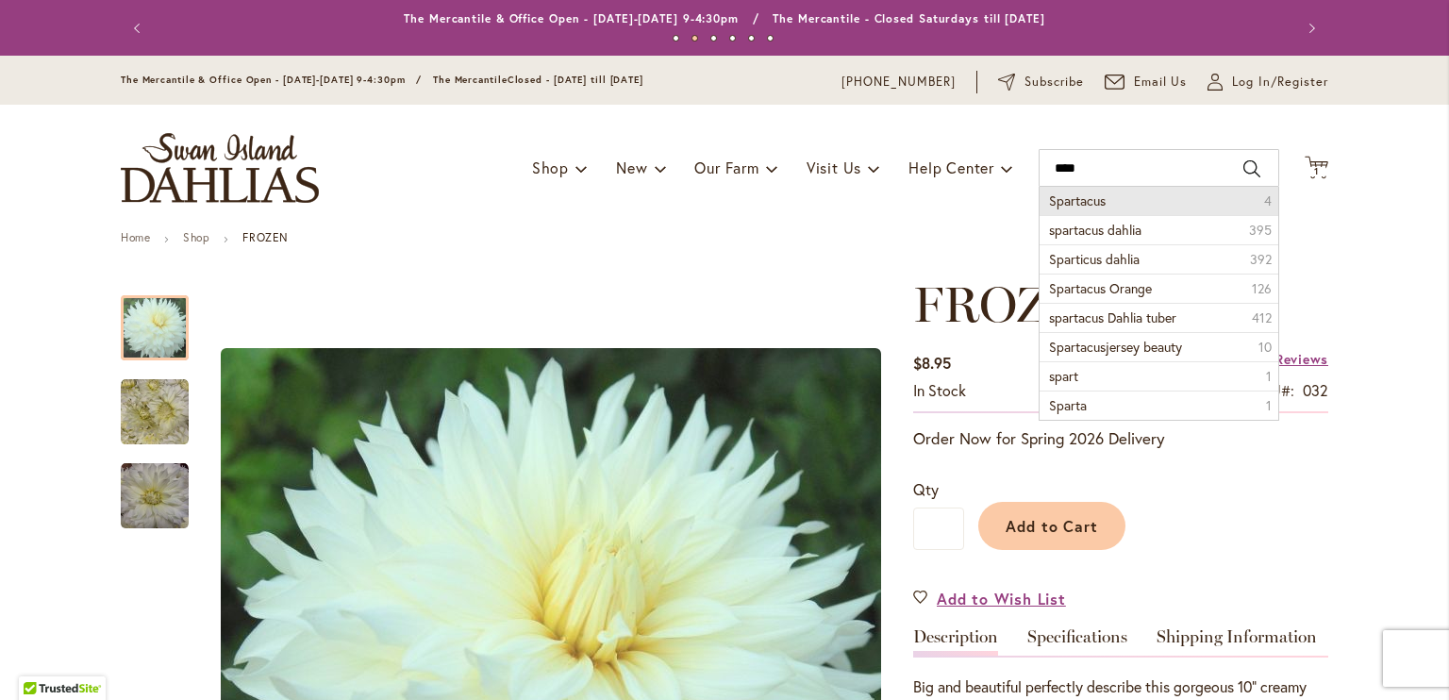
click at [1078, 203] on span "Spartacus" at bounding box center [1077, 200] width 57 height 18
type input "*********"
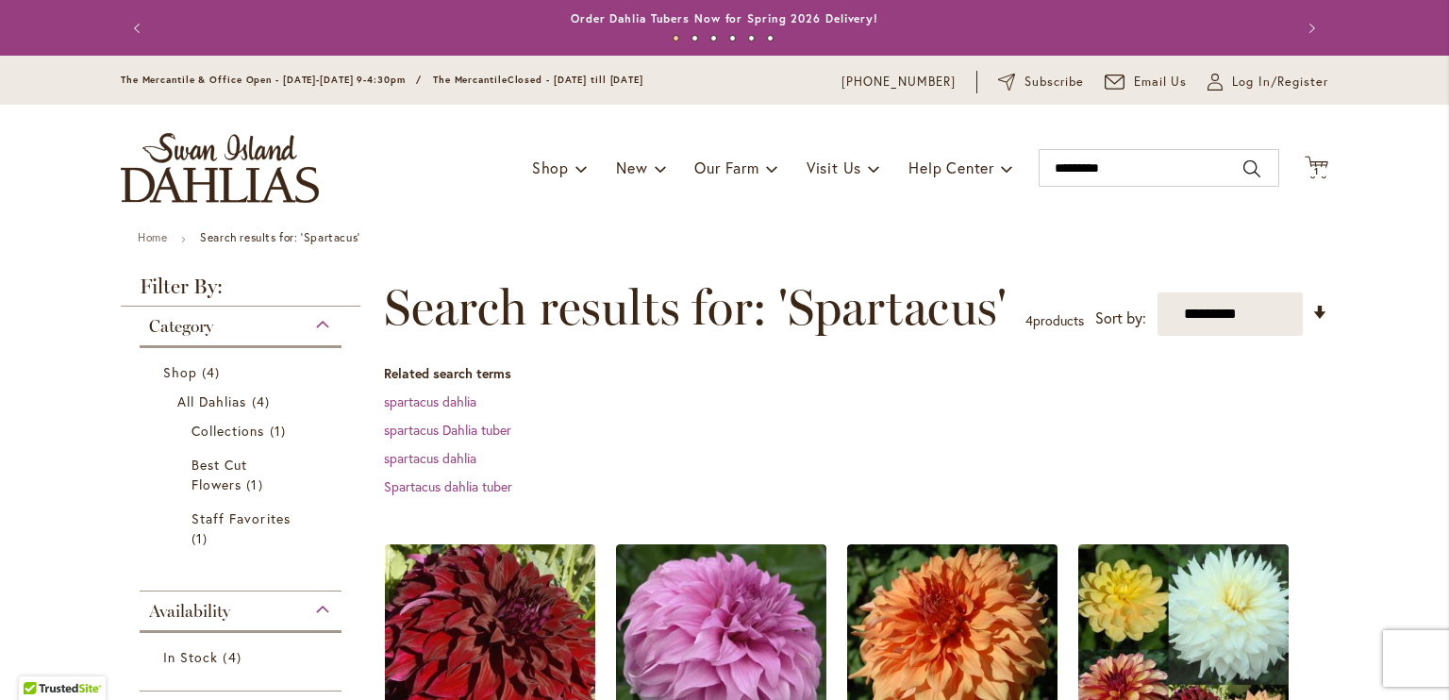
click at [474, 597] on img at bounding box center [490, 649] width 221 height 221
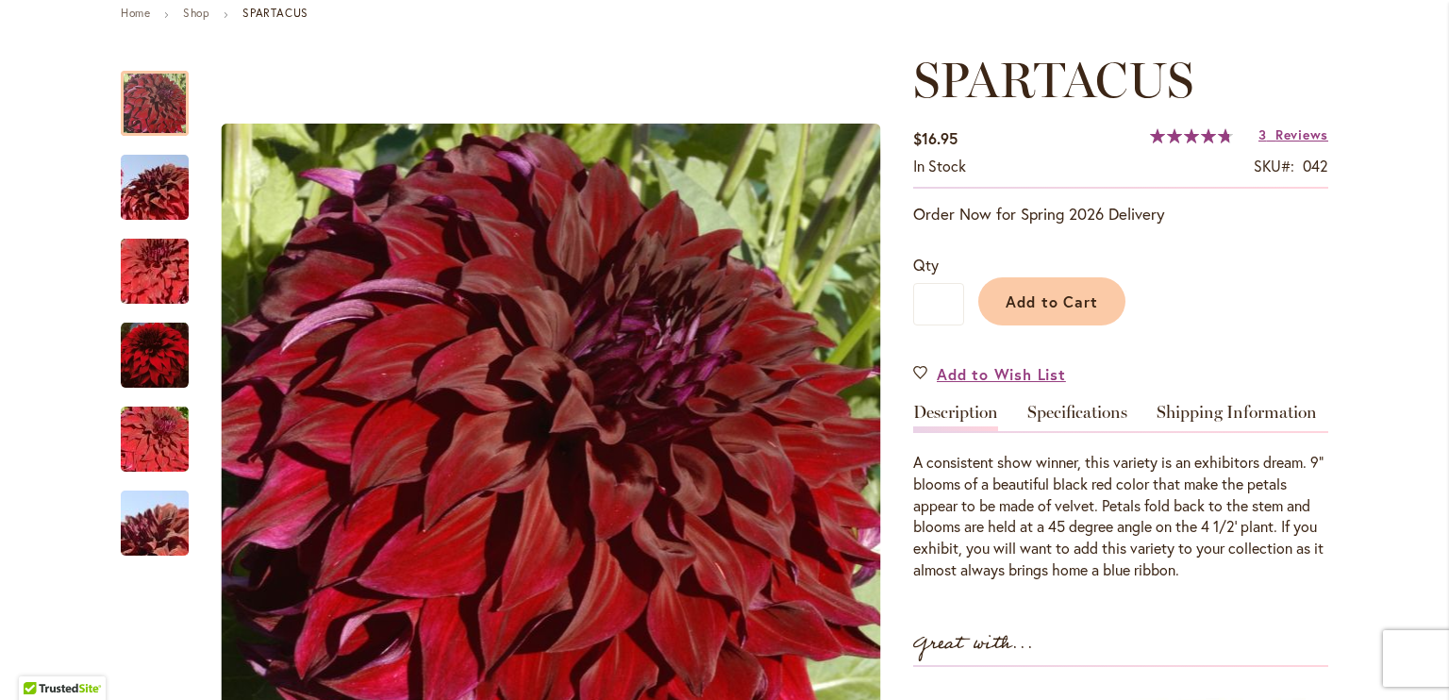
scroll to position [287, 0]
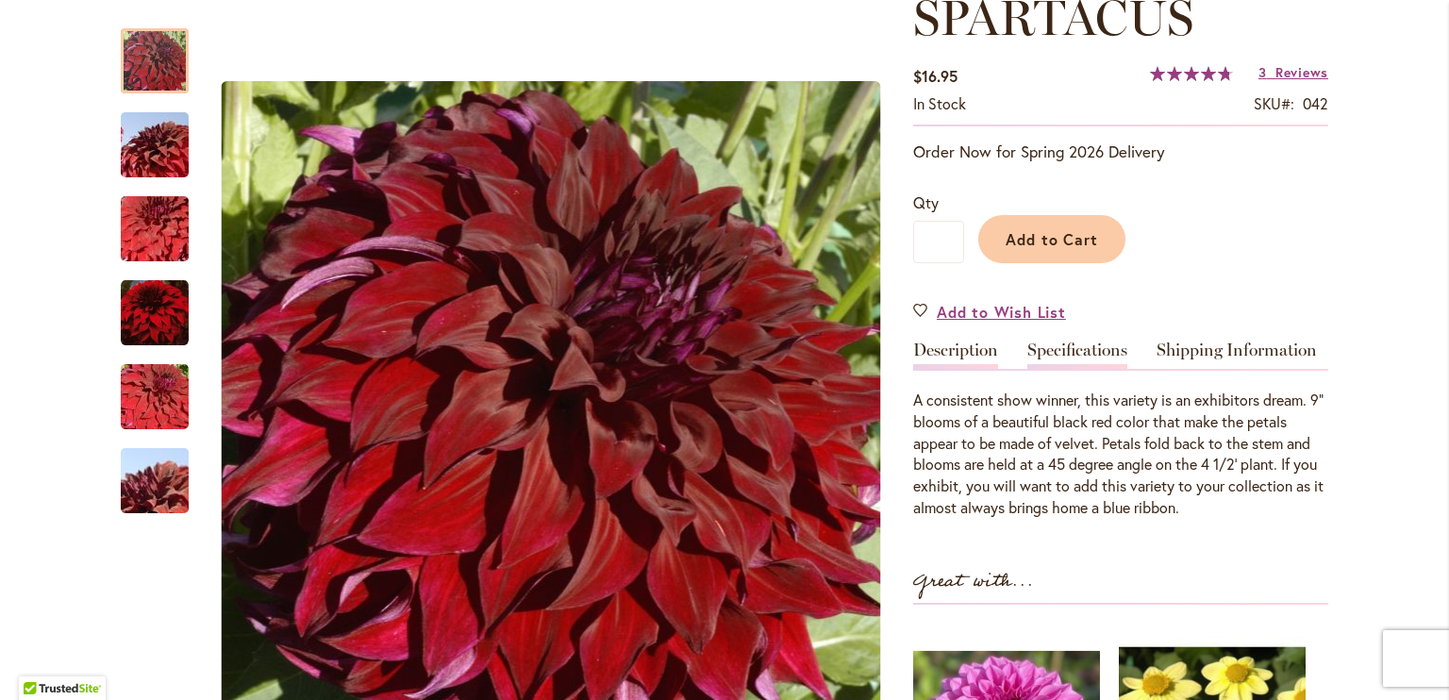
click at [1094, 345] on link "Specifications" at bounding box center [1077, 354] width 100 height 27
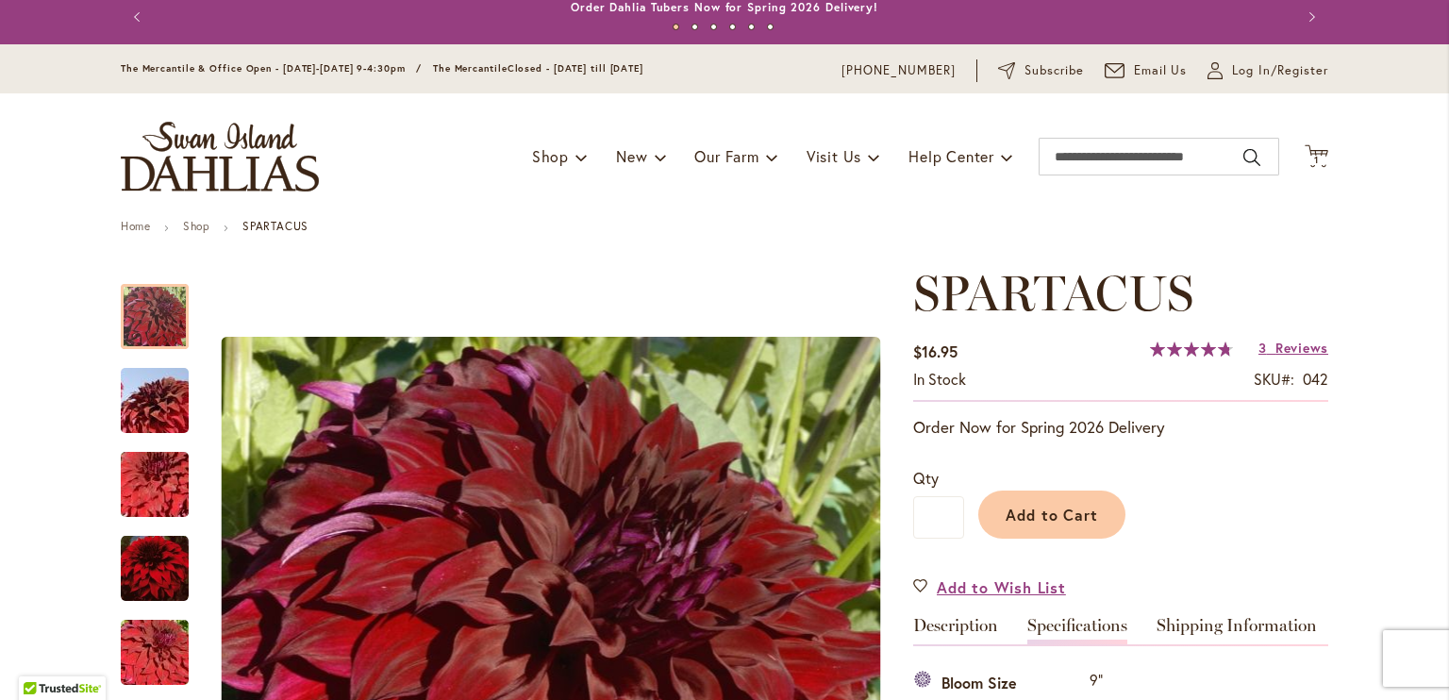
scroll to position [0, 0]
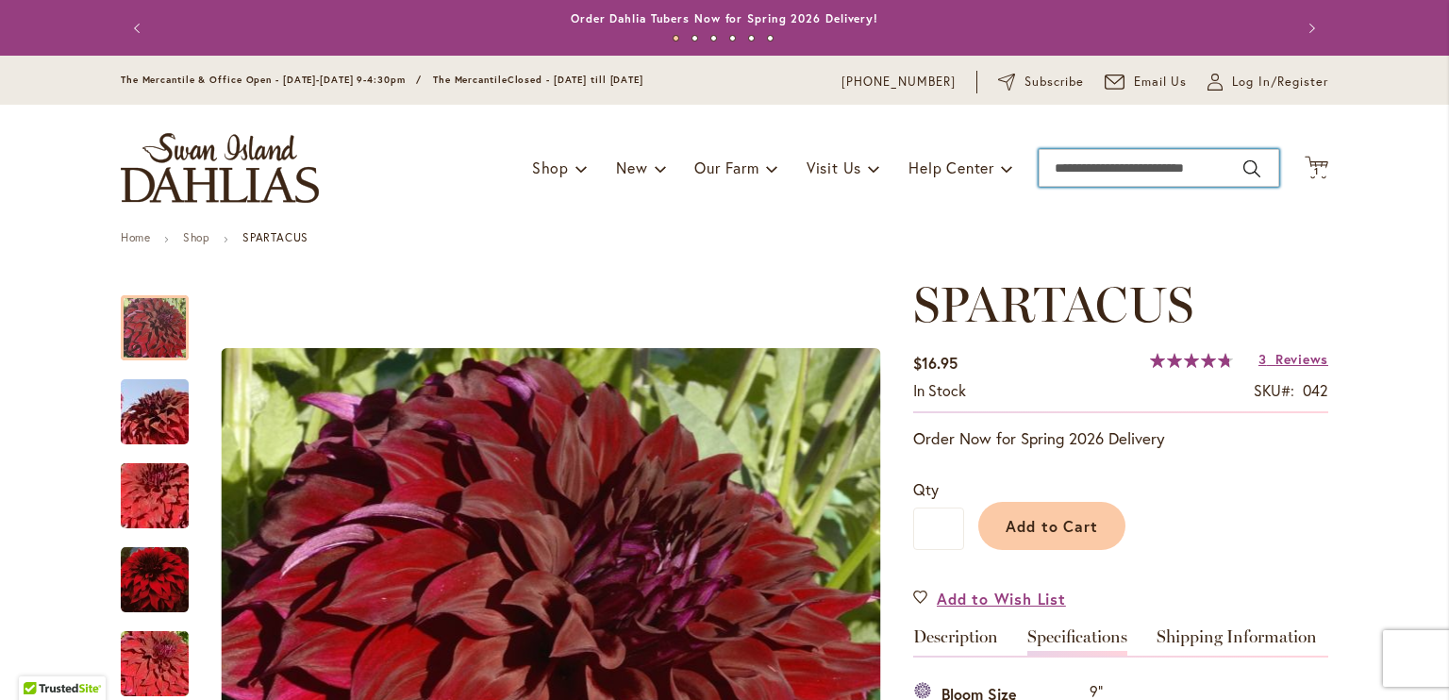
click at [1155, 155] on input "Search" at bounding box center [1159, 168] width 241 height 38
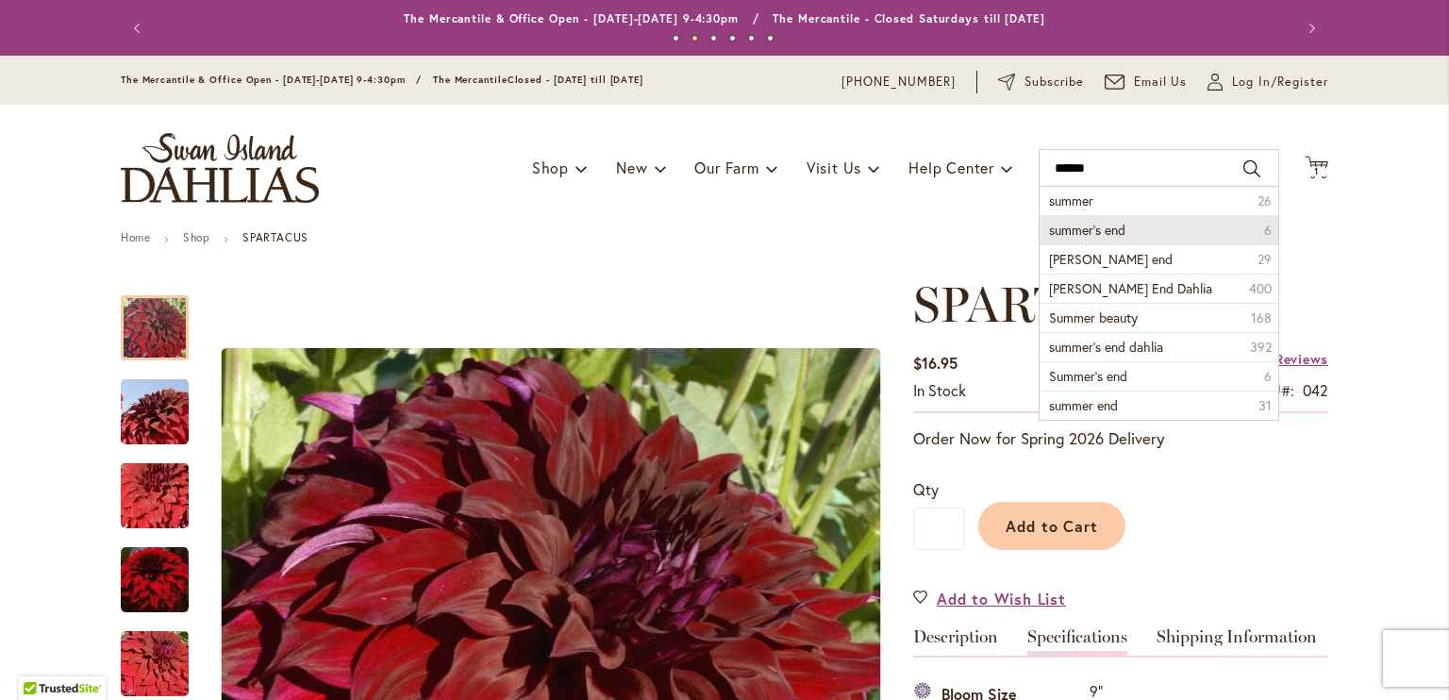
click at [1107, 215] on li "summer's end 6" at bounding box center [1159, 229] width 239 height 29
type input "**********"
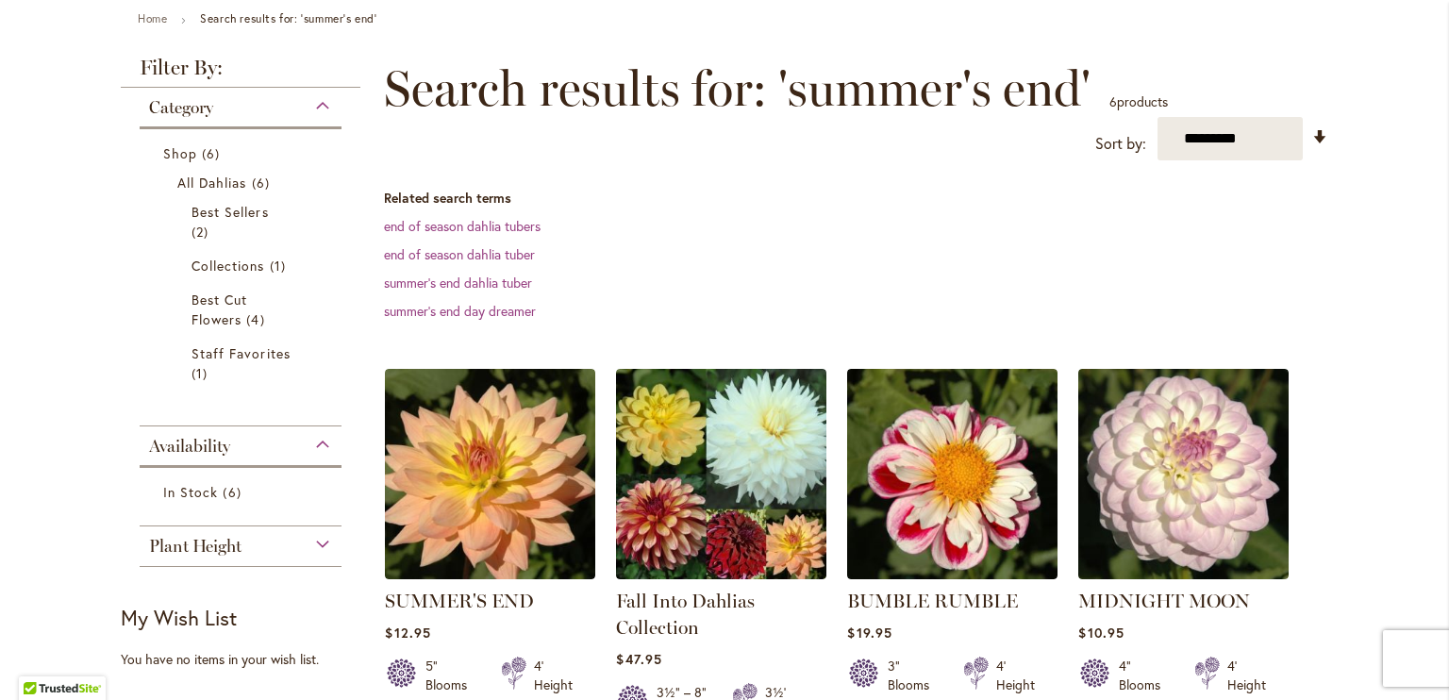
scroll to position [216, 0]
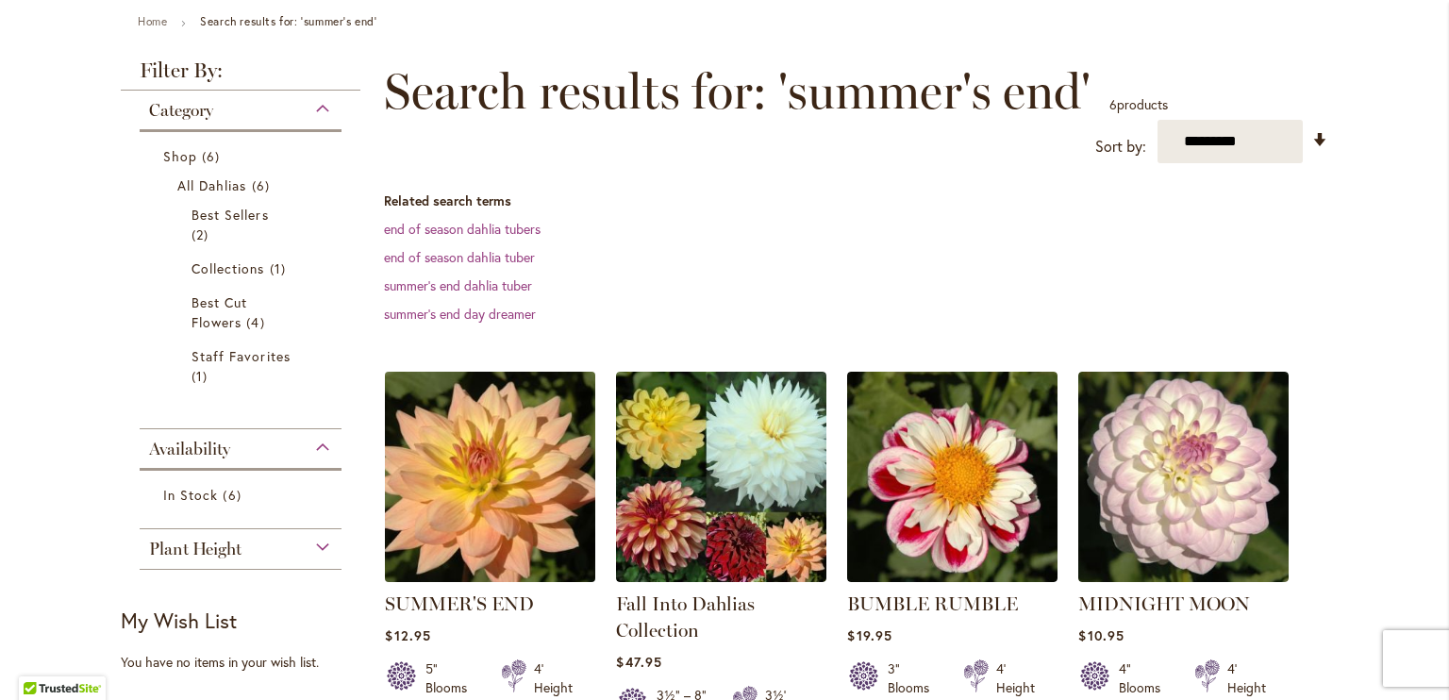
click at [484, 488] on img at bounding box center [490, 477] width 221 height 221
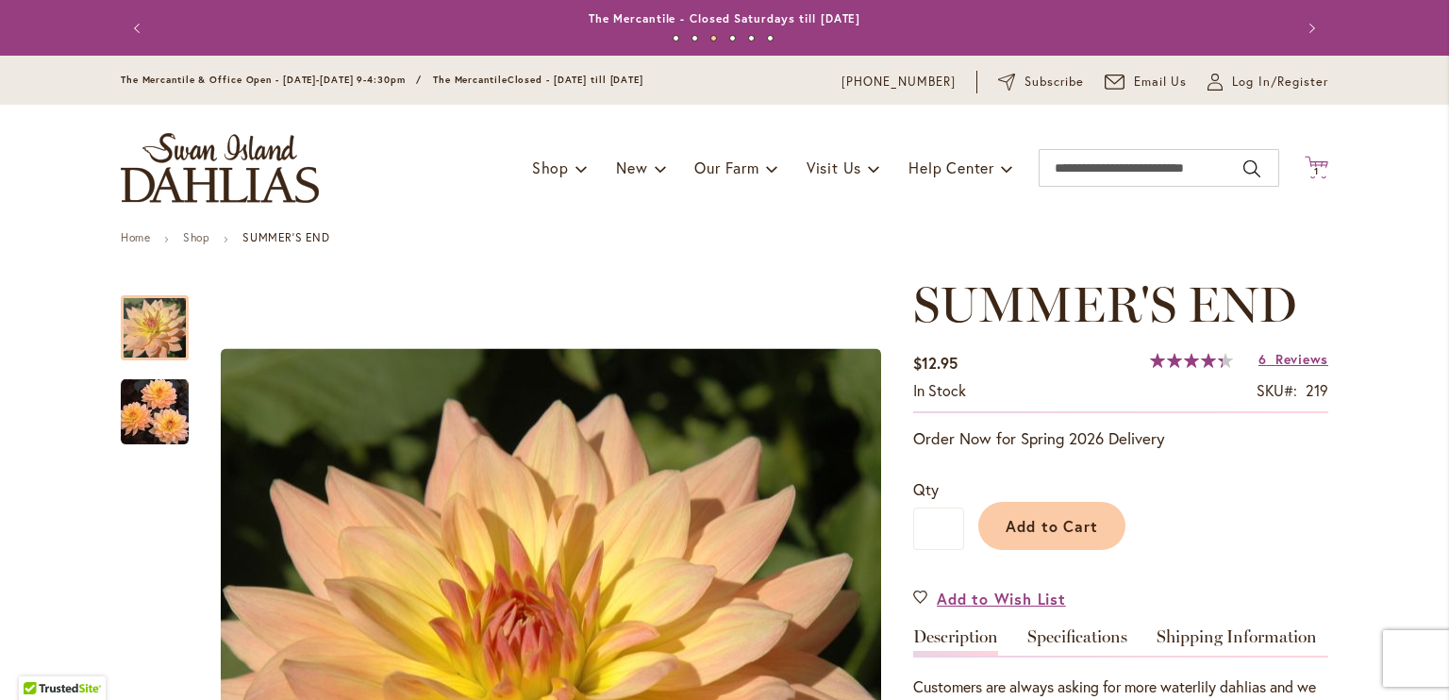
click at [1306, 158] on icon "Cart .cls-1 { fill: #231f20; }" at bounding box center [1317, 168] width 24 height 24
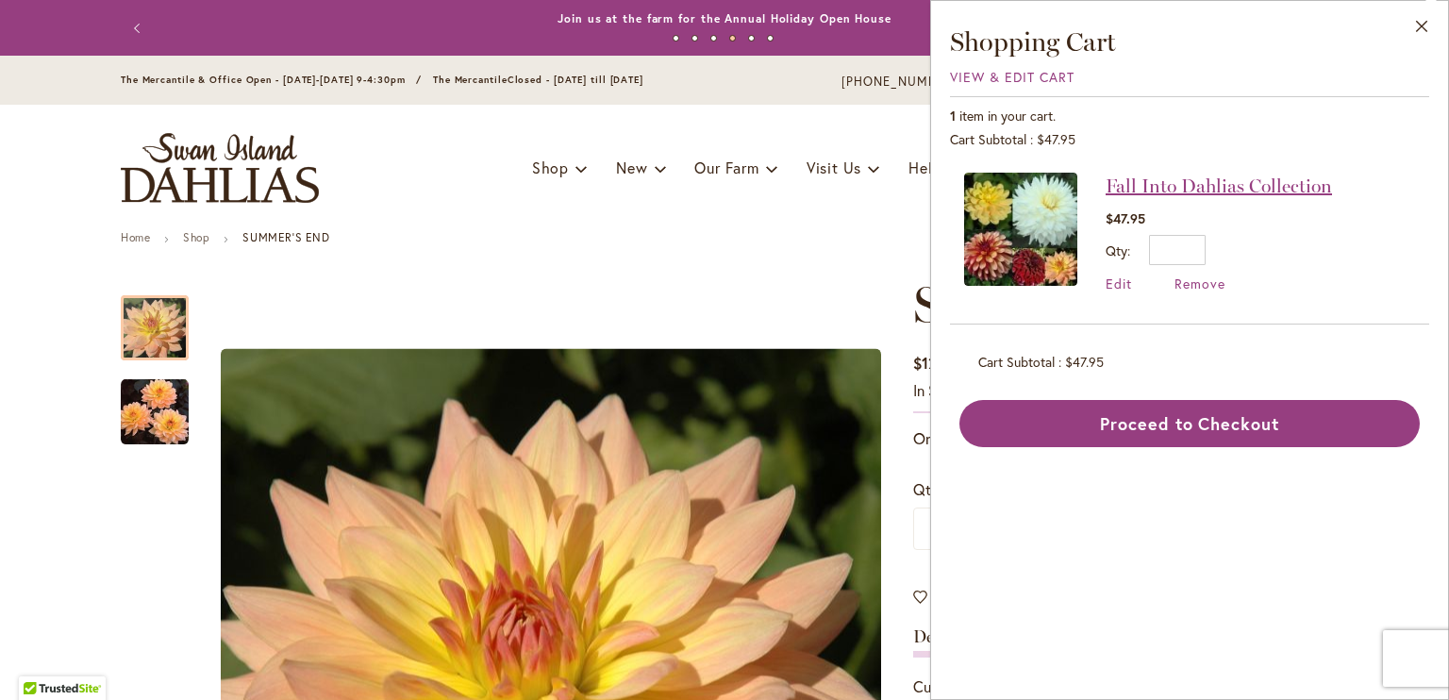
click at [1142, 188] on link "Fall Into Dahlias Collection" at bounding box center [1219, 186] width 226 height 23
